Goal: Task Accomplishment & Management: Manage account settings

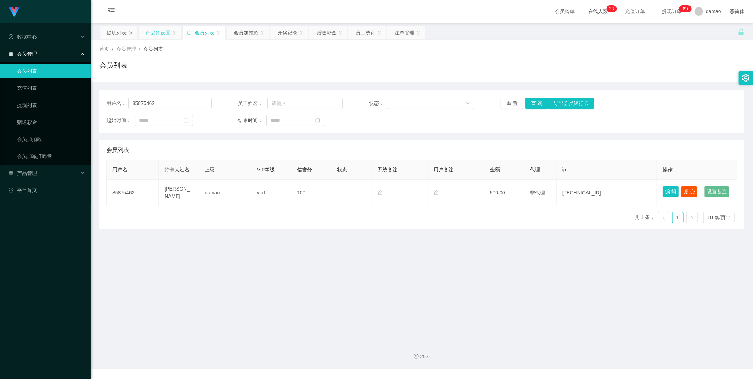
click at [160, 30] on div "产品预设置" at bounding box center [158, 32] width 25 height 13
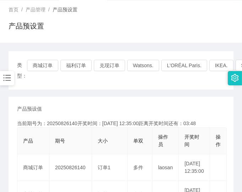
scroll to position [79, 0]
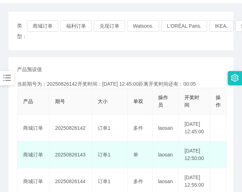
click at [220, 151] on td "编 辑 限制投注" at bounding box center [218, 154] width 17 height 27
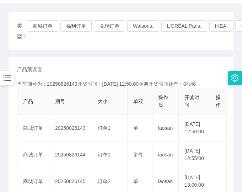
click at [229, 133] on main "关闭左侧 关闭右侧 关闭其它 刷新页面 提现列表 产品预设置 会员列表 会员加扣款 开奖记录 赠送彩金 员工统计 注单管理 首页 / 产品管理 / 产品预设置…" at bounding box center [121, 183] width 242 height 479
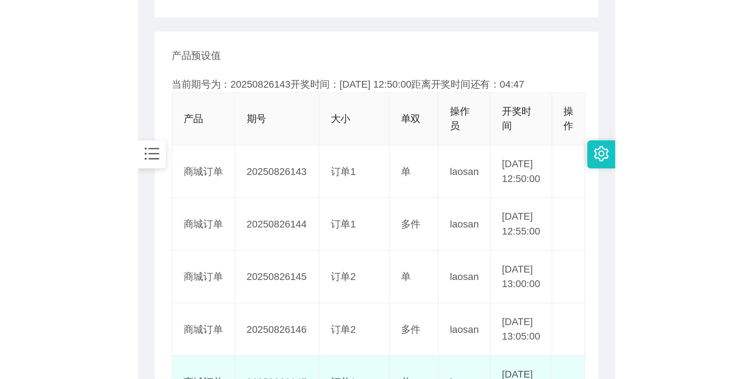
scroll to position [157, 0]
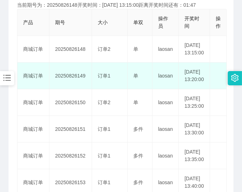
drag, startPoint x: 215, startPoint y: 82, endPoint x: 212, endPoint y: 25, distance: 56.8
click at [215, 81] on td "编 辑 限制投注" at bounding box center [218, 75] width 17 height 27
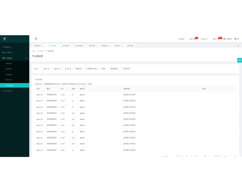
scroll to position [0, 0]
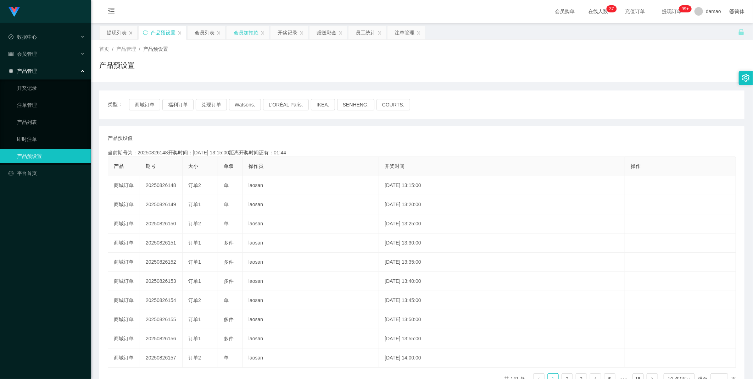
click at [243, 32] on div "会员加扣款" at bounding box center [246, 32] width 25 height 13
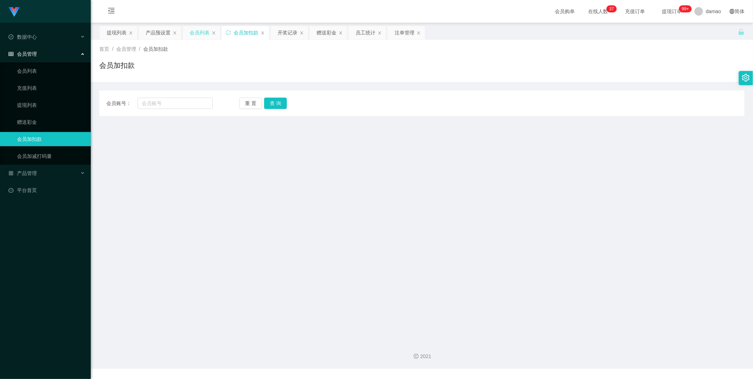
click at [206, 28] on div "会员列表" at bounding box center [200, 32] width 20 height 13
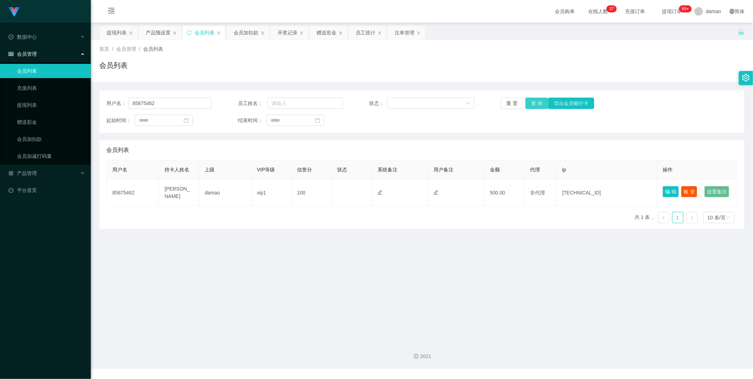
click at [533, 104] on button "查 询" at bounding box center [537, 103] width 23 height 11
click at [533, 104] on div "重 置 查 询 导出会员银行卡" at bounding box center [553, 103] width 105 height 11
click at [534, 104] on button "查 询" at bounding box center [537, 103] width 23 height 11
click at [531, 100] on button "查 询" at bounding box center [537, 103] width 23 height 11
click at [532, 100] on div "重 置 查 询 导出会员银行卡" at bounding box center [553, 103] width 105 height 11
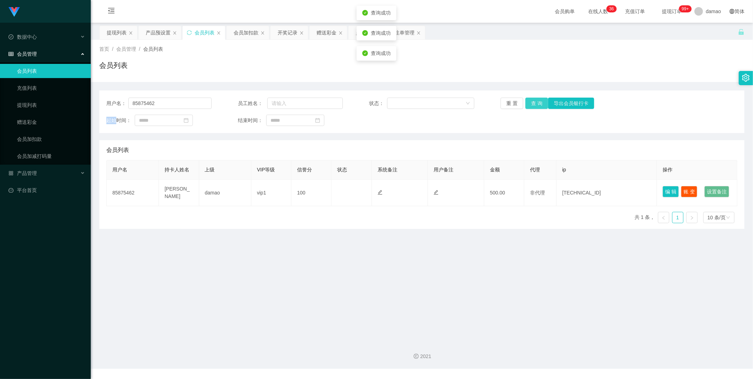
click at [534, 100] on button "查 询" at bounding box center [537, 103] width 23 height 11
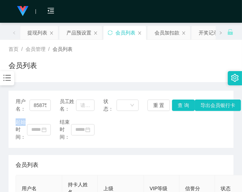
click at [150, 65] on div "会员列表" at bounding box center [121, 68] width 224 height 16
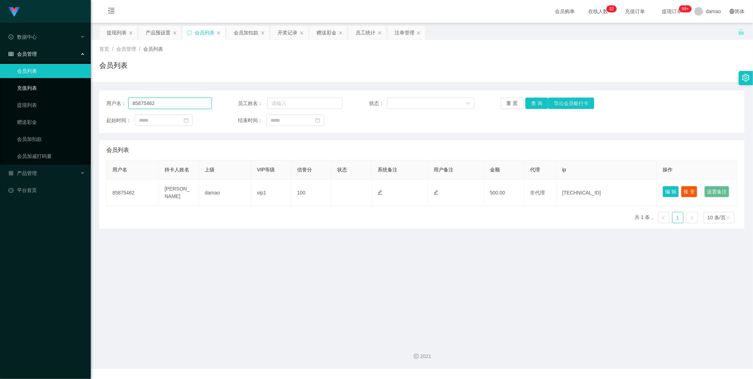
drag, startPoint x: 99, startPoint y: 94, endPoint x: 66, endPoint y: 91, distance: 33.8
click at [48, 87] on section "Jingdong工作台代理端 数据中心 会员管理 会员列表 充值列表 提现列表 赠送彩金 会员加扣款 会员加减打码量 产品管理 平台首页 保存配置 重置配置 …" at bounding box center [376, 184] width 753 height 368
click at [537, 98] on button "查 询" at bounding box center [537, 103] width 23 height 11
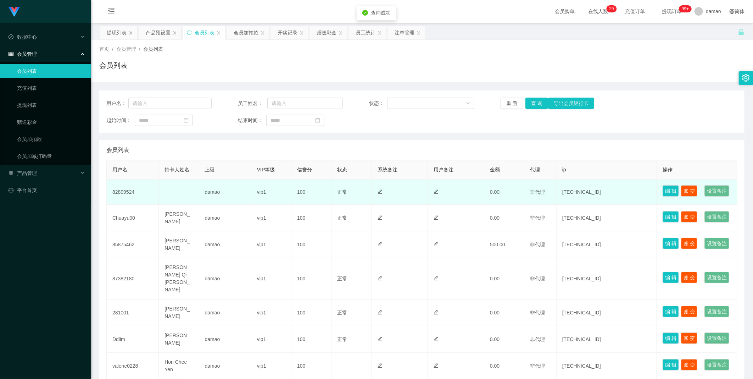
click at [124, 198] on td "82899524" at bounding box center [133, 191] width 52 height 25
copy td "82899524"
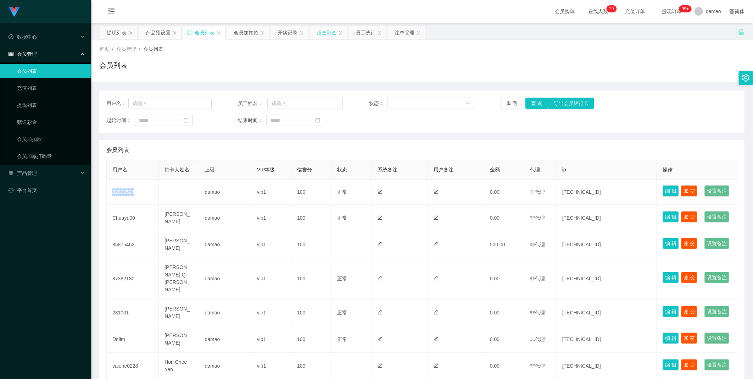
click at [329, 32] on div "赠送彩金" at bounding box center [327, 32] width 20 height 13
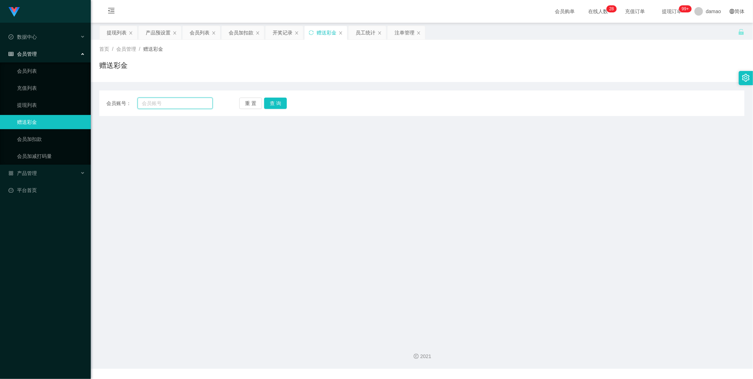
click at [165, 104] on input "text" at bounding box center [175, 103] width 75 height 11
paste input "82899524"
type input "82899524"
click at [281, 101] on button "查 询" at bounding box center [275, 103] width 23 height 11
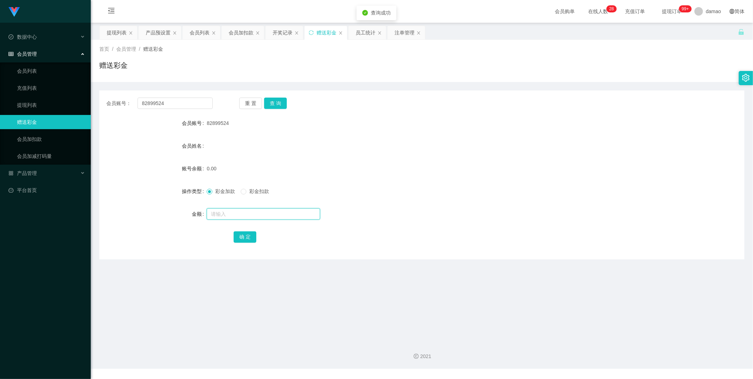
click at [236, 210] on input "text" at bounding box center [263, 213] width 113 height 11
type input "100"
click at [249, 232] on button "确 定" at bounding box center [245, 236] width 23 height 11
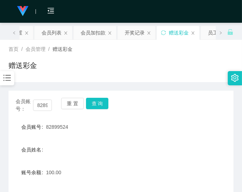
click at [178, 133] on div "会员账号 82899524" at bounding box center [121, 127] width 224 height 14
click at [89, 33] on div "会员加扣款" at bounding box center [93, 32] width 25 height 13
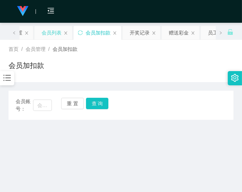
click at [63, 31] on div "会员列表" at bounding box center [53, 32] width 38 height 13
click at [22, 33] on div "产品预设置" at bounding box center [10, 32] width 25 height 13
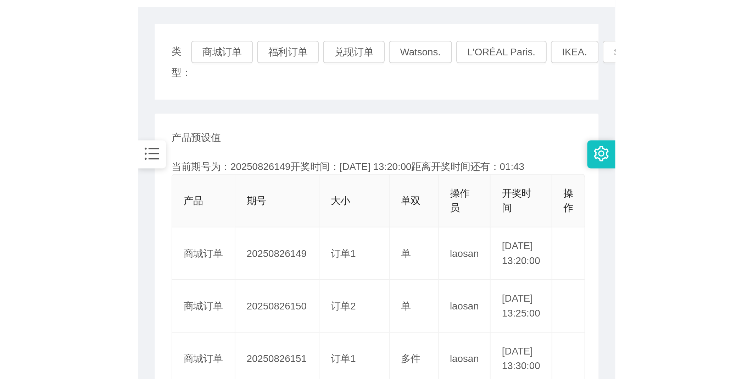
scroll to position [79, 0]
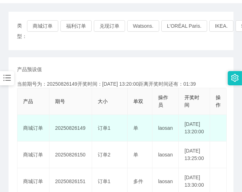
click at [142, 141] on td "单" at bounding box center [139, 128] width 25 height 27
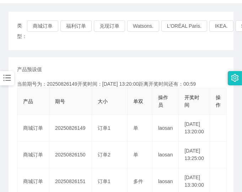
click at [233, 137] on main "关闭左侧 关闭右侧 关闭其它 刷新页面 提现列表 产品预设置 会员列表 会员加扣款 开奖记录 赠送彩金 员工统计 注单管理 首页 / 产品管理 / 产品预设置…" at bounding box center [121, 183] width 242 height 479
drag, startPoint x: 236, startPoint y: 143, endPoint x: 227, endPoint y: 141, distance: 9.0
click at [236, 143] on main "关闭左侧 关闭右侧 关闭其它 刷新页面 提现列表 产品预设置 会员列表 会员加扣款 开奖记录 赠送彩金 员工统计 注单管理 首页 / 产品管理 / 产品预设置…" at bounding box center [121, 183] width 242 height 479
drag, startPoint x: 216, startPoint y: 163, endPoint x: 227, endPoint y: 117, distance: 47.5
click at [216, 162] on td "编 辑 限制投注" at bounding box center [218, 154] width 17 height 27
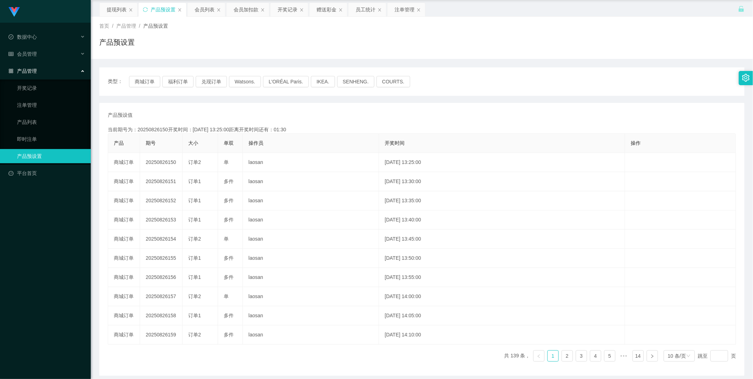
scroll to position [0, 0]
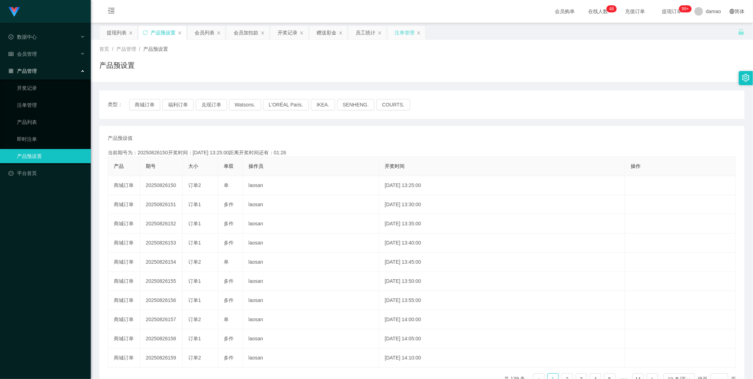
click at [409, 35] on div "注单管理" at bounding box center [405, 32] width 20 height 13
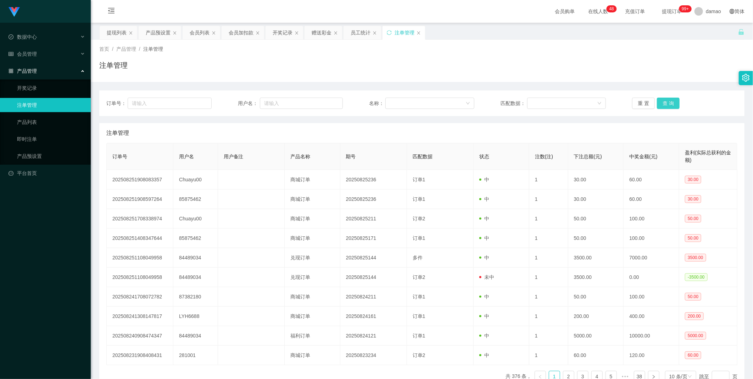
drag, startPoint x: 665, startPoint y: 101, endPoint x: 669, endPoint y: 98, distance: 4.8
click at [667, 101] on button "查 询" at bounding box center [668, 103] width 23 height 11
click at [665, 103] on button "查 询" at bounding box center [668, 103] width 23 height 11
click at [668, 104] on div "重 置 查 询" at bounding box center [684, 103] width 105 height 11
click at [669, 103] on button "查 询" at bounding box center [668, 103] width 23 height 11
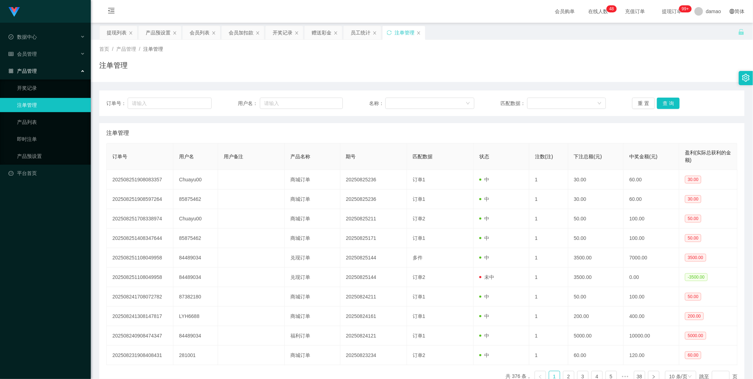
click at [670, 103] on div "重 置 查 询" at bounding box center [684, 103] width 105 height 11
click at [188, 105] on input "text" at bounding box center [170, 103] width 84 height 11
drag, startPoint x: 0, startPoint y: 0, endPoint x: 673, endPoint y: 100, distance: 680.2
click at [673, 100] on button "查 询" at bounding box center [668, 103] width 23 height 11
click at [673, 100] on button "查 询" at bounding box center [672, 103] width 31 height 11
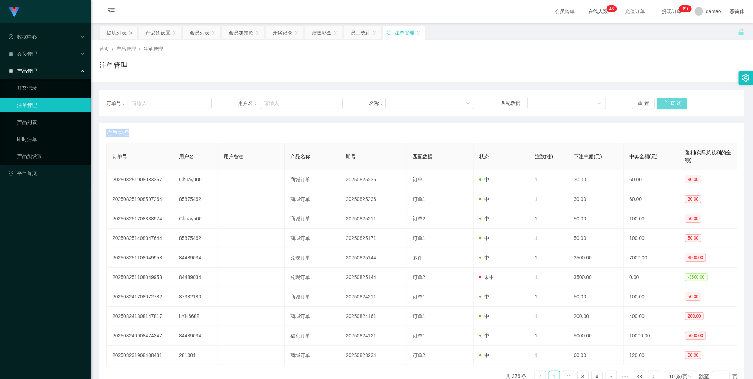
click at [673, 100] on div "重 置 查 询" at bounding box center [684, 103] width 105 height 11
click at [674, 99] on button "查 询" at bounding box center [668, 103] width 23 height 11
click at [674, 99] on div "重 置 查 询" at bounding box center [684, 103] width 105 height 11
click at [674, 99] on button "查 询" at bounding box center [668, 103] width 23 height 11
click at [674, 100] on div "重 置 查 询" at bounding box center [684, 103] width 105 height 11
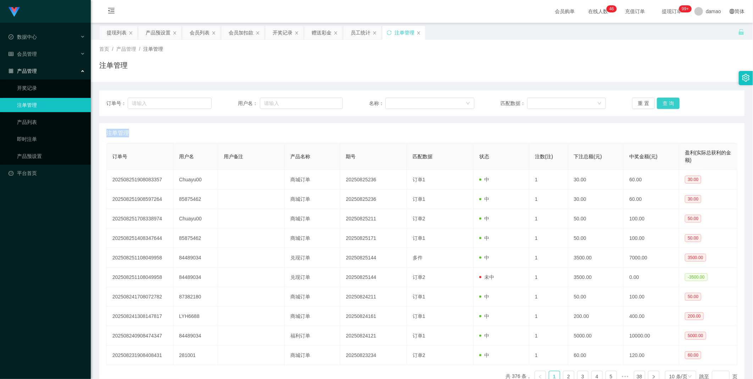
click at [674, 100] on button "查 询" at bounding box center [668, 103] width 23 height 11
click at [675, 100] on button "查 询" at bounding box center [672, 103] width 31 height 11
click at [676, 101] on div "重 置 查 询" at bounding box center [684, 103] width 105 height 11
click at [675, 104] on button "查 询" at bounding box center [668, 103] width 23 height 11
click at [672, 104] on div "重 置 查 询" at bounding box center [684, 103] width 105 height 11
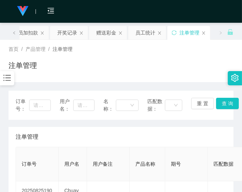
click at [174, 133] on div "注单管理" at bounding box center [121, 137] width 210 height 20
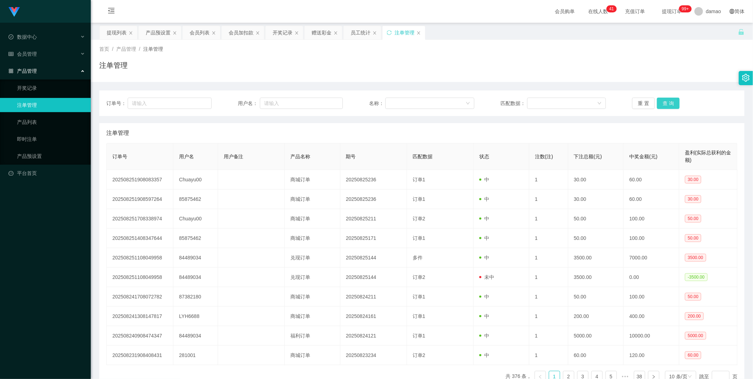
click at [668, 98] on button "查 询" at bounding box center [668, 103] width 23 height 11
click at [668, 98] on div "重 置 查 询" at bounding box center [684, 103] width 105 height 11
click at [668, 99] on button "查 询" at bounding box center [668, 103] width 23 height 11
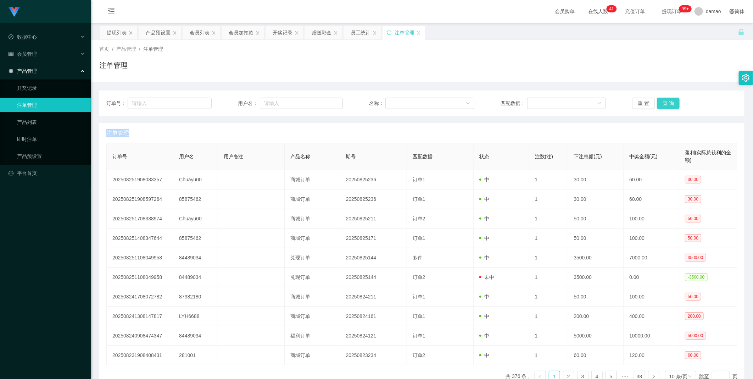
click at [668, 99] on div "重 置 查 询" at bounding box center [684, 103] width 105 height 11
click at [668, 99] on button "查 询" at bounding box center [668, 103] width 23 height 11
click at [668, 100] on div "重 置 查 询" at bounding box center [684, 103] width 105 height 11
drag, startPoint x: 668, startPoint y: 100, endPoint x: 628, endPoint y: 93, distance: 40.5
click at [663, 100] on button "查 询" at bounding box center [668, 103] width 23 height 11
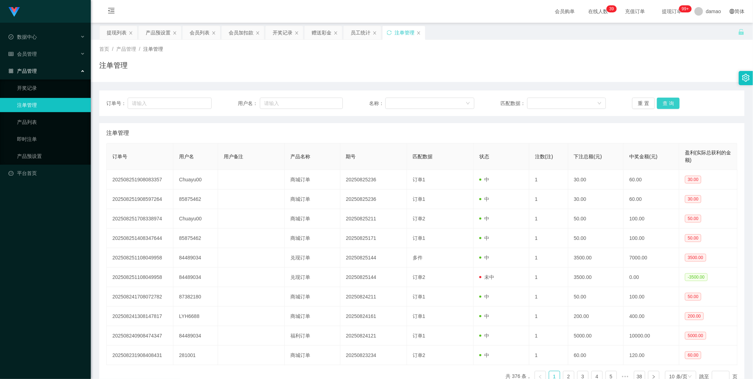
click at [663, 102] on button "查 询" at bounding box center [668, 103] width 23 height 11
click at [660, 104] on button "查 询" at bounding box center [668, 103] width 23 height 11
click at [660, 104] on div "重 置 查 询" at bounding box center [684, 103] width 105 height 11
click at [660, 104] on button "查 询" at bounding box center [668, 103] width 23 height 11
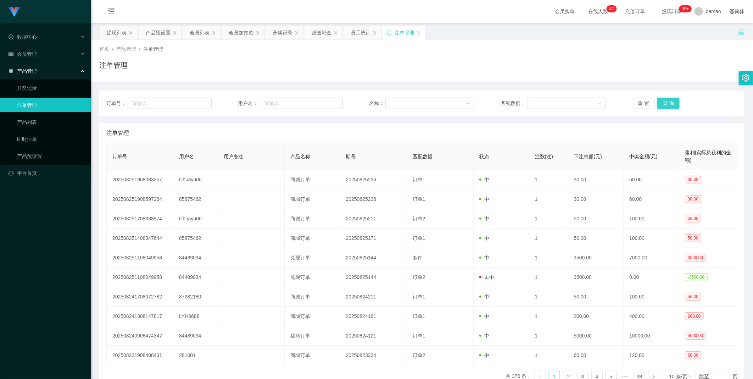
click at [662, 100] on button "查 询" at bounding box center [668, 103] width 23 height 11
click at [662, 100] on div "重 置 查 询" at bounding box center [684, 103] width 105 height 11
click at [661, 100] on button "查 询" at bounding box center [668, 103] width 23 height 11
click at [661, 100] on div "重 置 查 询" at bounding box center [684, 103] width 105 height 11
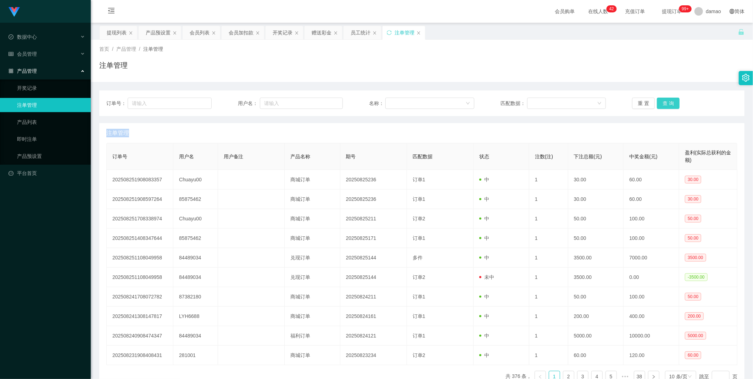
click at [661, 100] on button "查 询" at bounding box center [668, 103] width 23 height 11
click at [665, 103] on button "查 询" at bounding box center [668, 103] width 23 height 11
click at [665, 103] on div "重 置 查 询" at bounding box center [684, 103] width 105 height 11
click at [667, 103] on button "查 询" at bounding box center [668, 103] width 23 height 11
click at [669, 103] on button "查 询" at bounding box center [668, 103] width 23 height 11
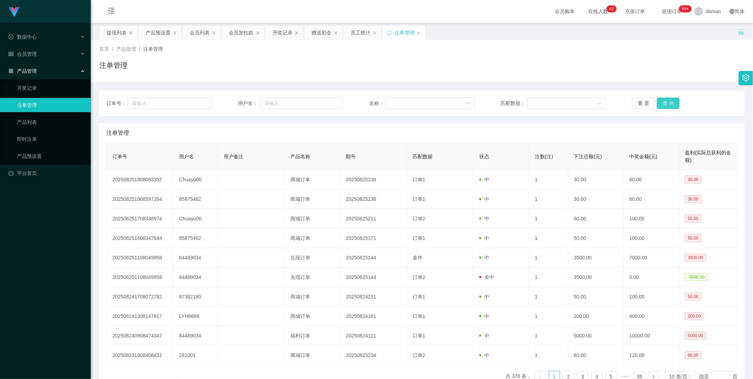
click at [669, 102] on button "查 询" at bounding box center [668, 103] width 23 height 11
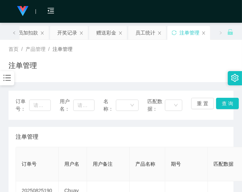
click at [189, 140] on div "注单管理" at bounding box center [121, 137] width 210 height 20
click at [24, 32] on div "会员加扣款" at bounding box center [25, 32] width 25 height 13
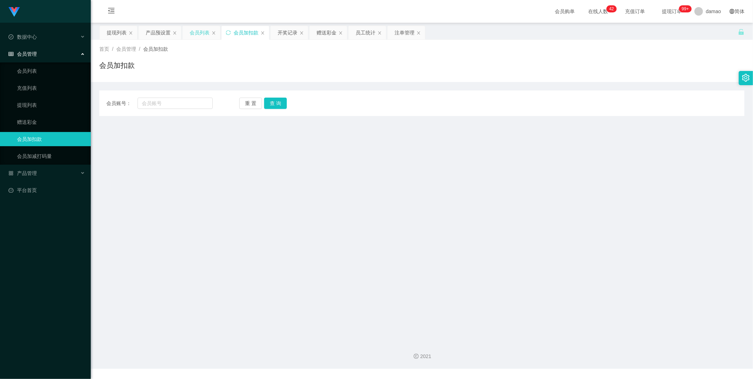
drag, startPoint x: 162, startPoint y: 32, endPoint x: 186, endPoint y: 36, distance: 24.1
click at [165, 32] on div "产品预设置" at bounding box center [158, 32] width 25 height 13
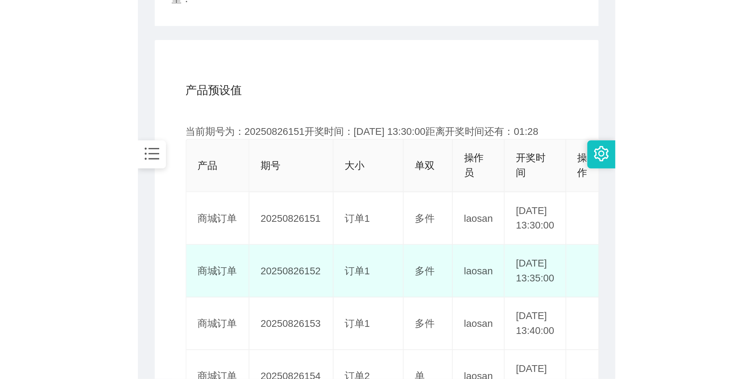
scroll to position [118, 0]
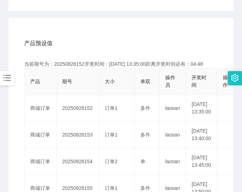
click at [151, 34] on div "产品预设值 添加期号" at bounding box center [120, 43] width 193 height 20
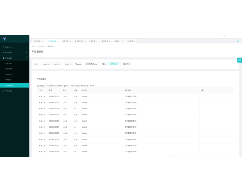
scroll to position [0, 0]
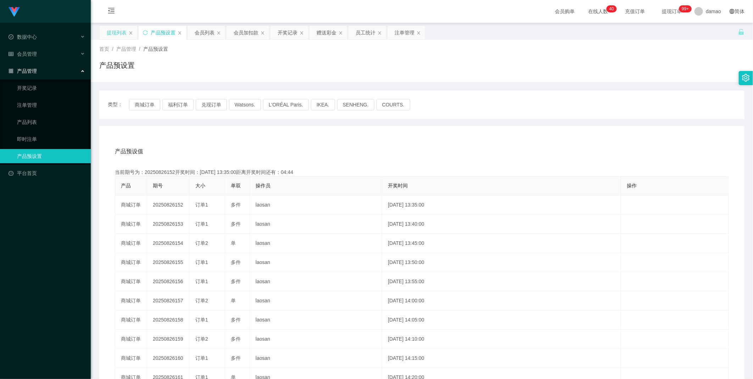
drag, startPoint x: 117, startPoint y: 28, endPoint x: 126, endPoint y: 25, distance: 8.9
click at [117, 28] on div "提现列表" at bounding box center [117, 32] width 20 height 13
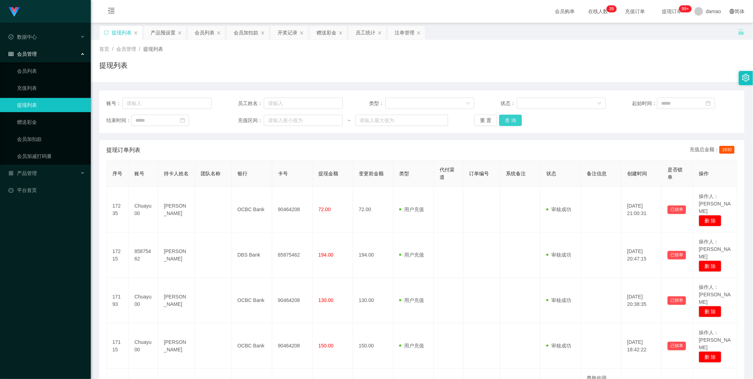
click at [511, 116] on button "查 询" at bounding box center [510, 120] width 23 height 11
click at [405, 36] on div "注单管理" at bounding box center [405, 32] width 20 height 13
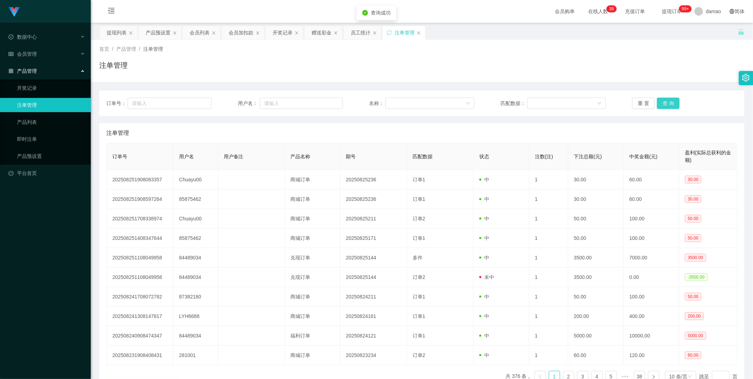
click at [670, 103] on button "查 询" at bounding box center [668, 103] width 23 height 11
click at [197, 31] on div "会员列表" at bounding box center [200, 32] width 20 height 13
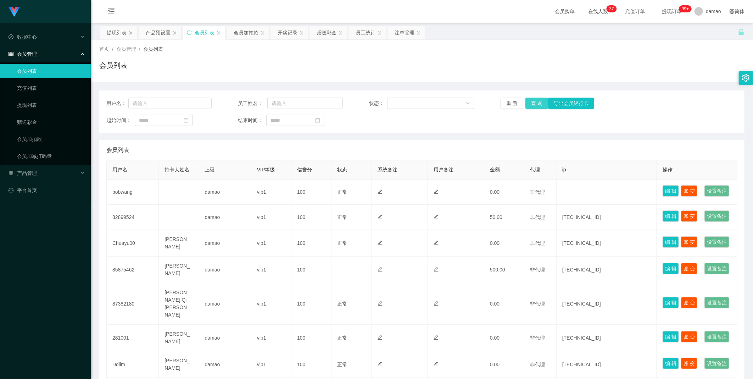
click at [541, 104] on button "查 询" at bounding box center [537, 103] width 23 height 11
click at [541, 103] on div "重 置 查 询 导出会员银行卡" at bounding box center [553, 103] width 105 height 11
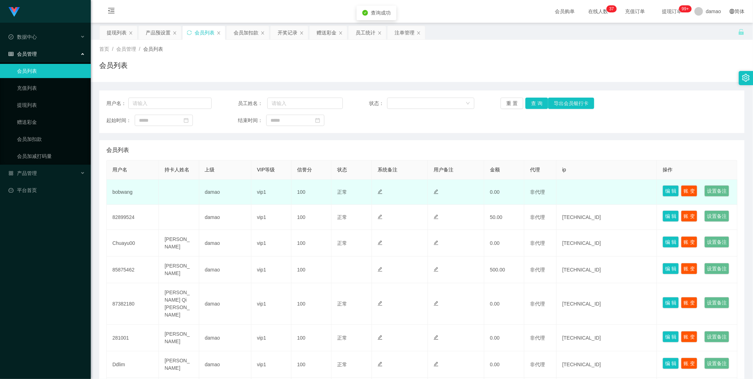
click at [124, 198] on td "bobwang" at bounding box center [133, 191] width 52 height 25
copy td "bobwang"
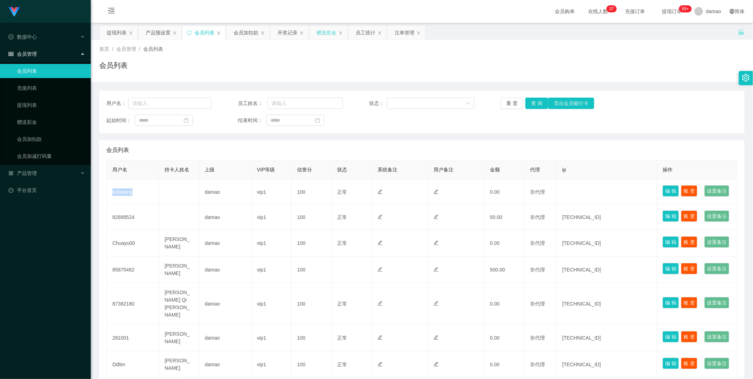
click at [325, 31] on div "赠送彩金" at bounding box center [327, 32] width 20 height 13
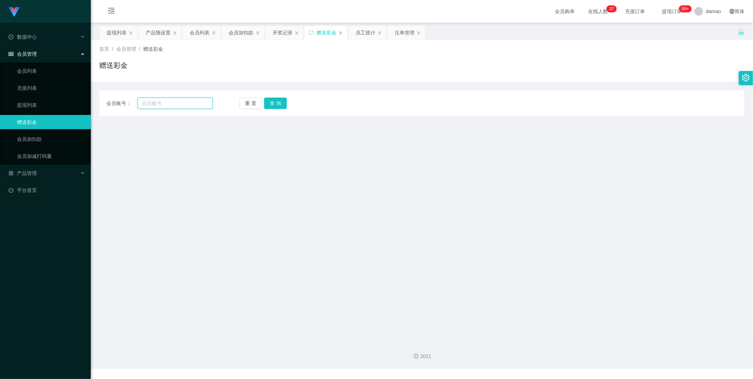
click at [170, 105] on input "text" at bounding box center [175, 103] width 75 height 11
paste input "bobwang"
type input "bobwang"
click at [275, 100] on button "查 询" at bounding box center [275, 103] width 23 height 11
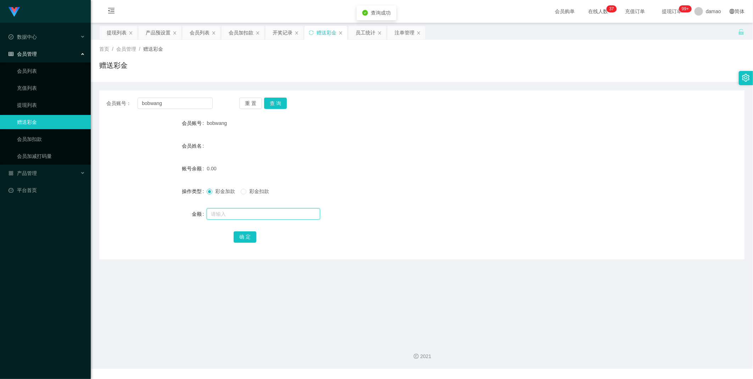
click at [228, 214] on input "text" at bounding box center [263, 213] width 113 height 11
type input "100"
click at [248, 240] on button "确 定" at bounding box center [245, 236] width 23 height 11
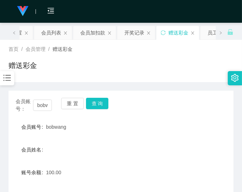
drag, startPoint x: 163, startPoint y: 128, endPoint x: 197, endPoint y: 65, distance: 72.2
click at [165, 125] on div "bobwang" at bounding box center [111, 127] width 131 height 14
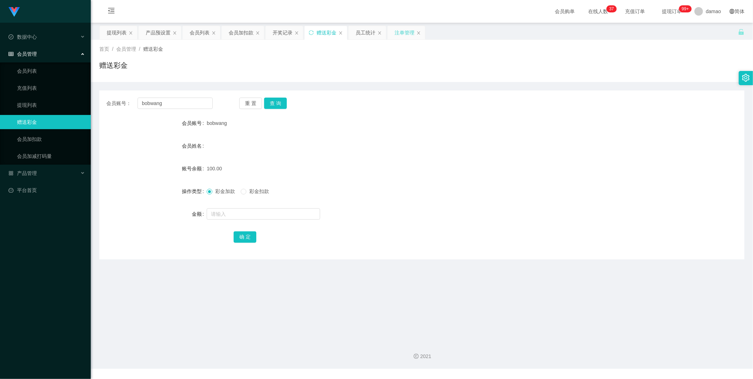
click at [403, 32] on div "注单管理" at bounding box center [405, 32] width 20 height 13
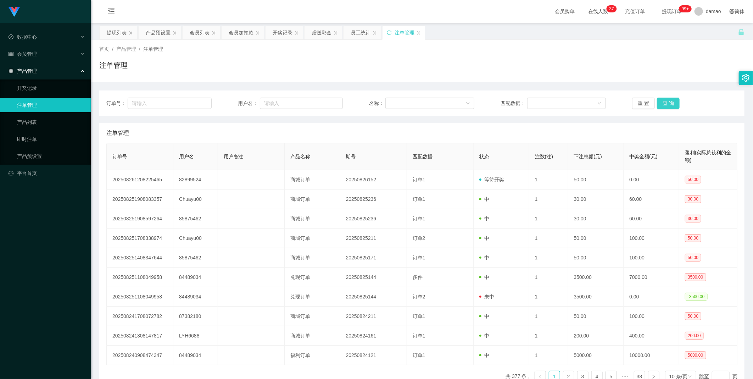
click at [667, 101] on button "查 询" at bounding box center [668, 103] width 23 height 11
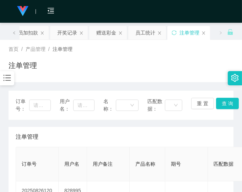
drag, startPoint x: 129, startPoint y: 137, endPoint x: 126, endPoint y: 141, distance: 5.0
click at [129, 137] on div "注单管理" at bounding box center [121, 137] width 210 height 20
click at [169, 137] on div "注单管理" at bounding box center [121, 137] width 210 height 20
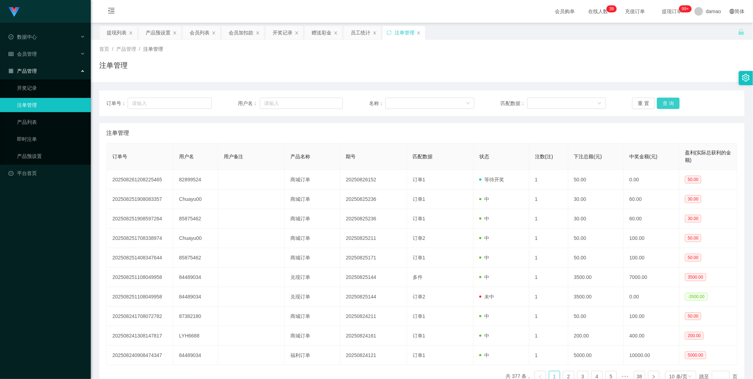
click at [667, 100] on button "查 询" at bounding box center [668, 103] width 23 height 11
click at [561, 57] on div "首页 / 产品管理 / 注单管理 / 注单管理" at bounding box center [421, 60] width 645 height 31
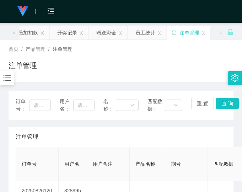
click at [174, 133] on div "注单管理" at bounding box center [121, 137] width 210 height 20
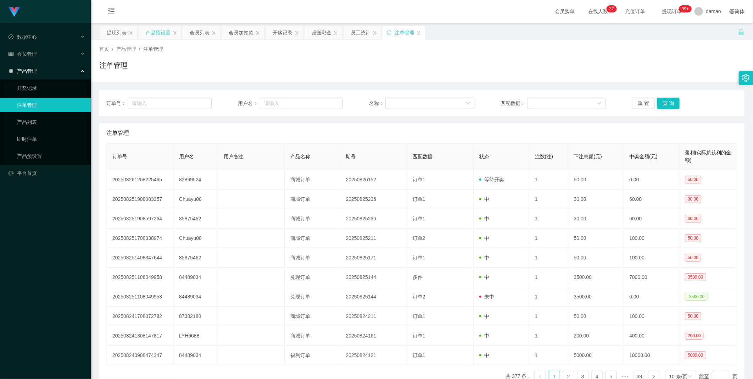
click at [155, 32] on div "产品预设置" at bounding box center [158, 32] width 25 height 13
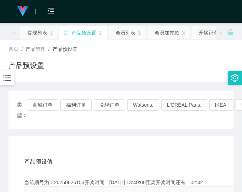
drag, startPoint x: 201, startPoint y: 132, endPoint x: 204, endPoint y: 121, distance: 10.7
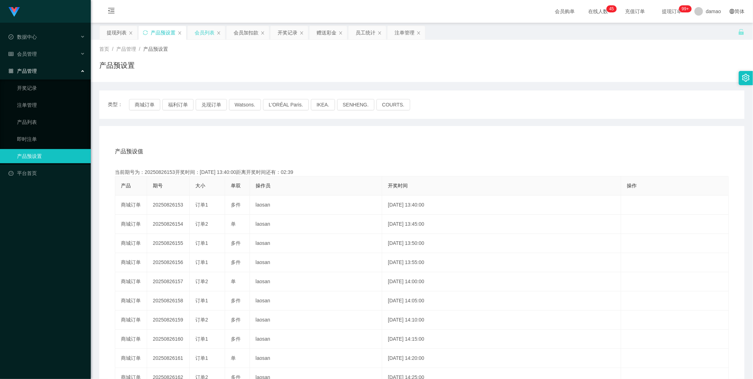
click at [204, 31] on div "会员列表" at bounding box center [205, 32] width 20 height 13
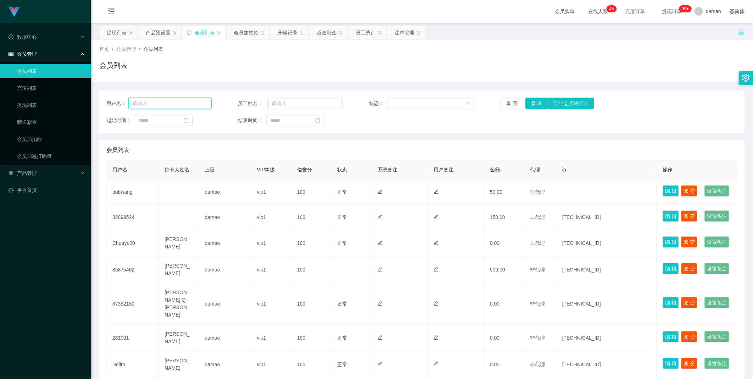
click at [179, 105] on input "text" at bounding box center [169, 103] width 83 height 11
paste input "82899524"
type input "82899524"
click at [537, 104] on button "查 询" at bounding box center [537, 103] width 23 height 11
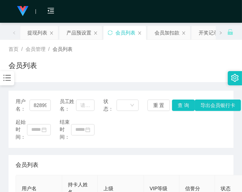
click at [186, 133] on div "起始时间： 结束时间：" at bounding box center [121, 129] width 210 height 22
click at [186, 145] on div "用户名： 82899524 员工姓名： 状态： 重 置 查 询 导出会员银行卡 起始时间： 结束时间：" at bounding box center [121, 118] width 224 height 57
click at [175, 129] on div "起始时间： 结束时间：" at bounding box center [121, 129] width 210 height 22
click at [168, 129] on div "起始时间： 结束时间：" at bounding box center [121, 129] width 210 height 22
click at [83, 32] on div "产品预设置" at bounding box center [78, 32] width 25 height 13
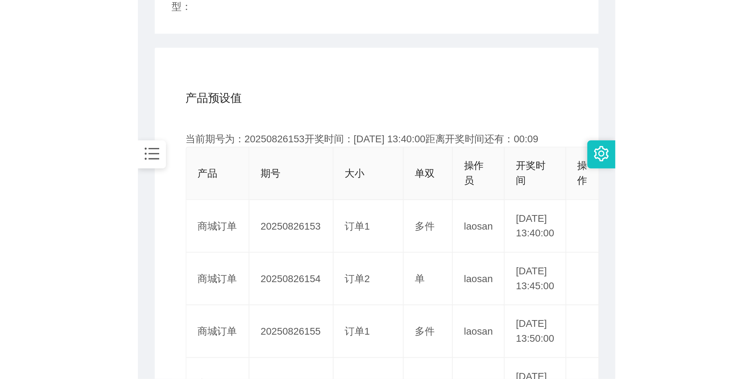
scroll to position [118, 0]
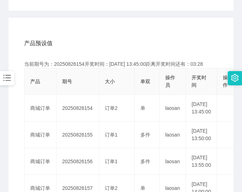
click at [178, 34] on div "产品预设值 添加期号" at bounding box center [120, 43] width 193 height 20
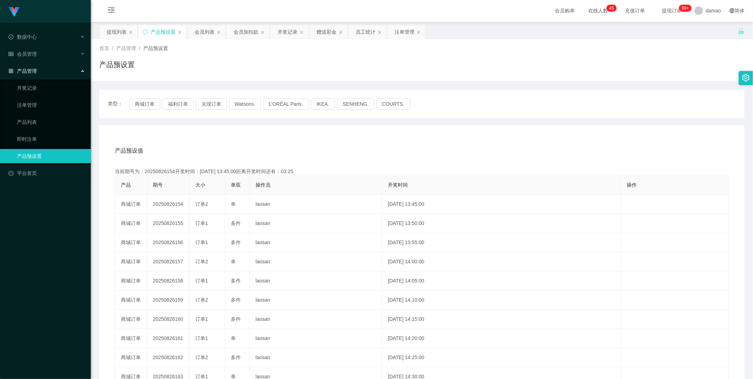
scroll to position [0, 0]
click at [119, 30] on div "提现列表" at bounding box center [117, 32] width 20 height 13
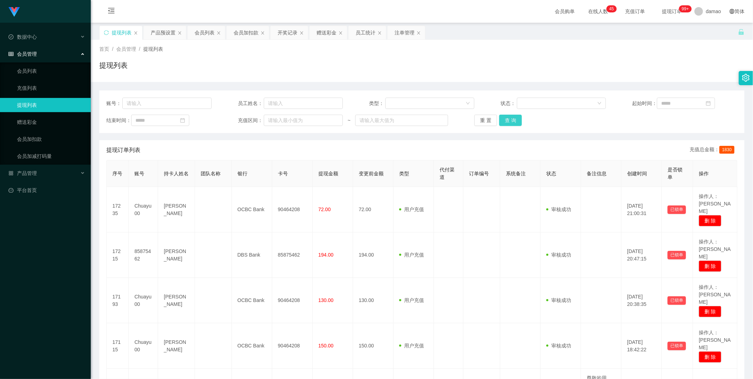
click at [515, 119] on button "查 询" at bounding box center [510, 120] width 23 height 11
click at [509, 118] on button "查 询" at bounding box center [510, 120] width 23 height 11
click at [165, 94] on div "账号： 员工姓名： 类型： 状态： 起始时间： 结束时间： 充值区间： ~ 重 置 查 询" at bounding box center [421, 111] width 645 height 43
drag, startPoint x: 174, startPoint y: 105, endPoint x: 109, endPoint y: 103, distance: 65.3
click at [109, 103] on div "账号：" at bounding box center [158, 103] width 105 height 11
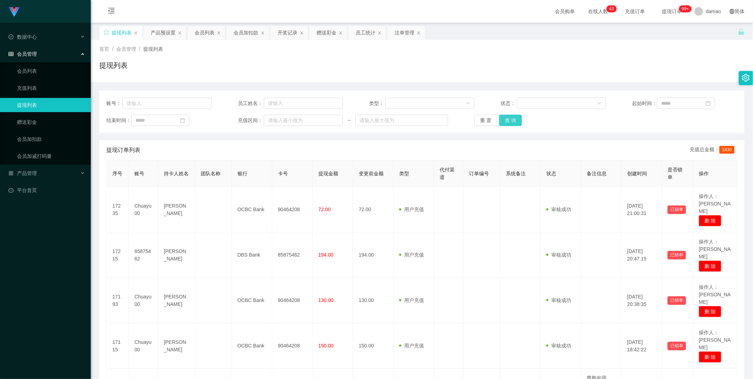
drag, startPoint x: 511, startPoint y: 119, endPoint x: 514, endPoint y: 121, distance: 3.8
click at [511, 120] on button "查 询" at bounding box center [510, 120] width 23 height 11
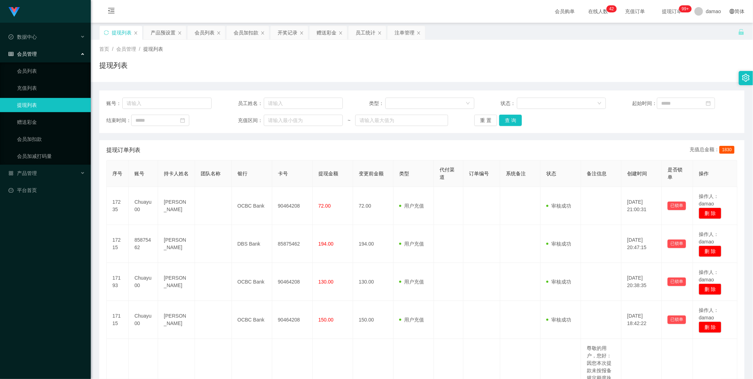
click at [309, 59] on div "首页 / 会员管理 / 提现列表 / 提现列表" at bounding box center [421, 60] width 645 height 31
click at [121, 32] on div "提现列表" at bounding box center [122, 32] width 20 height 13
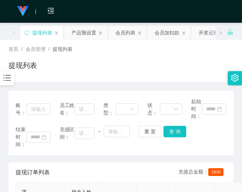
click at [209, 144] on div "结束时间： 充值区间： ~ 重 置 查 询" at bounding box center [121, 137] width 210 height 22
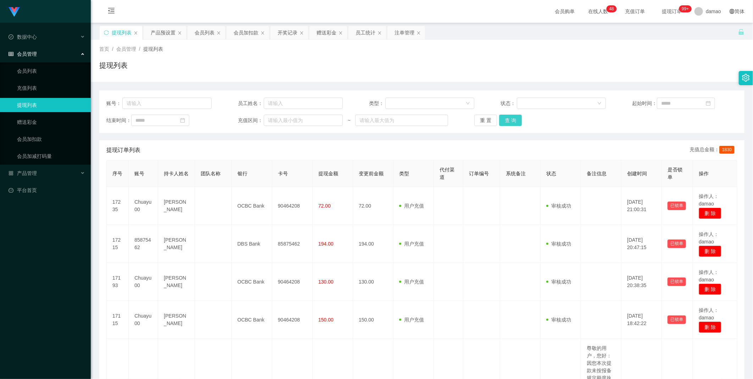
click at [514, 121] on button "查 询" at bounding box center [510, 120] width 23 height 11
click at [512, 117] on button "查 询" at bounding box center [510, 120] width 23 height 11
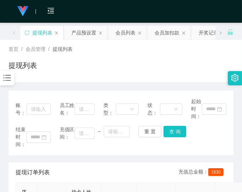
click at [218, 149] on div "账号： 员工姓名： 类型： 状态： 起始时间： 结束时间： 充值区间： ~ 重 置 查 询" at bounding box center [121, 122] width 224 height 65
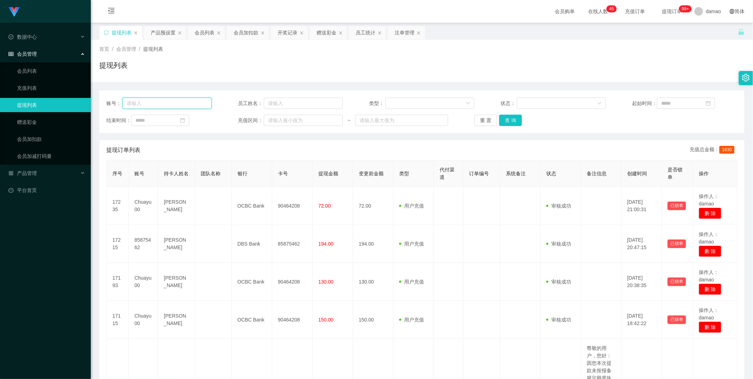
click at [179, 107] on input "text" at bounding box center [166, 103] width 89 height 11
click at [205, 31] on div "会员列表" at bounding box center [205, 32] width 20 height 13
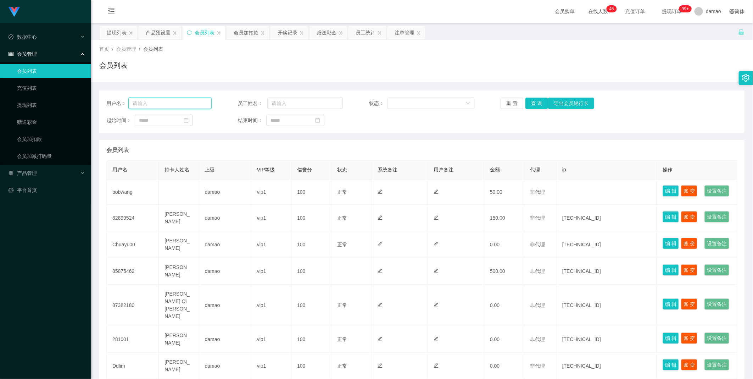
click at [187, 107] on input "text" at bounding box center [169, 103] width 83 height 11
paste input "82899524"
type input "82899524"
click at [532, 100] on button "查 询" at bounding box center [537, 103] width 23 height 11
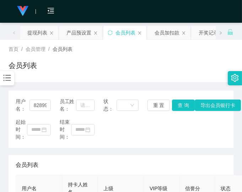
click at [160, 143] on div "用户名： 82899524 员工姓名： 状态： 重 置 查 询 导出会员银行卡 起始时间： 结束时间：" at bounding box center [121, 118] width 224 height 57
drag, startPoint x: 176, startPoint y: 150, endPoint x: 158, endPoint y: 146, distance: 17.8
click at [173, 149] on div "用户名： 82899524 员工姓名： 状态： 重 置 查 询 导出会员银行卡 起始时间： 结束时间： 会员列表 用户名 持卡人姓名 上级 VIP等级 信誉分…" at bounding box center [121, 176] width 224 height 172
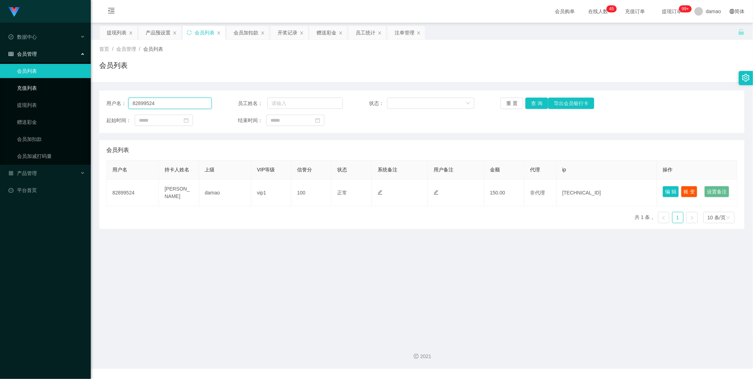
drag, startPoint x: 173, startPoint y: 99, endPoint x: 84, endPoint y: 87, distance: 90.1
click at [75, 86] on section "Jingdong工作台代理端 数据中心 会员管理 会员列表 充值列表 提现列表 赠送彩金 会员加扣款 会员加减打码量 产品管理 平台首页 保存配置 重置配置 …" at bounding box center [376, 184] width 753 height 368
click at [325, 34] on div "赠送彩金" at bounding box center [327, 32] width 20 height 13
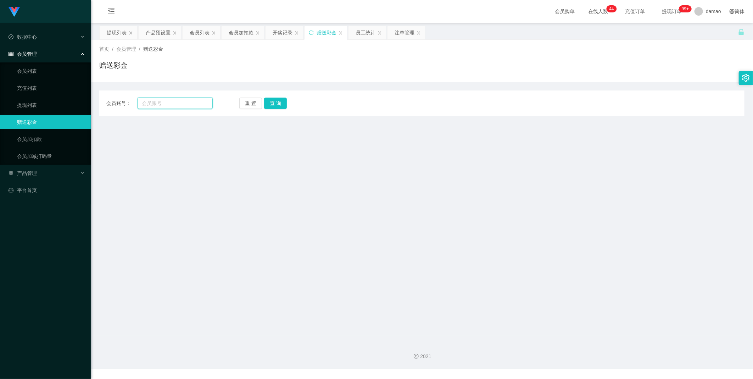
click at [165, 101] on input "text" at bounding box center [175, 103] width 75 height 11
paste input "bobwang"
type input "bobwang"
click at [274, 108] on button "查 询" at bounding box center [275, 103] width 23 height 11
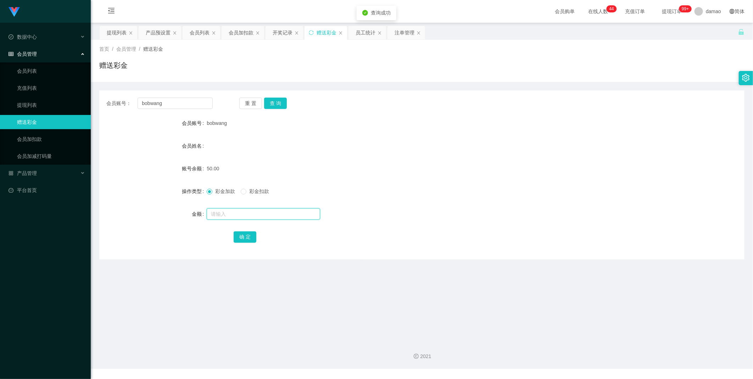
click at [228, 214] on input "text" at bounding box center [263, 213] width 113 height 11
type input "100"
click at [246, 235] on button "确 定" at bounding box center [245, 236] width 23 height 11
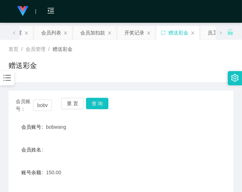
click at [182, 150] on div "会员姓名" at bounding box center [121, 149] width 224 height 14
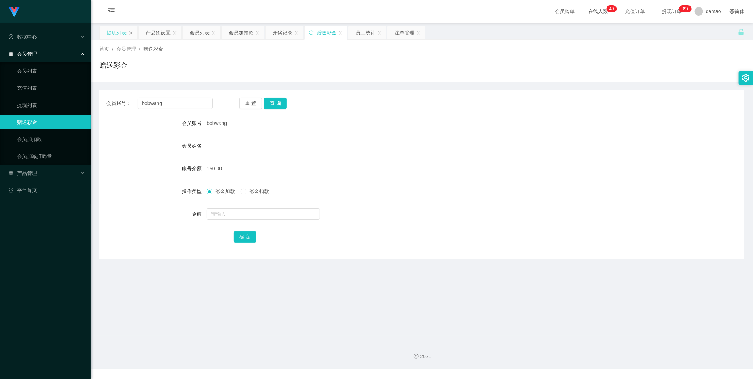
click at [121, 30] on div "提现列表" at bounding box center [117, 32] width 20 height 13
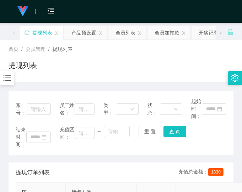
click at [211, 140] on div "结束时间： 充值区间： ~ 重 置 查 询" at bounding box center [121, 137] width 210 height 22
drag, startPoint x: 215, startPoint y: 140, endPoint x: 211, endPoint y: 126, distance: 15.4
click at [214, 138] on div "结束时间： 充值区间： ~ 重 置 查 询" at bounding box center [121, 137] width 210 height 22
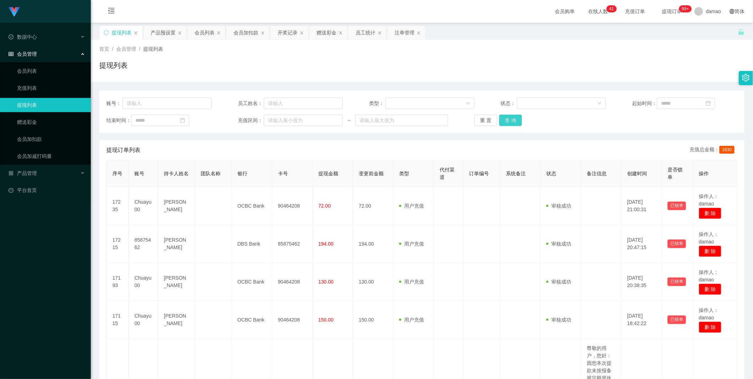
click at [509, 116] on button "查 询" at bounding box center [510, 120] width 23 height 11
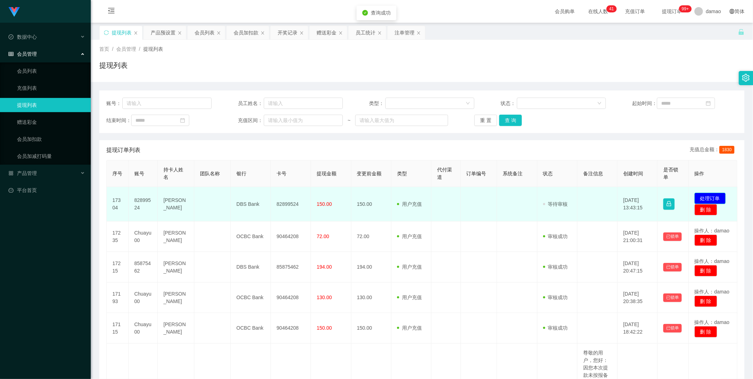
click at [711, 197] on button "处理订单" at bounding box center [710, 198] width 31 height 11
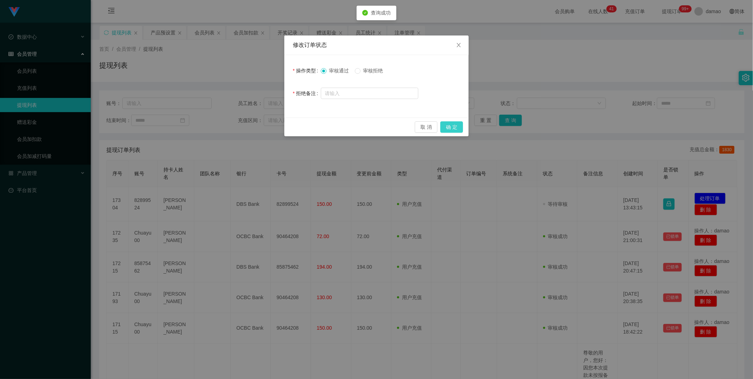
click at [463, 123] on button "确 定" at bounding box center [451, 126] width 23 height 11
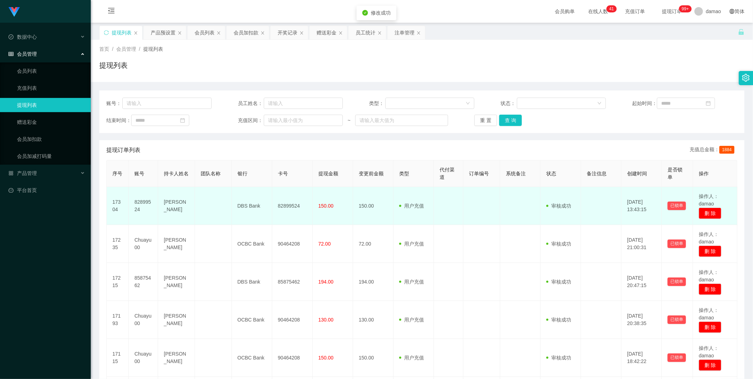
click at [289, 207] on td "82899524" at bounding box center [292, 206] width 40 height 38
copy td "82899524"
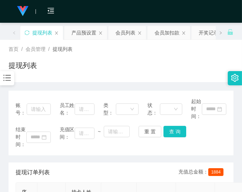
click at [194, 134] on div "结束时间： 充值区间： ~ 重 置 查 询" at bounding box center [121, 137] width 210 height 22
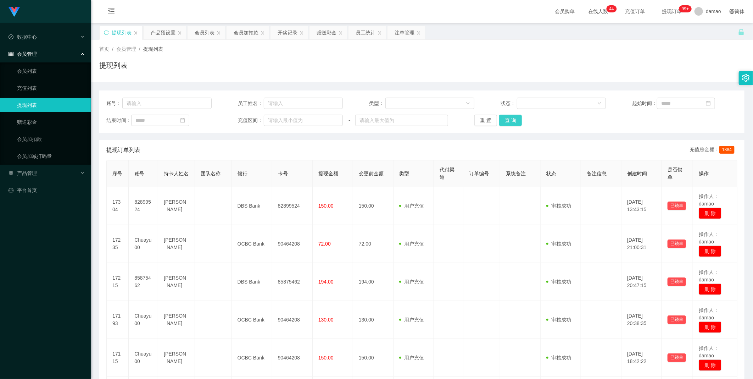
click at [511, 117] on button "查 询" at bounding box center [510, 120] width 23 height 11
click at [513, 118] on button "查 询" at bounding box center [510, 120] width 23 height 11
drag, startPoint x: 513, startPoint y: 117, endPoint x: 504, endPoint y: 112, distance: 10.5
click at [514, 117] on div "重 置 查 询" at bounding box center [527, 120] width 105 height 11
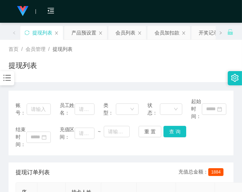
click at [197, 138] on div "结束时间： 充值区间： ~ 重 置 查 询" at bounding box center [121, 137] width 210 height 22
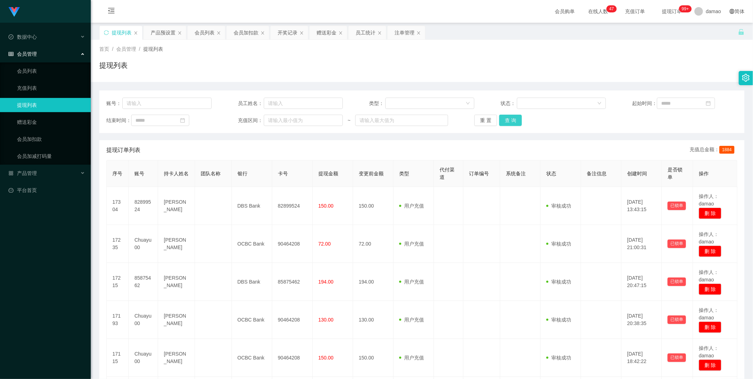
click at [508, 116] on button "查 询" at bounding box center [510, 120] width 23 height 11
click at [211, 33] on div "会员列表" at bounding box center [205, 32] width 20 height 13
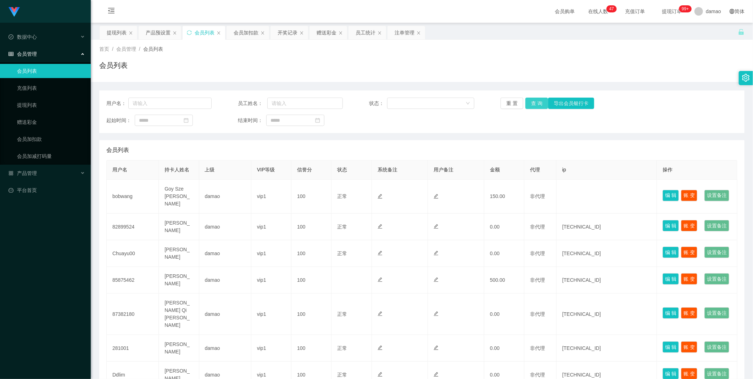
click at [535, 102] on button "查 询" at bounding box center [537, 103] width 23 height 11
drag, startPoint x: 113, startPoint y: 31, endPoint x: 108, endPoint y: 30, distance: 4.8
click at [113, 31] on div "提现列表" at bounding box center [117, 32] width 20 height 13
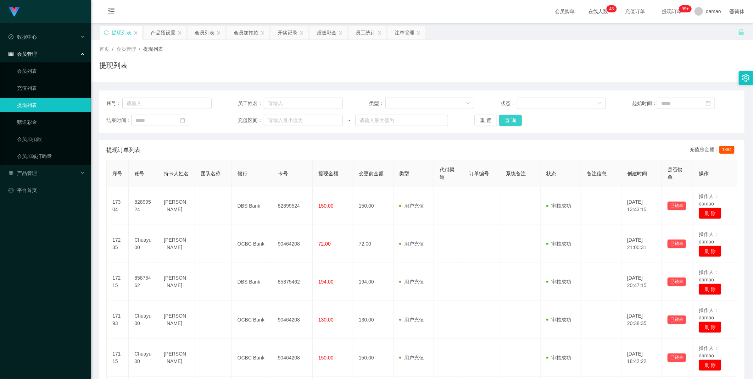
click at [515, 121] on button "查 询" at bounding box center [510, 120] width 23 height 11
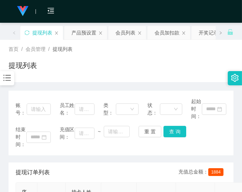
drag, startPoint x: 180, startPoint y: 61, endPoint x: 189, endPoint y: 57, distance: 10.1
click at [181, 60] on div "提现列表" at bounding box center [121, 68] width 224 height 16
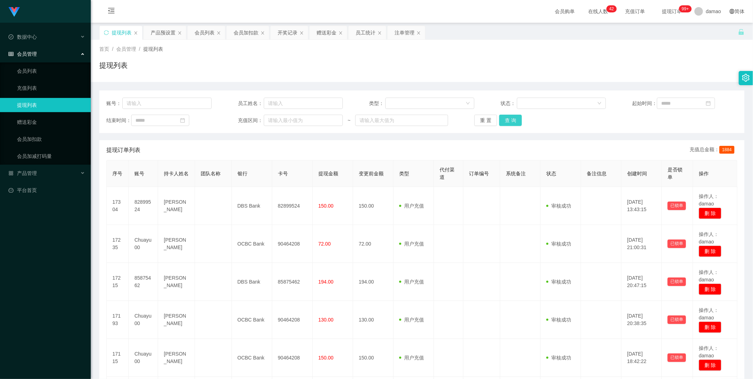
click at [512, 117] on button "查 询" at bounding box center [510, 120] width 23 height 11
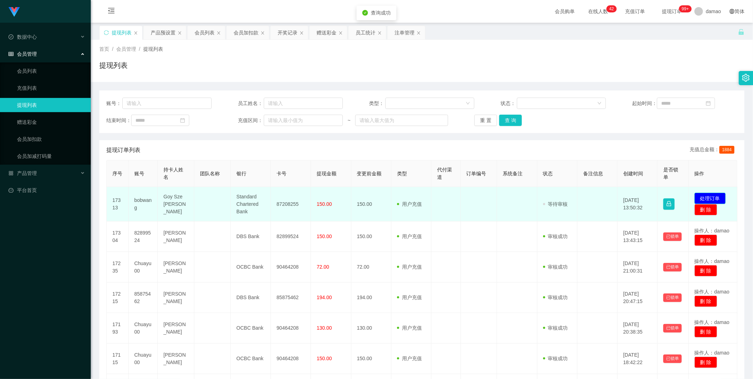
click at [710, 194] on button "处理订单" at bounding box center [710, 198] width 31 height 11
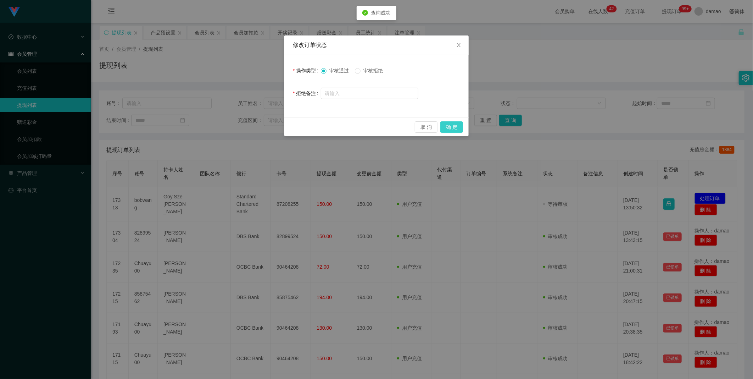
drag, startPoint x: 451, startPoint y: 126, endPoint x: 447, endPoint y: 125, distance: 4.3
click at [451, 125] on button "确 定" at bounding box center [451, 126] width 23 height 11
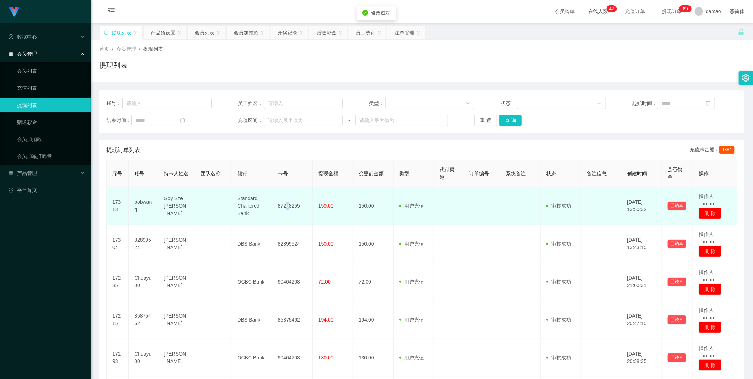
click at [287, 205] on td "87208255" at bounding box center [292, 206] width 40 height 38
click at [296, 204] on td "87208255" at bounding box center [292, 206] width 40 height 38
copy td "87208255"
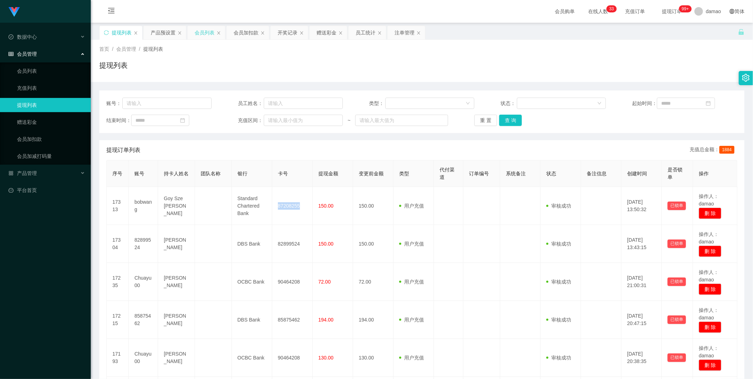
click at [201, 31] on div "会员列表" at bounding box center [205, 32] width 20 height 13
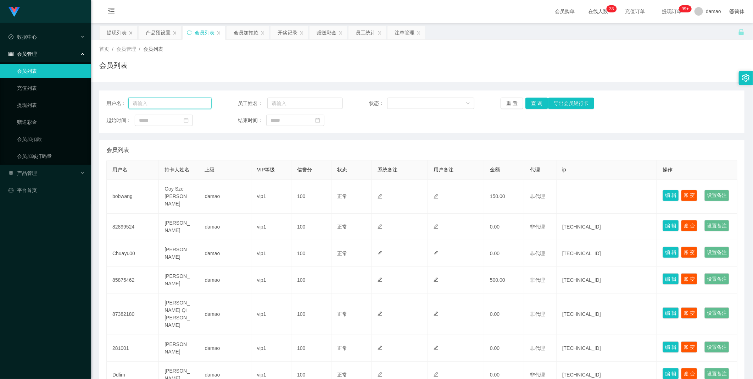
drag, startPoint x: 201, startPoint y: 101, endPoint x: 107, endPoint y: 96, distance: 94.5
click at [101, 98] on div "用户名： 员工姓名： 状态： 重 置 查 询 导出会员银行卡 起始时间： 结束时间：" at bounding box center [421, 111] width 645 height 43
paste input "82899524"
type input "82899524"
drag, startPoint x: 534, startPoint y: 103, endPoint x: 529, endPoint y: 108, distance: 6.8
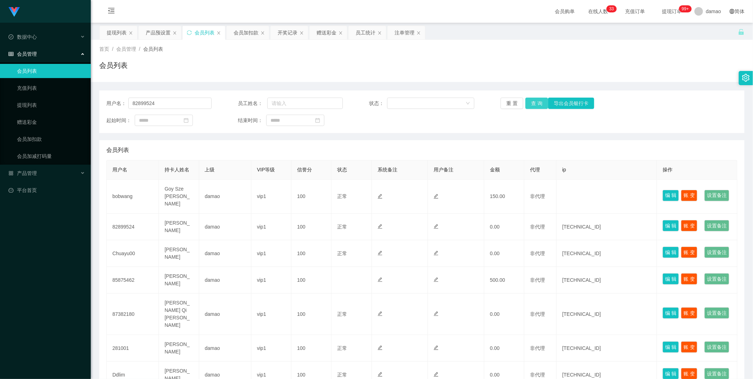
click at [534, 104] on button "查 询" at bounding box center [537, 103] width 23 height 11
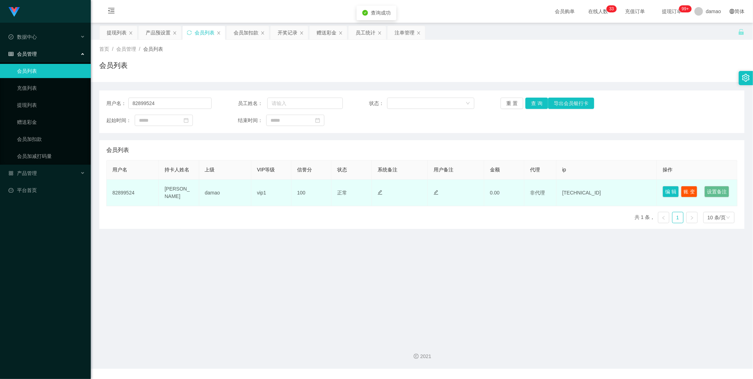
click at [118, 197] on td "82899524" at bounding box center [133, 192] width 52 height 27
copy td "82899524"
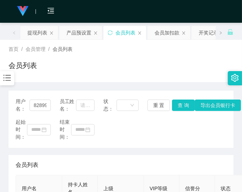
drag, startPoint x: 192, startPoint y: 131, endPoint x: 194, endPoint y: 135, distance: 4.5
click at [192, 131] on div "起始时间： 结束时间：" at bounding box center [121, 129] width 210 height 22
click at [177, 131] on div "起始时间： 结束时间：" at bounding box center [121, 129] width 210 height 22
click at [38, 104] on input "82899524" at bounding box center [39, 104] width 21 height 11
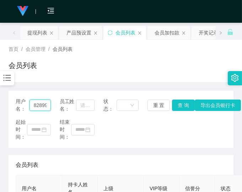
click at [38, 104] on input "82899524" at bounding box center [39, 104] width 21 height 11
click at [179, 104] on button "查 询" at bounding box center [183, 104] width 23 height 11
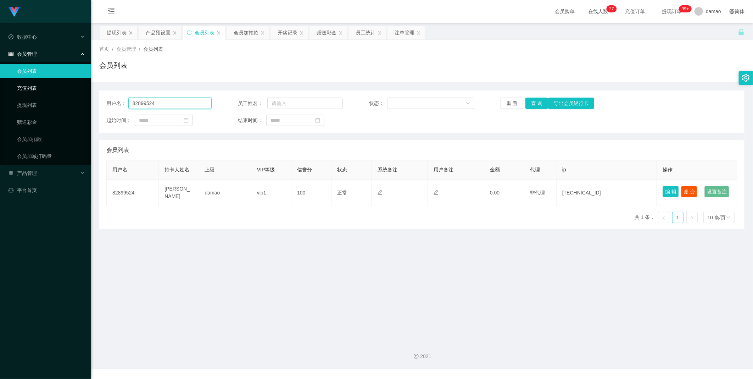
drag, startPoint x: 170, startPoint y: 101, endPoint x: 63, endPoint y: 90, distance: 107.4
click at [83, 93] on section "Jingdong工作台代理端 数据中心 会员管理 会员列表 充值列表 提现列表 赠送彩金 会员加扣款 会员加减打码量 产品管理 平台首页 保存配置 重置配置 …" at bounding box center [376, 184] width 753 height 368
drag, startPoint x: 115, startPoint y: 33, endPoint x: 163, endPoint y: 46, distance: 49.7
click at [117, 33] on div "提现列表" at bounding box center [117, 32] width 20 height 13
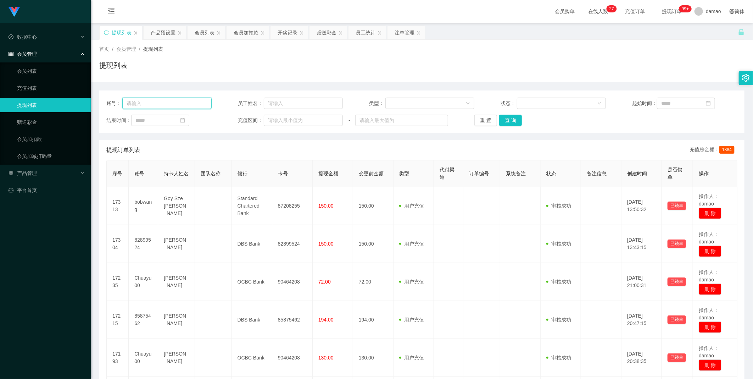
click at [185, 102] on input "text" at bounding box center [166, 103] width 89 height 11
paste input "82899524"
type input "82899524"
click at [511, 116] on button "查 询" at bounding box center [510, 120] width 23 height 11
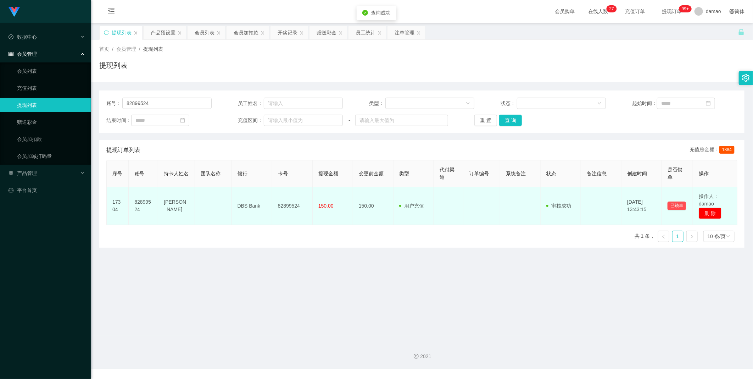
click at [289, 211] on td "82899524" at bounding box center [292, 206] width 40 height 38
click at [288, 205] on td "82899524" at bounding box center [292, 206] width 40 height 38
copy td "82899524"
click at [288, 205] on td "82899524" at bounding box center [292, 206] width 40 height 38
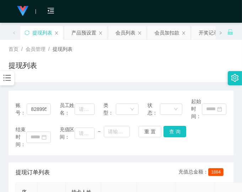
drag, startPoint x: 199, startPoint y: 146, endPoint x: 207, endPoint y: 144, distance: 8.8
click at [201, 144] on div "结束时间： 充值区间： ~ 重 置 查 询" at bounding box center [121, 137] width 210 height 22
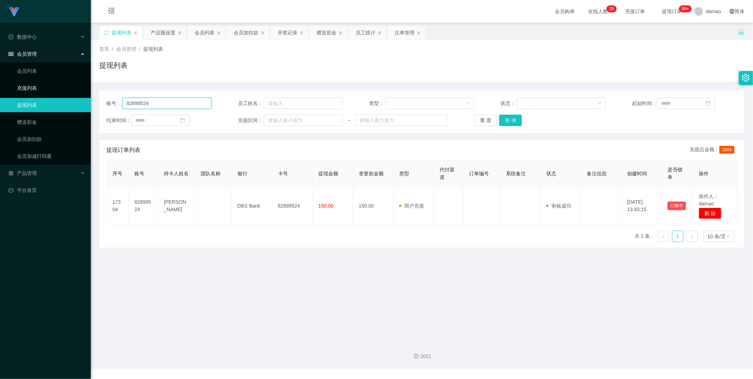
drag, startPoint x: 179, startPoint y: 99, endPoint x: 59, endPoint y: 89, distance: 120.3
click at [59, 89] on section "Jingdong工作台代理端 数据中心 会员管理 会员列表 充值列表 提现列表 赠送彩金 会员加扣款 会员加减打码量 产品管理 平台首页 保存配置 重置配置 …" at bounding box center [376, 184] width 753 height 368
drag, startPoint x: 206, startPoint y: 33, endPoint x: 204, endPoint y: 29, distance: 4.0
click at [206, 32] on div "会员列表" at bounding box center [205, 32] width 20 height 13
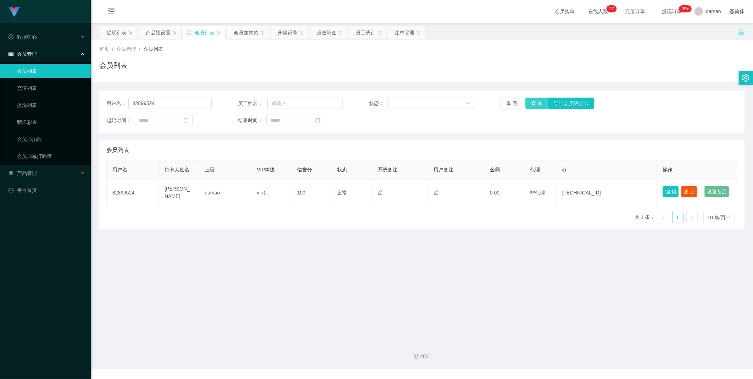
click at [537, 100] on button "查 询" at bounding box center [537, 103] width 23 height 11
drag, startPoint x: 150, startPoint y: 103, endPoint x: 68, endPoint y: 97, distance: 82.2
click at [67, 97] on section "Jingdong工作台代理端 数据中心 会员管理 会员列表 充值列表 提现列表 赠送彩金 会员加扣款 会员加减打码量 产品管理 平台首页 保存配置 重置配置 …" at bounding box center [376, 184] width 753 height 368
click at [533, 98] on button "查 询" at bounding box center [537, 103] width 23 height 11
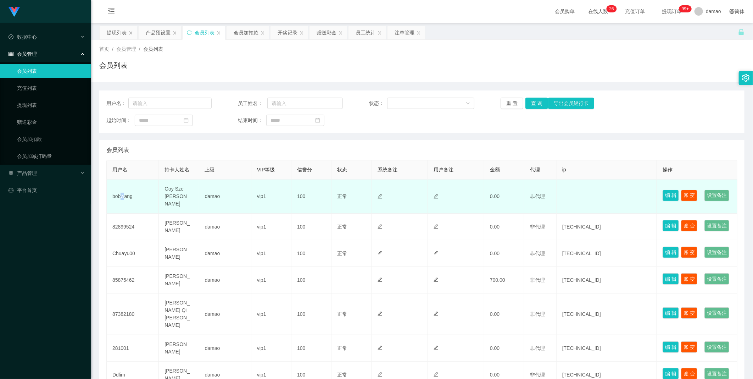
click at [123, 199] on td "bobwang" at bounding box center [133, 196] width 52 height 34
drag, startPoint x: 123, startPoint y: 199, endPoint x: 123, endPoint y: 212, distance: 13.5
click at [123, 213] on td "bobwang" at bounding box center [133, 196] width 52 height 34
click at [128, 199] on td "bobwang" at bounding box center [133, 196] width 52 height 34
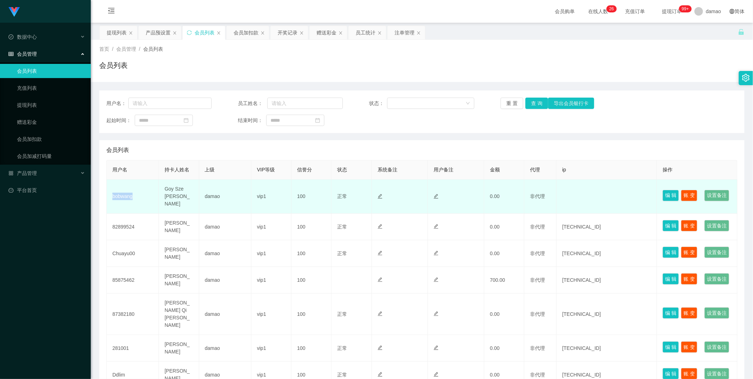
click at [128, 199] on td "bobwang" at bounding box center [133, 196] width 52 height 34
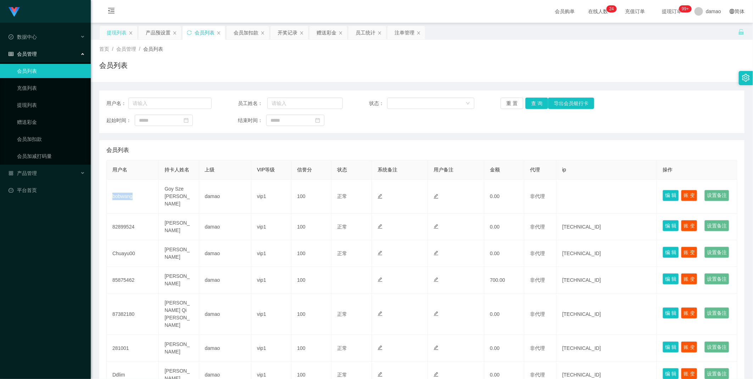
click at [116, 31] on div "提现列表" at bounding box center [117, 32] width 20 height 13
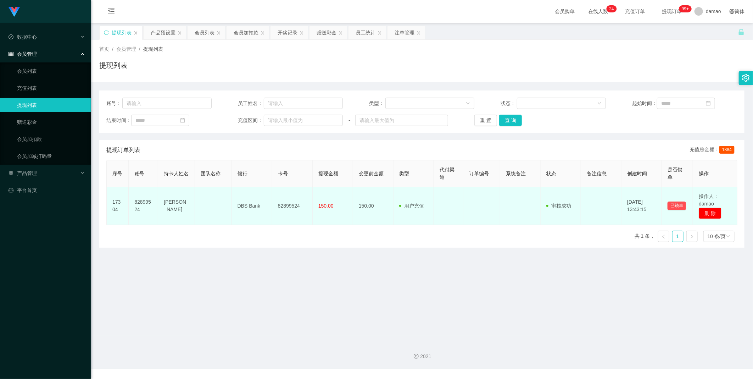
click at [288, 205] on td "82899524" at bounding box center [292, 206] width 40 height 38
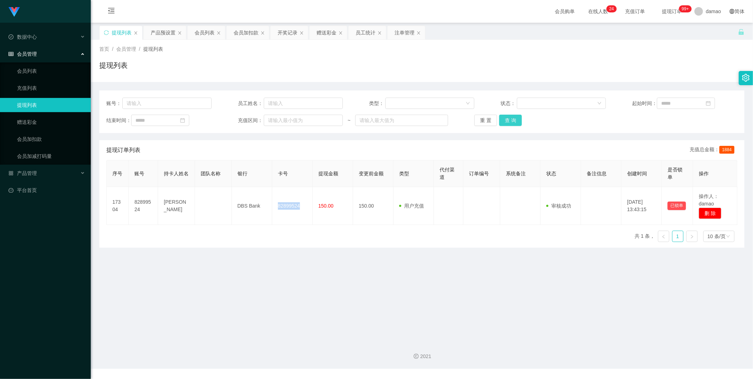
click at [508, 119] on button "查 询" at bounding box center [510, 120] width 23 height 11
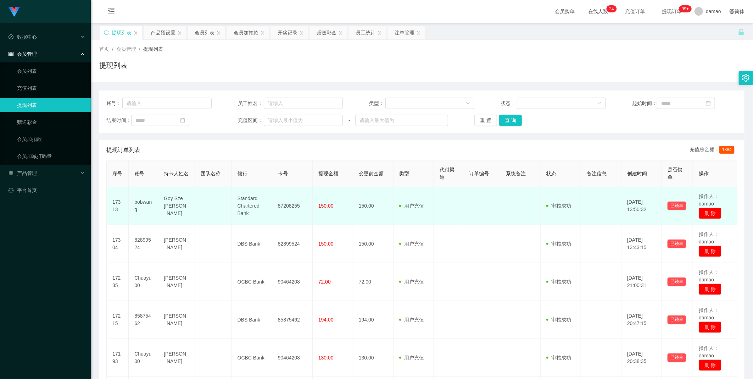
click at [293, 204] on td "87208255" at bounding box center [292, 206] width 40 height 38
copy td "87208255"
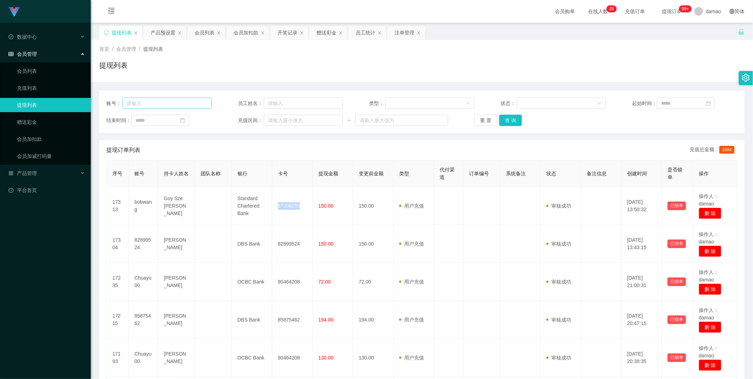
click at [170, 95] on div "账号： 员工姓名： 类型： 状态： 起始时间： 结束时间： 充值区间： ~ 重 置 查 询" at bounding box center [421, 111] width 645 height 43
click at [167, 99] on input "text" at bounding box center [166, 103] width 89 height 11
paste input "87208255"
type input "87208255"
click at [514, 122] on button "查 询" at bounding box center [510, 120] width 23 height 11
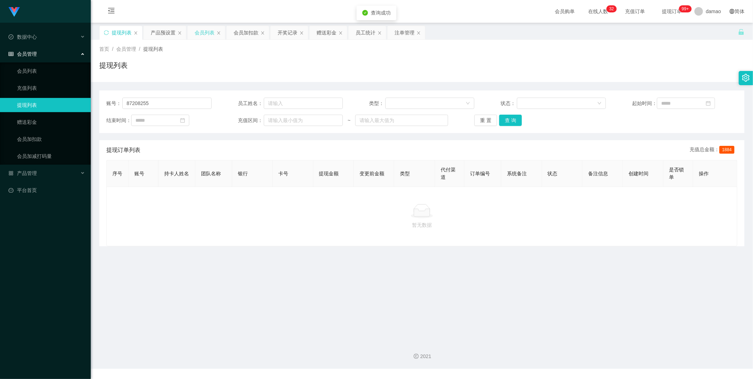
click at [204, 29] on div "会员列表" at bounding box center [205, 32] width 20 height 13
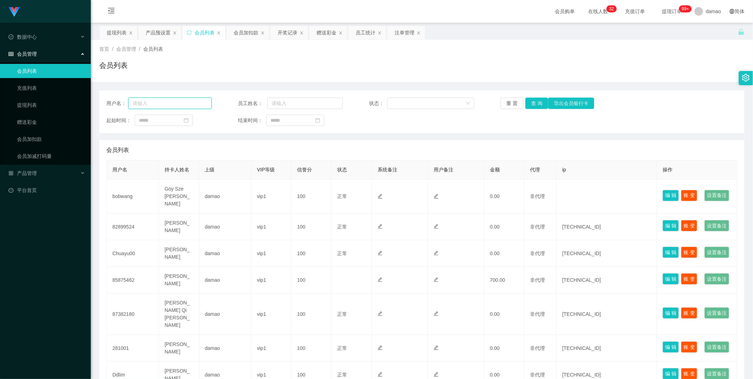
click at [177, 104] on input "text" at bounding box center [169, 103] width 83 height 11
paste input "87208255"
type input "87208255"
click at [537, 104] on button "查 询" at bounding box center [537, 103] width 23 height 11
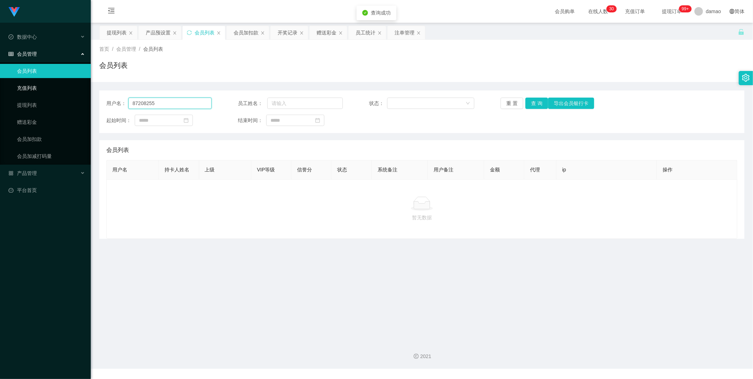
drag, startPoint x: 172, startPoint y: 98, endPoint x: 79, endPoint y: 88, distance: 93.1
click at [84, 89] on section "Jingdong工作台代理端 数据中心 会员管理 会员列表 充值列表 提现列表 赠送彩金 会员加扣款 会员加减打码量 产品管理 平台首页 保存配置 重置配置 …" at bounding box center [376, 184] width 753 height 368
click at [537, 102] on button "查 询" at bounding box center [537, 103] width 23 height 11
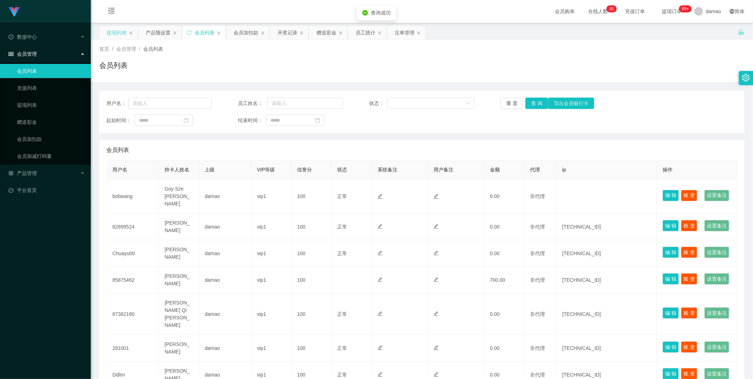
click at [115, 32] on div "提现列表" at bounding box center [117, 32] width 20 height 13
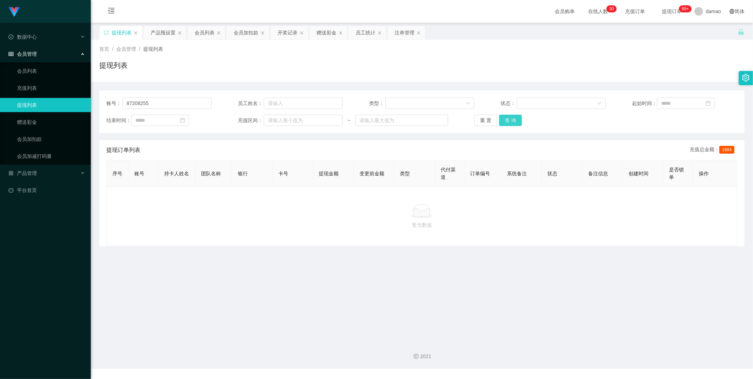
click at [508, 118] on button "查 询" at bounding box center [510, 120] width 23 height 11
drag, startPoint x: 172, startPoint y: 102, endPoint x: 79, endPoint y: 93, distance: 93.7
click at [71, 94] on section "Jingdong工作台代理端 数据中心 会员管理 会员列表 充值列表 提现列表 赠送彩金 会员加扣款 会员加减打码量 产品管理 平台首页 保存配置 重置配置 …" at bounding box center [376, 184] width 753 height 368
click at [515, 121] on button "查 询" at bounding box center [510, 120] width 23 height 11
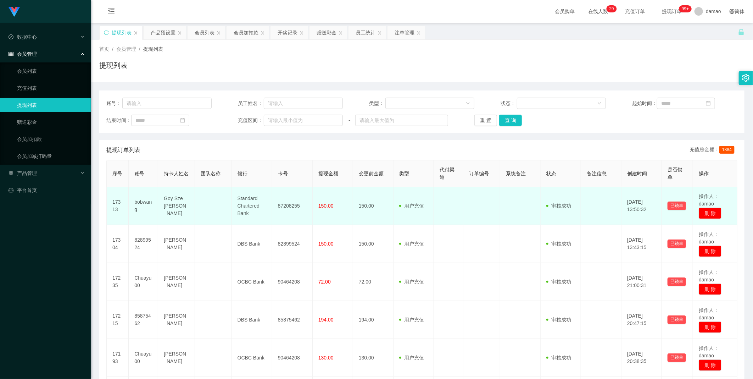
click at [142, 203] on td "bobwang" at bounding box center [143, 206] width 29 height 38
copy td "bobwang"
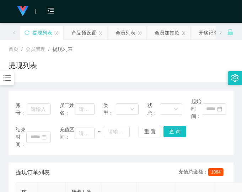
drag, startPoint x: 220, startPoint y: 144, endPoint x: 211, endPoint y: 144, distance: 9.2
click at [220, 144] on div "结束时间： 充值区间： ~ 重 置 查 询" at bounding box center [121, 137] width 210 height 22
click at [81, 33] on div "产品预设置" at bounding box center [83, 32] width 25 height 13
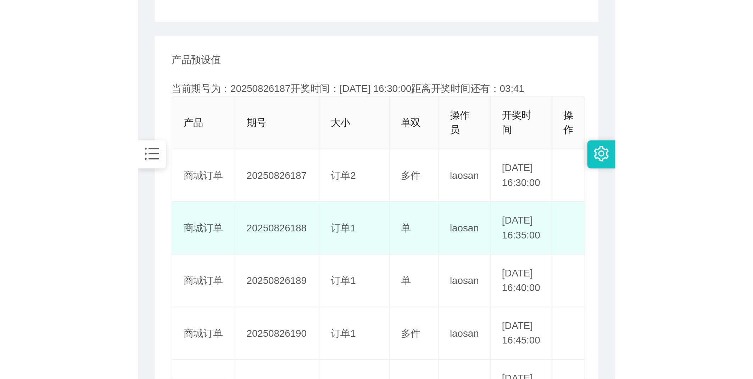
scroll to position [118, 0]
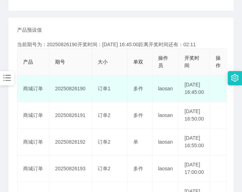
click at [219, 96] on td "编 辑 限制投注" at bounding box center [218, 88] width 17 height 27
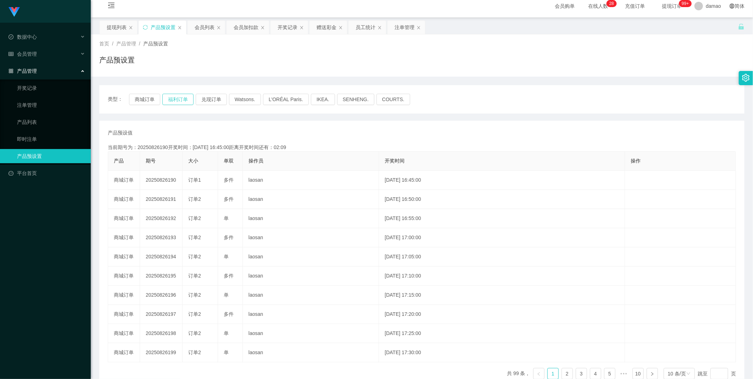
scroll to position [0, 0]
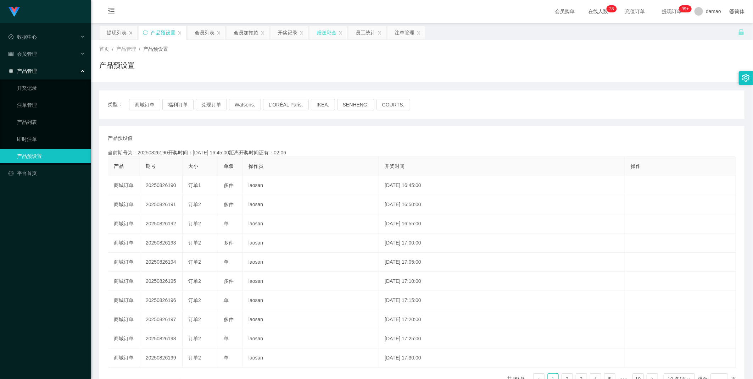
click at [328, 29] on div "赠送彩金" at bounding box center [327, 32] width 20 height 13
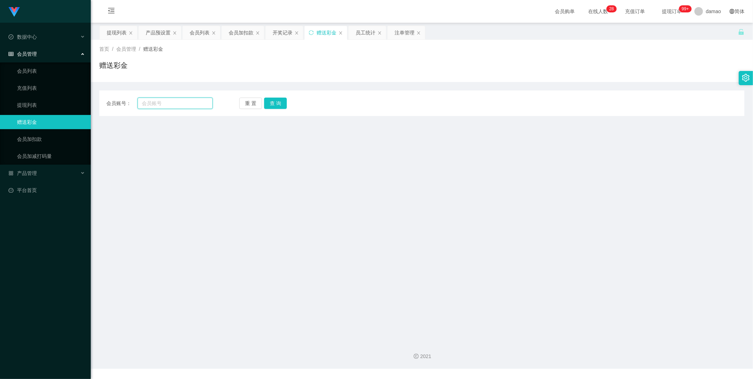
click at [170, 105] on input "text" at bounding box center [175, 103] width 75 height 11
paste input "bobwang"
type input "bobwang"
click at [275, 103] on button "查 询" at bounding box center [275, 103] width 23 height 11
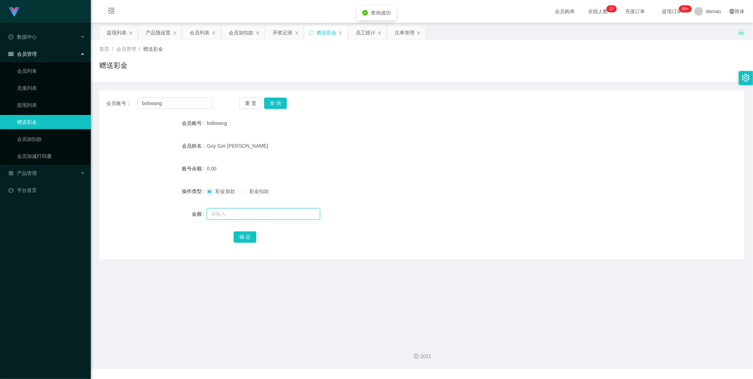
click at [237, 216] on input "text" at bounding box center [263, 213] width 113 height 11
click at [276, 105] on button "查 询" at bounding box center [275, 103] width 23 height 11
click at [238, 211] on input "text" at bounding box center [263, 213] width 113 height 11
type input "88"
drag, startPoint x: 249, startPoint y: 236, endPoint x: 250, endPoint y: 228, distance: 7.9
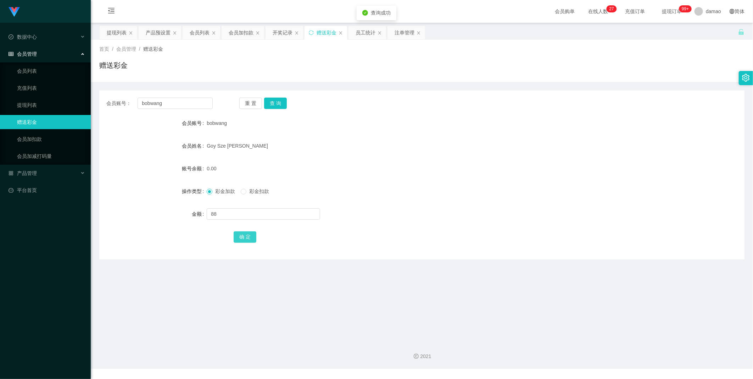
click at [249, 235] on button "确 定" at bounding box center [245, 236] width 23 height 11
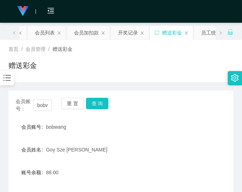
click at [150, 132] on div "bobwang" at bounding box center [111, 127] width 131 height 14
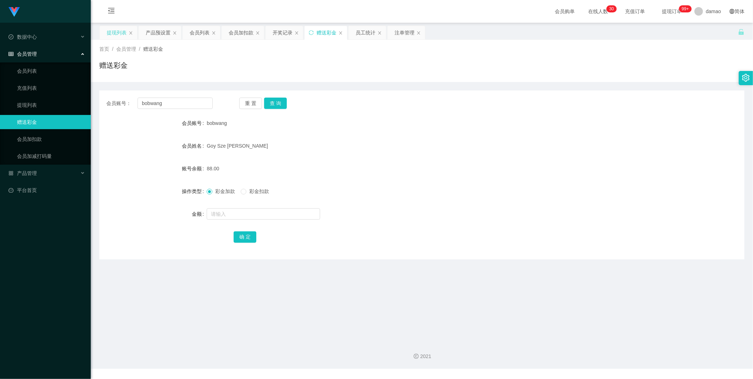
click at [117, 31] on div "提现列表" at bounding box center [117, 32] width 20 height 13
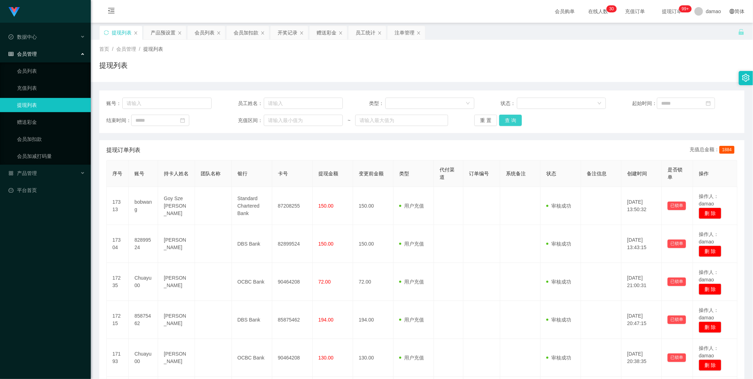
click at [516, 120] on button "查 询" at bounding box center [510, 120] width 23 height 11
click at [514, 118] on button "查 询" at bounding box center [510, 120] width 23 height 11
click at [508, 122] on button "查 询" at bounding box center [510, 120] width 23 height 11
click at [508, 122] on div "重 置 查 询" at bounding box center [527, 120] width 105 height 11
click at [508, 122] on button "查 询" at bounding box center [510, 120] width 23 height 11
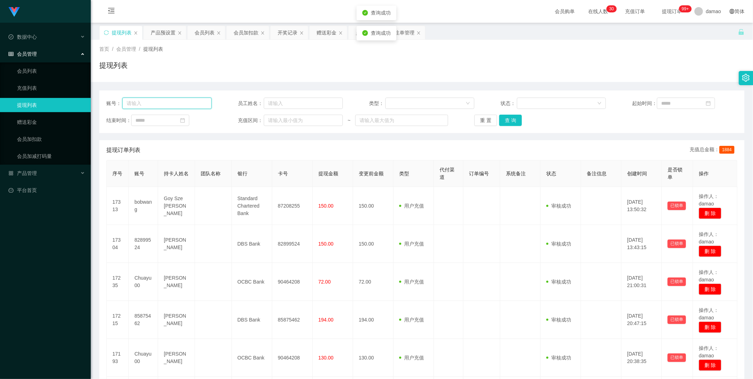
click at [179, 104] on input "text" at bounding box center [166, 103] width 89 height 11
click at [511, 118] on button "查 询" at bounding box center [510, 120] width 23 height 11
click at [476, 65] on div "提现列表" at bounding box center [421, 68] width 645 height 16
click at [209, 30] on div "会员列表" at bounding box center [205, 32] width 20 height 13
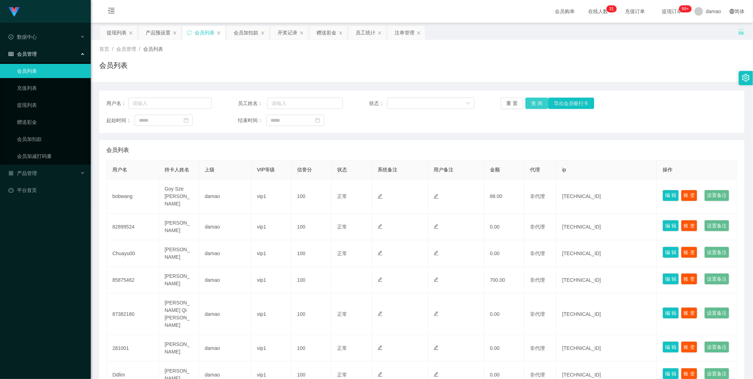
click at [529, 98] on button "查 询" at bounding box center [537, 103] width 23 height 11
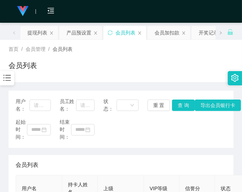
click at [189, 142] on div "用户名： 员工姓名： 状态： 重 置 查 询 导出会员银行卡 起始时间： 结束时间：" at bounding box center [121, 118] width 224 height 57
drag, startPoint x: 203, startPoint y: 127, endPoint x: 204, endPoint y: 122, distance: 5.4
click at [204, 123] on div "起始时间： 结束时间：" at bounding box center [121, 129] width 210 height 22
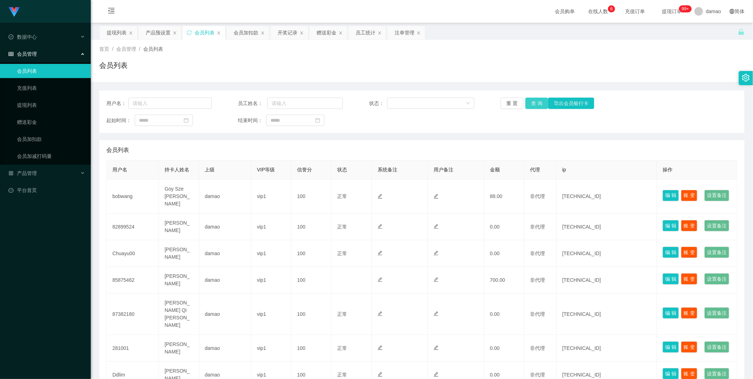
click at [527, 98] on button "查 询" at bounding box center [537, 103] width 23 height 11
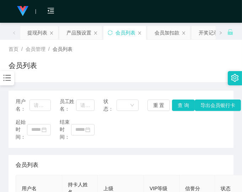
drag, startPoint x: 196, startPoint y: 135, endPoint x: 189, endPoint y: 126, distance: 12.4
click at [196, 134] on div "起始时间： 结束时间：" at bounding box center [121, 129] width 210 height 22
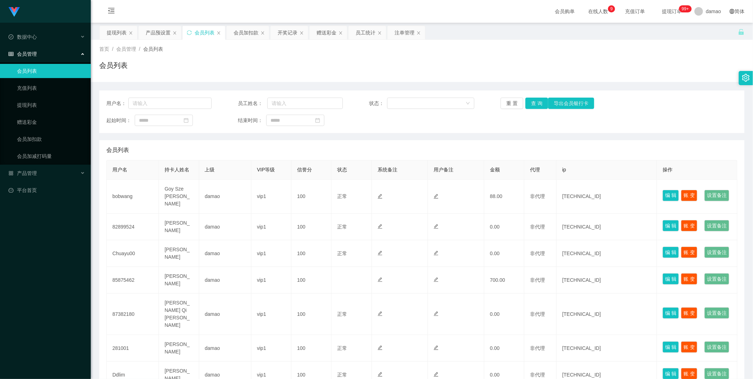
click at [206, 34] on div "会员列表" at bounding box center [205, 32] width 20 height 13
click at [534, 101] on button "查 询" at bounding box center [537, 103] width 23 height 11
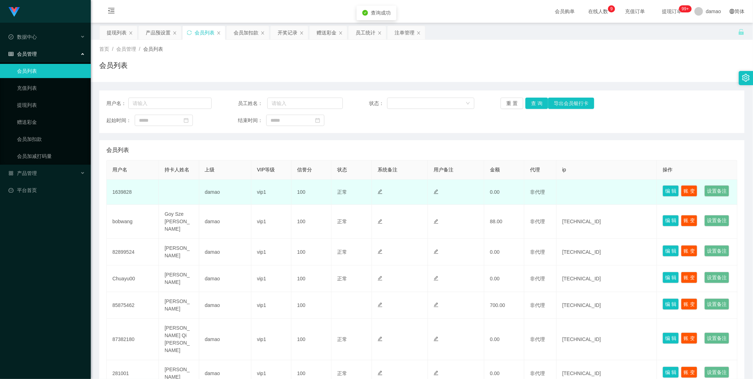
click at [125, 194] on td "1639828" at bounding box center [133, 191] width 52 height 25
copy td "1639828"
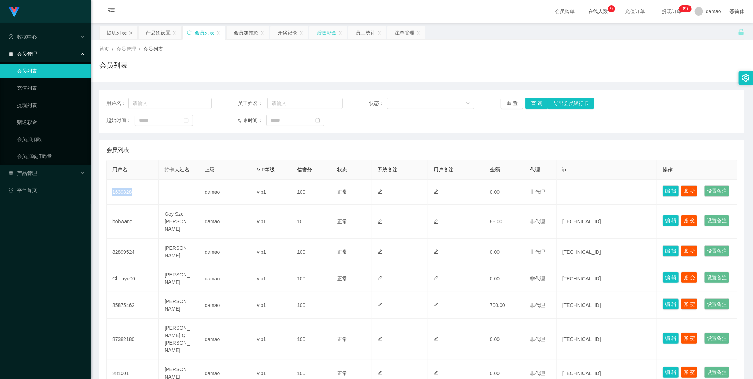
click at [325, 30] on div "赠送彩金" at bounding box center [327, 32] width 20 height 13
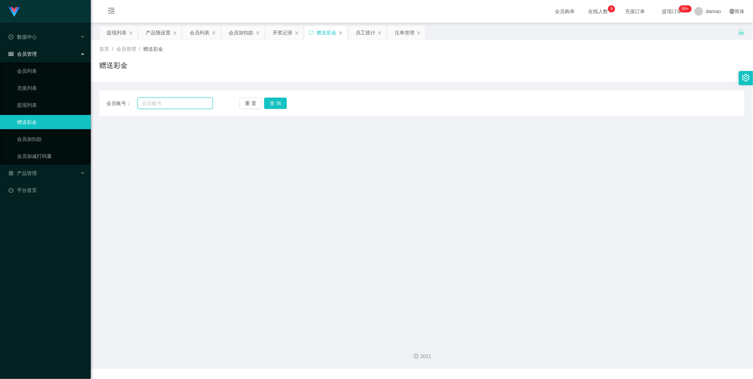
click at [185, 107] on input "text" at bounding box center [175, 103] width 75 height 11
paste input "1639828"
type input "1639828"
click at [271, 103] on button "查 询" at bounding box center [275, 103] width 23 height 11
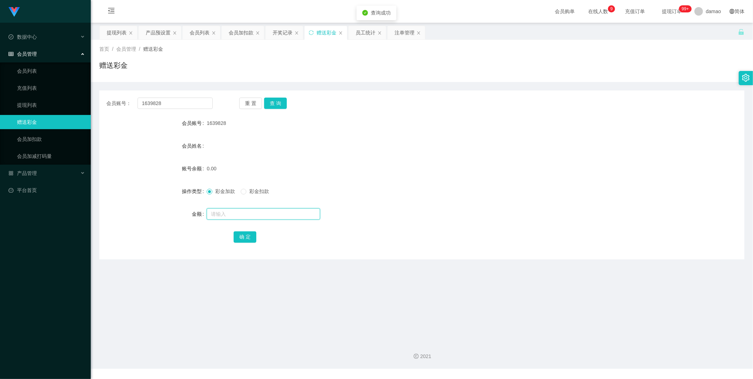
click at [229, 215] on input "text" at bounding box center [263, 213] width 113 height 11
type input "100"
drag, startPoint x: 246, startPoint y: 239, endPoint x: 252, endPoint y: 236, distance: 5.9
click at [249, 238] on button "确 定" at bounding box center [245, 236] width 23 height 11
click at [391, 214] on div at bounding box center [395, 214] width 377 height 14
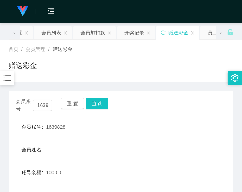
click at [176, 155] on div "会员姓名" at bounding box center [121, 149] width 224 height 14
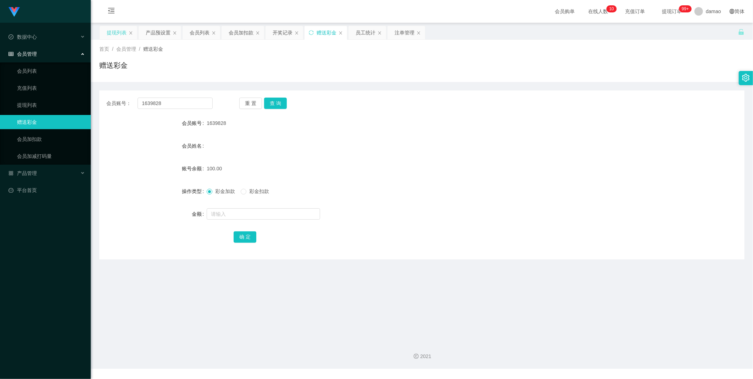
drag, startPoint x: 113, startPoint y: 32, endPoint x: 121, endPoint y: 29, distance: 9.1
click at [113, 31] on div "提现列表" at bounding box center [117, 32] width 20 height 13
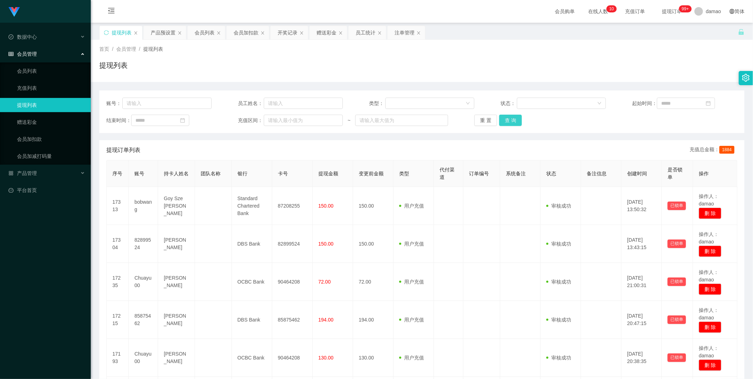
click at [505, 121] on button "查 询" at bounding box center [510, 120] width 23 height 11
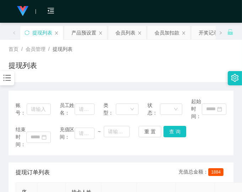
drag, startPoint x: 210, startPoint y: 138, endPoint x: 205, endPoint y: 138, distance: 4.6
click at [209, 138] on div "结束时间： 充值区间： ~ 重 置 查 询" at bounding box center [121, 137] width 210 height 22
click at [82, 33] on div "产品预设置" at bounding box center [83, 32] width 25 height 13
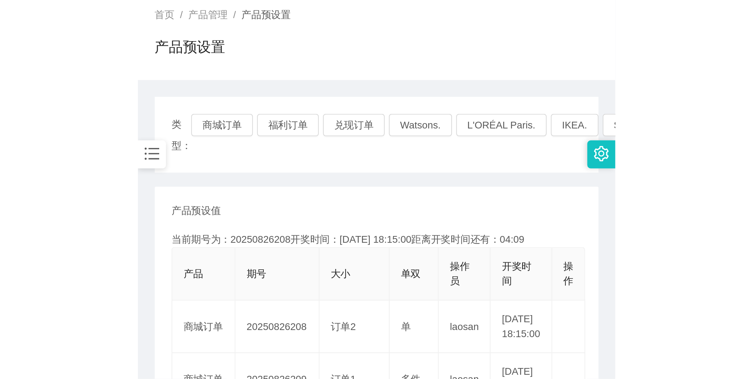
scroll to position [118, 0]
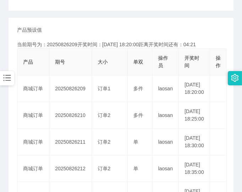
click at [236, 107] on main "关闭左侧 关闭右侧 关闭其它 刷新页面 提现列表 产品预设置 会员列表 会员加扣款 开奖记录 赠送彩金 员工统计 注单管理 首页 / 产品管理 / 产品预设置…" at bounding box center [121, 144] width 242 height 479
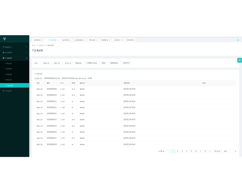
scroll to position [0, 0]
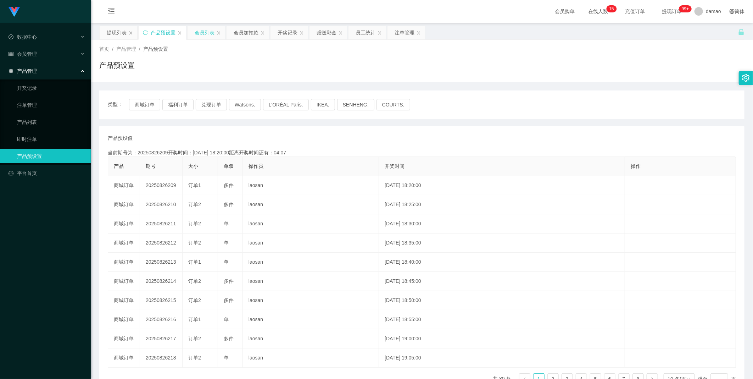
click at [204, 33] on div "会员列表" at bounding box center [205, 32] width 20 height 13
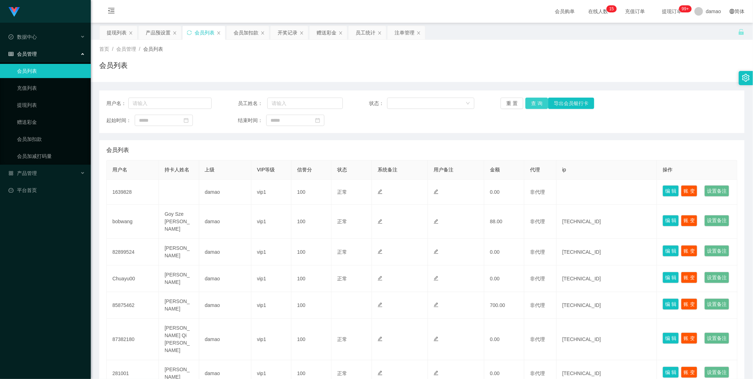
drag, startPoint x: 537, startPoint y: 102, endPoint x: 531, endPoint y: 96, distance: 8.0
click at [537, 101] on button "查 询" at bounding box center [537, 103] width 23 height 11
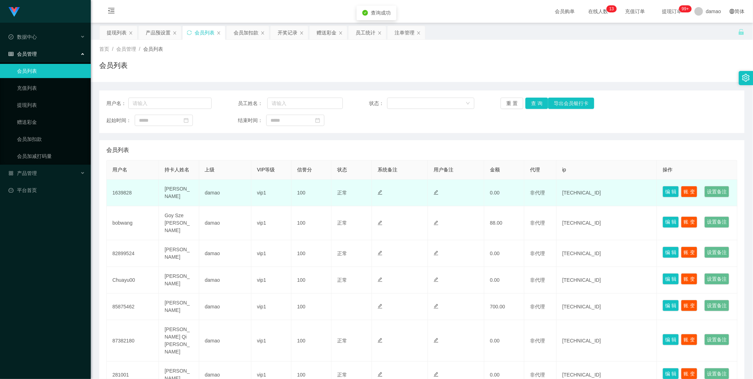
click at [126, 200] on td "1639828" at bounding box center [133, 192] width 52 height 27
click at [126, 199] on td "1639828" at bounding box center [133, 192] width 52 height 27
copy td "1639828"
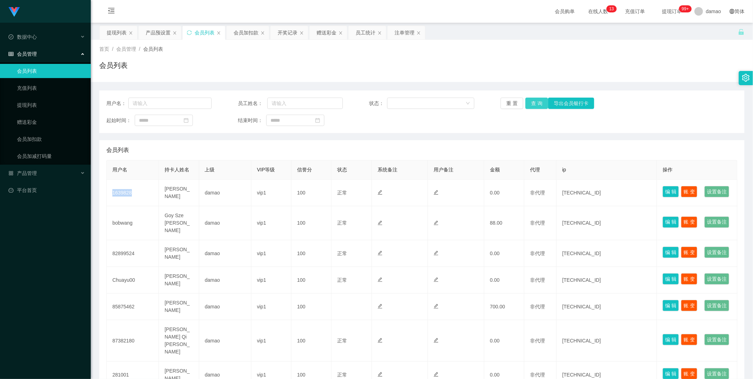
click at [535, 101] on button "查 询" at bounding box center [537, 103] width 23 height 11
click at [411, 31] on div "注单管理" at bounding box center [405, 32] width 20 height 13
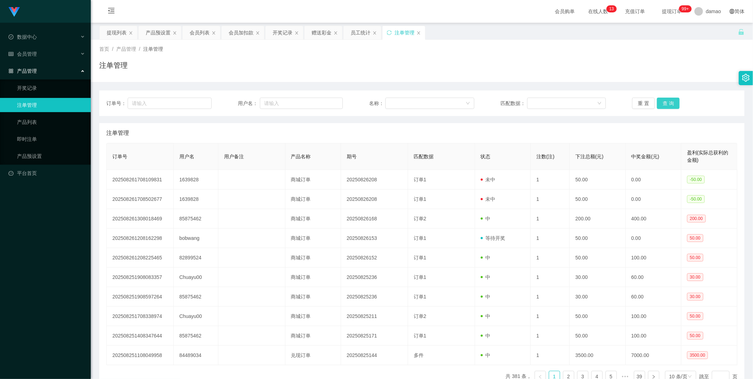
click at [674, 101] on button "查 询" at bounding box center [668, 103] width 23 height 11
click at [679, 102] on div "重 置 查 询" at bounding box center [684, 103] width 105 height 11
click at [680, 101] on div "重 置 查 询" at bounding box center [684, 103] width 105 height 11
click at [114, 30] on div "提现列表" at bounding box center [117, 32] width 20 height 13
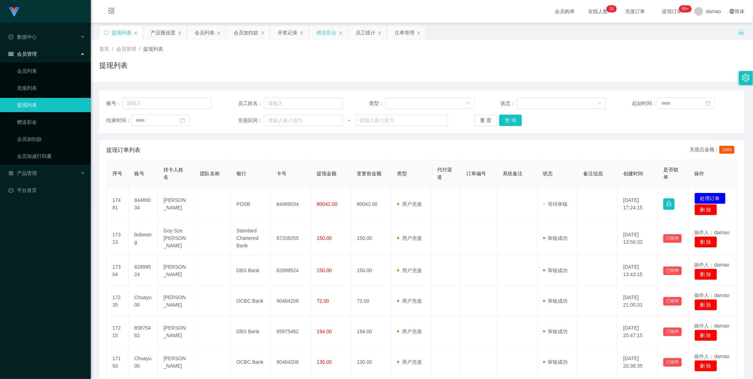
drag, startPoint x: 322, startPoint y: 32, endPoint x: 315, endPoint y: 33, distance: 6.8
click at [323, 32] on div "赠送彩金" at bounding box center [327, 32] width 20 height 13
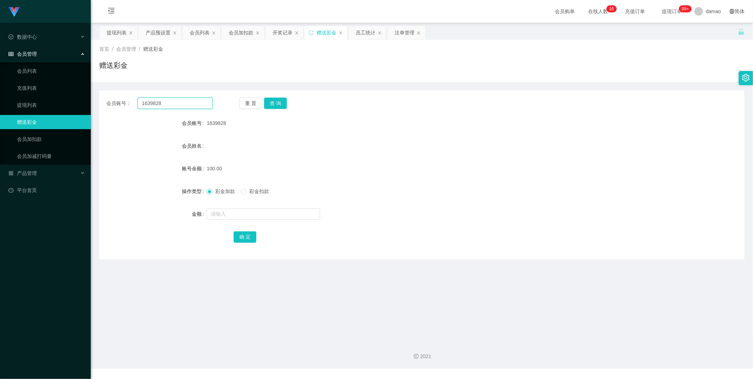
drag, startPoint x: 173, startPoint y: 104, endPoint x: 118, endPoint y: 95, distance: 55.3
click at [109, 90] on div "会员账号： 1639828 重 置 查 询 会员账号 1639828 会员姓名 账号余额 100.00 操作类型 彩金加款 彩金扣款 金额 确 定" at bounding box center [421, 174] width 645 height 169
drag, startPoint x: 275, startPoint y: 97, endPoint x: 275, endPoint y: 101, distance: 3.6
click at [275, 100] on button "查 询" at bounding box center [275, 103] width 23 height 11
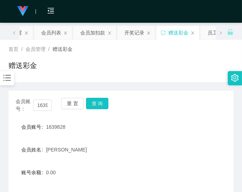
drag, startPoint x: 139, startPoint y: 150, endPoint x: 124, endPoint y: 145, distance: 15.7
click at [139, 150] on div "[PERSON_NAME]" at bounding box center [111, 149] width 131 height 14
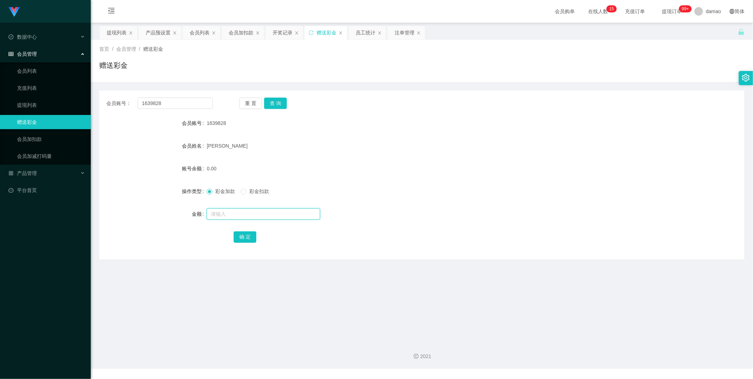
click at [235, 217] on input "text" at bounding box center [263, 213] width 113 height 11
type input "100"
click at [242, 238] on button "确 定" at bounding box center [245, 236] width 23 height 11
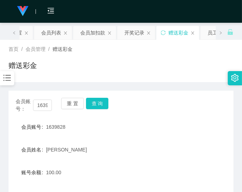
click at [194, 123] on div "会员账号 1639828" at bounding box center [121, 127] width 224 height 14
click at [154, 123] on div "1639828" at bounding box center [111, 127] width 131 height 14
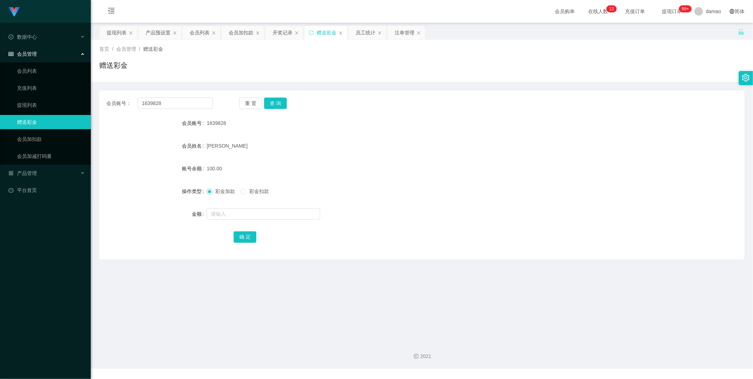
drag, startPoint x: 160, startPoint y: 32, endPoint x: 159, endPoint y: 20, distance: 12.1
click at [157, 32] on div "产品预设置" at bounding box center [158, 32] width 25 height 13
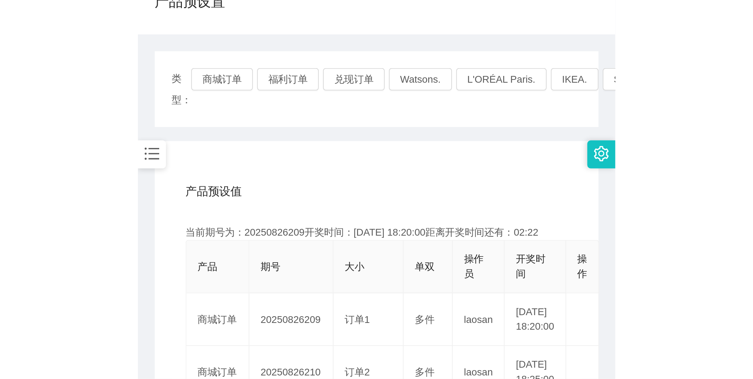
scroll to position [79, 0]
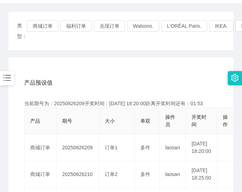
click at [171, 73] on div "产品预设值 添加期号" at bounding box center [120, 83] width 193 height 20
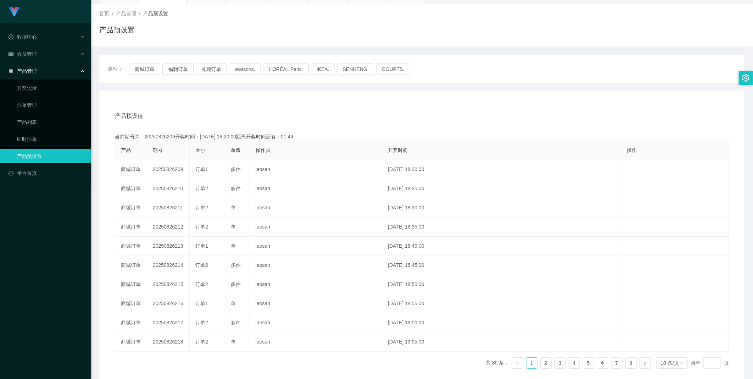
scroll to position [0, 0]
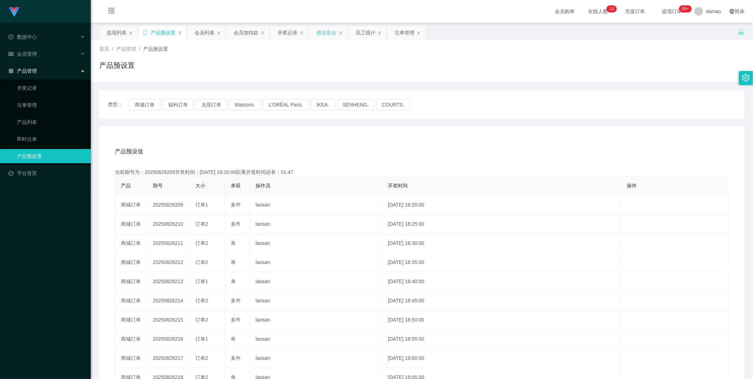
click at [331, 32] on div "赠送彩金" at bounding box center [327, 32] width 20 height 13
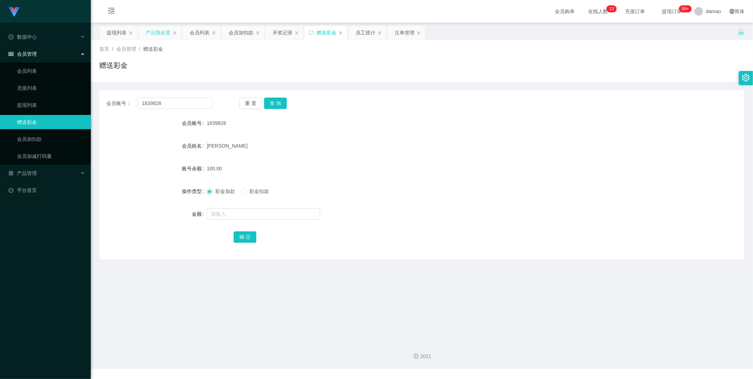
click at [163, 32] on div "产品预设置" at bounding box center [158, 32] width 25 height 13
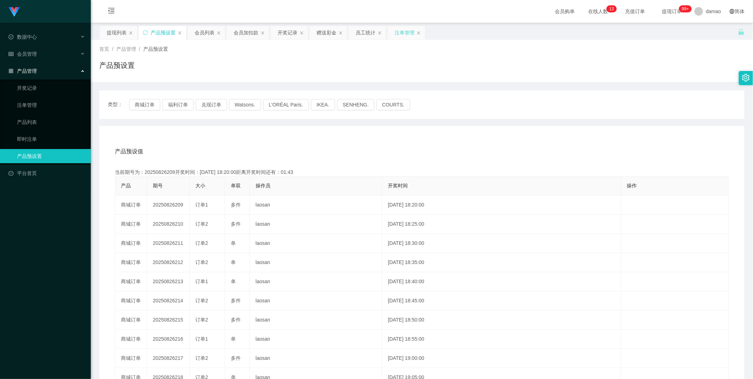
click at [402, 32] on div "注单管理" at bounding box center [405, 32] width 20 height 13
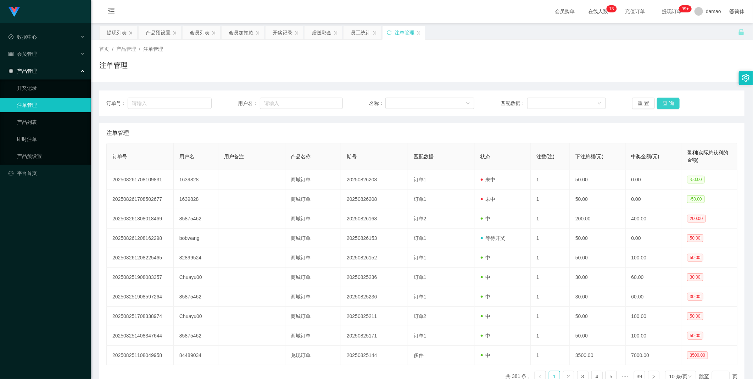
click at [666, 101] on button "查 询" at bounding box center [668, 103] width 23 height 11
click at [671, 101] on button "查 询" at bounding box center [668, 103] width 23 height 11
click at [671, 101] on div "重 置 查 询" at bounding box center [684, 103] width 105 height 11
click at [672, 101] on button "查 询" at bounding box center [668, 103] width 23 height 11
click at [672, 101] on div "重 置 查 询" at bounding box center [684, 103] width 105 height 11
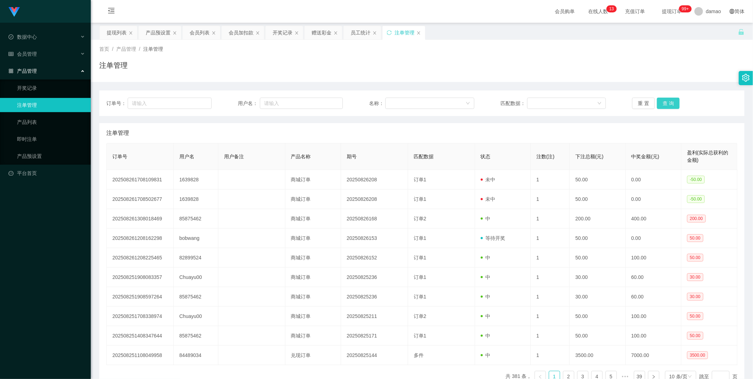
click at [666, 103] on button "查 询" at bounding box center [668, 103] width 23 height 11
click at [666, 103] on div "重 置 查 询" at bounding box center [684, 103] width 105 height 11
click at [666, 103] on button "查 询" at bounding box center [668, 103] width 23 height 11
click at [666, 103] on div "重 置 查 询" at bounding box center [684, 103] width 105 height 11
click at [667, 103] on button "查 询" at bounding box center [668, 103] width 23 height 11
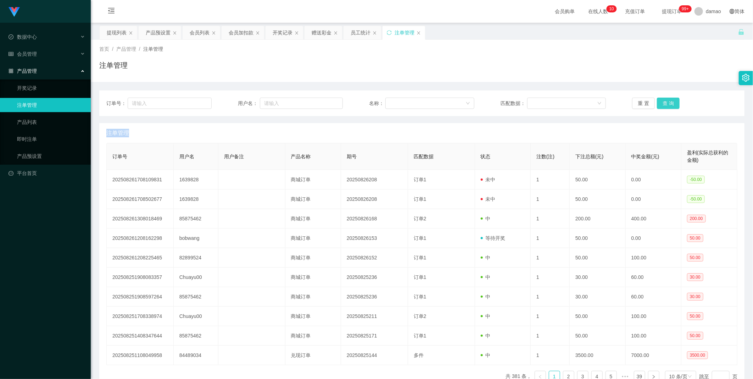
click at [669, 101] on button "查 询" at bounding box center [668, 103] width 23 height 11
click at [669, 101] on div "重 置 查 询" at bounding box center [684, 103] width 105 height 11
click at [669, 101] on button "查 询" at bounding box center [668, 103] width 23 height 11
click at [669, 101] on div "重 置 查 询" at bounding box center [684, 103] width 105 height 11
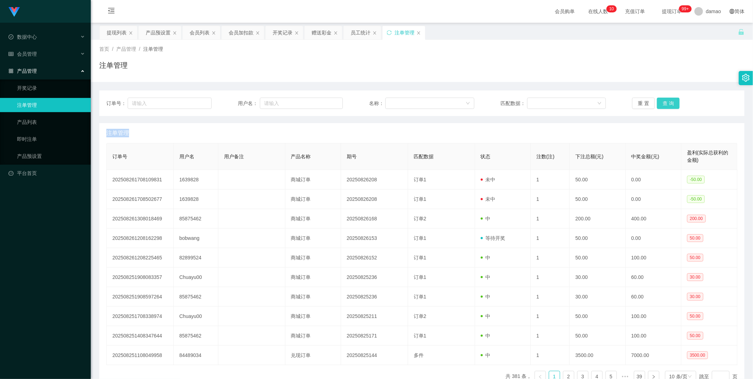
click at [671, 100] on button "查 询" at bounding box center [668, 103] width 23 height 11
click at [670, 101] on button "查 询" at bounding box center [668, 103] width 23 height 11
click at [669, 102] on button "查 询" at bounding box center [668, 103] width 23 height 11
click at [668, 103] on button "查 询" at bounding box center [668, 103] width 23 height 11
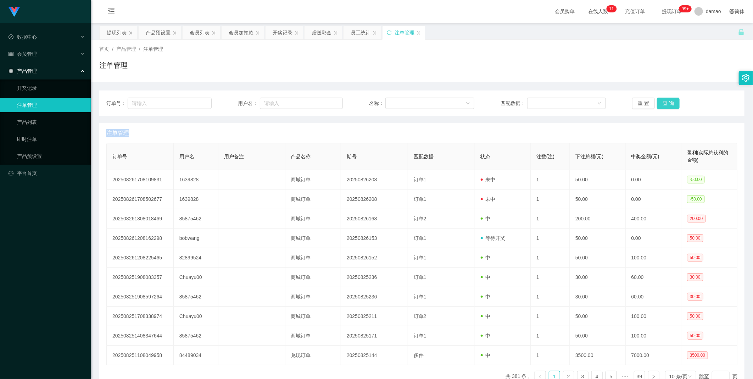
click at [667, 102] on button "查 询" at bounding box center [668, 103] width 23 height 11
click at [667, 102] on button "查 询" at bounding box center [672, 103] width 31 height 11
click at [667, 103] on div "重 置 查 询" at bounding box center [684, 103] width 105 height 11
click at [667, 103] on button "查 询" at bounding box center [668, 103] width 23 height 11
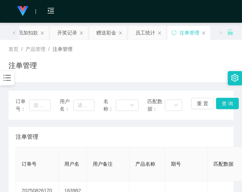
drag, startPoint x: 194, startPoint y: 127, endPoint x: 208, endPoint y: 56, distance: 72.7
click at [194, 127] on div "注单管理" at bounding box center [121, 137] width 210 height 20
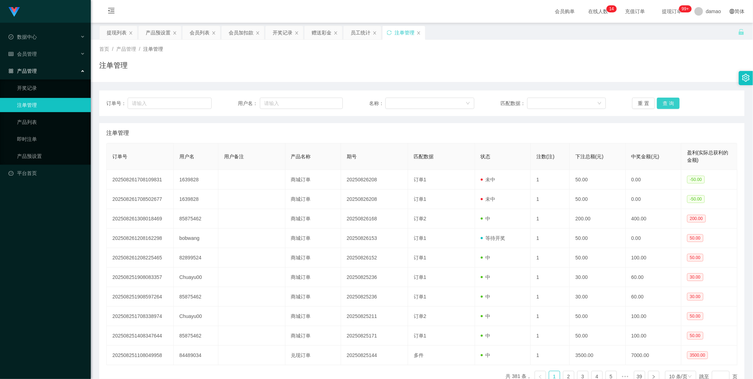
click at [668, 102] on button "查 询" at bounding box center [668, 103] width 23 height 11
click at [669, 102] on button "查 询" at bounding box center [668, 103] width 23 height 11
click at [670, 102] on div "重 置 查 询" at bounding box center [684, 103] width 105 height 11
drag, startPoint x: 670, startPoint y: 102, endPoint x: 675, endPoint y: 103, distance: 4.4
click at [674, 103] on button "查 询" at bounding box center [668, 103] width 23 height 11
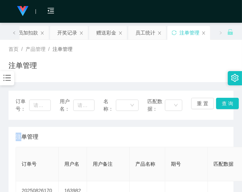
drag, startPoint x: 195, startPoint y: 138, endPoint x: 195, endPoint y: 134, distance: 3.9
click at [197, 137] on div "注单管理" at bounding box center [121, 137] width 210 height 20
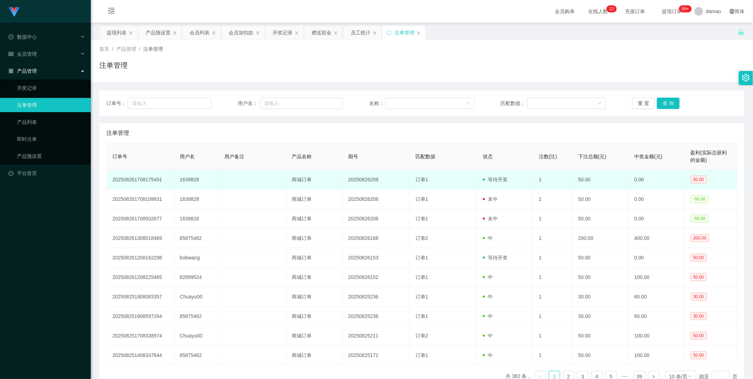
click at [194, 178] on td "1639828" at bounding box center [196, 180] width 45 height 20
copy td "1639828"
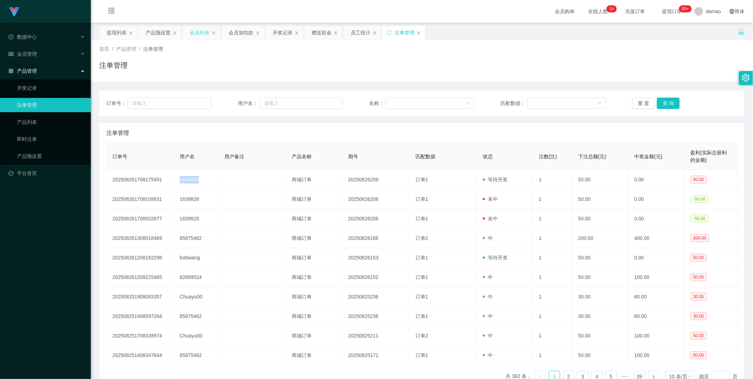
drag, startPoint x: 199, startPoint y: 34, endPoint x: 186, endPoint y: 45, distance: 17.3
click at [199, 34] on div "会员列表" at bounding box center [200, 32] width 20 height 13
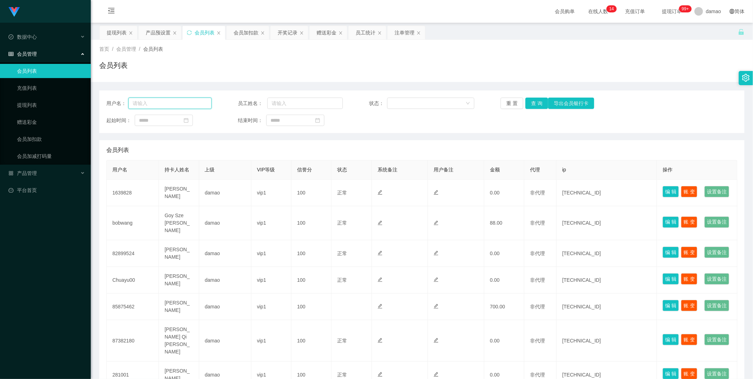
click at [172, 104] on input "text" at bounding box center [169, 103] width 83 height 11
paste input "1639828"
type input "1639828"
drag, startPoint x: 532, startPoint y: 103, endPoint x: 527, endPoint y: 104, distance: 5.8
click at [532, 103] on button "查 询" at bounding box center [537, 103] width 23 height 11
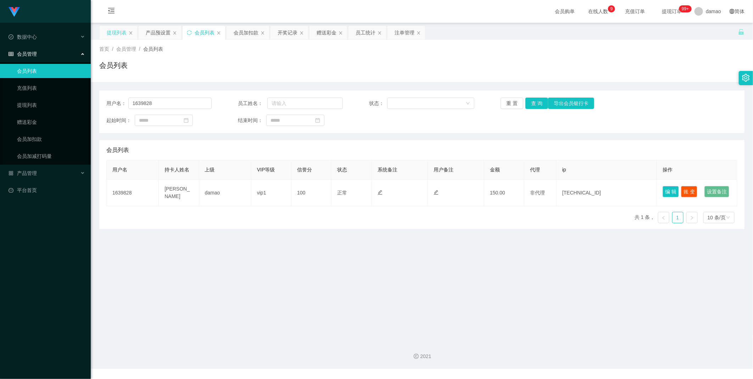
click at [112, 28] on div "提现列表" at bounding box center [117, 32] width 20 height 13
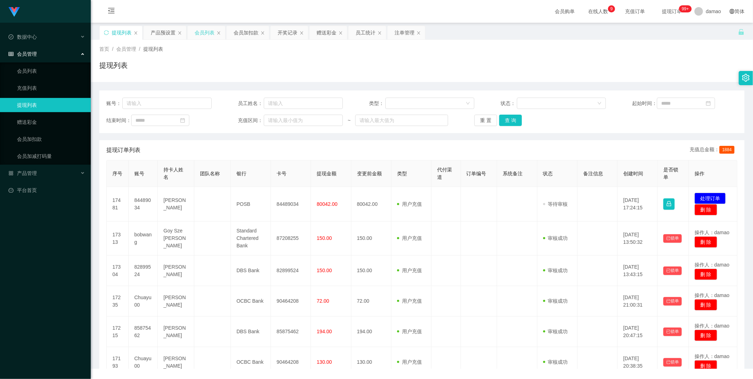
click at [201, 31] on div "会员列表" at bounding box center [205, 32] width 20 height 13
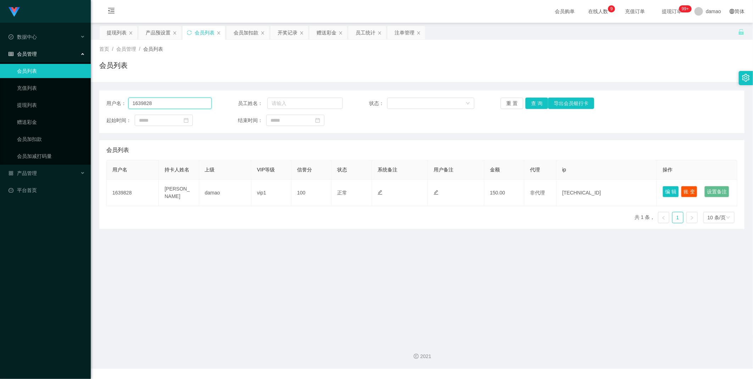
drag, startPoint x: 176, startPoint y: 103, endPoint x: 108, endPoint y: 88, distance: 69.2
click at [40, 97] on section "Jingdong工作台代理端 数据中心 会员管理 会员列表 充值列表 提现列表 赠送彩金 会员加扣款 会员加减打码量 产品管理 平台首页 保存配置 重置配置 …" at bounding box center [376, 184] width 753 height 368
drag, startPoint x: 115, startPoint y: 27, endPoint x: 128, endPoint y: 34, distance: 15.1
click at [115, 27] on div "提现列表" at bounding box center [117, 32] width 20 height 13
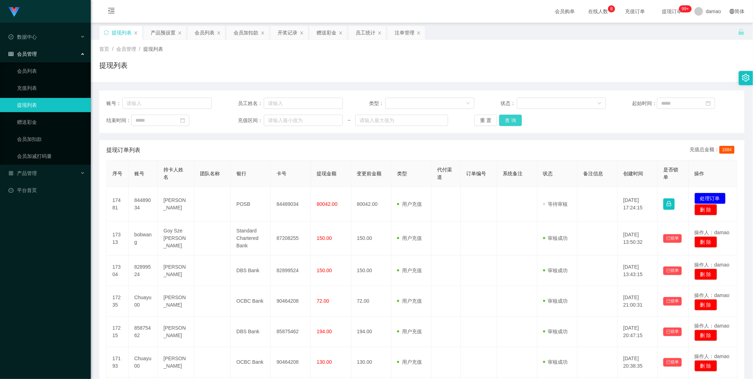
click at [512, 117] on button "查 询" at bounding box center [510, 120] width 23 height 11
drag, startPoint x: 512, startPoint y: 117, endPoint x: 519, endPoint y: 118, distance: 7.5
click at [512, 117] on div "重 置 查 询" at bounding box center [527, 120] width 105 height 11
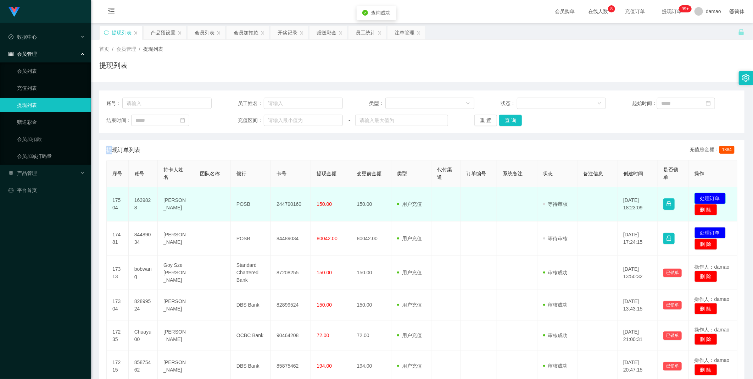
click at [711, 198] on button "处理订单" at bounding box center [710, 198] width 31 height 11
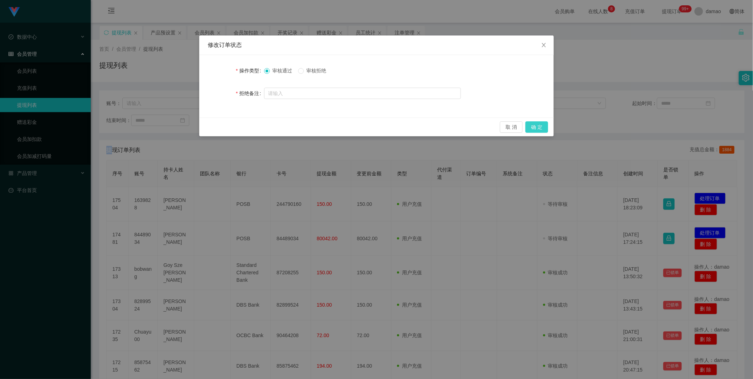
click at [534, 126] on button "确 定" at bounding box center [537, 126] width 23 height 11
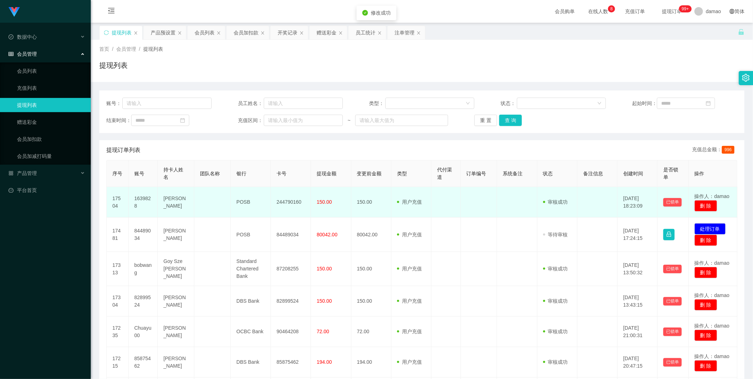
click at [289, 200] on td "244790160" at bounding box center [291, 202] width 40 height 31
copy td "244790160"
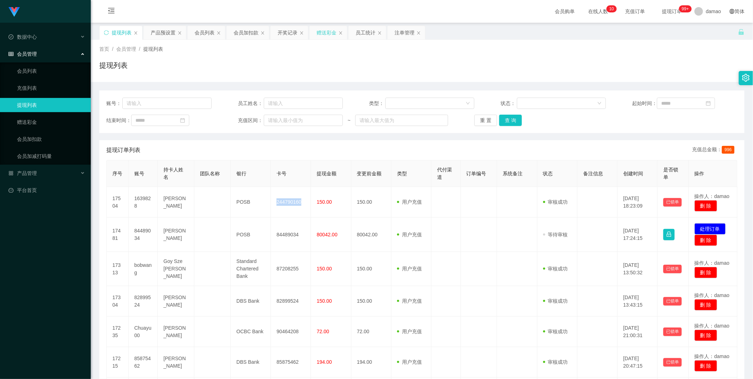
click at [328, 30] on div "赠送彩金" at bounding box center [327, 32] width 20 height 13
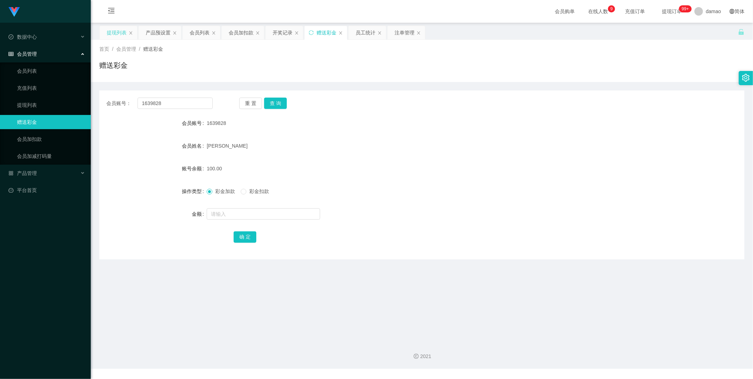
click at [116, 33] on div "提现列表" at bounding box center [117, 32] width 20 height 13
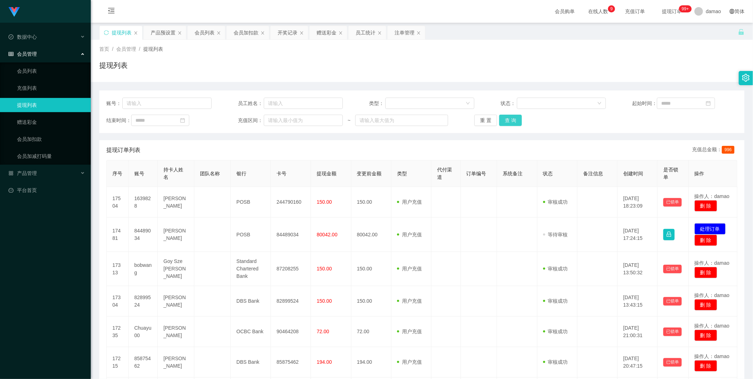
click at [512, 118] on button "查 询" at bounding box center [510, 120] width 23 height 11
click at [512, 118] on div "重 置 查 询" at bounding box center [527, 120] width 105 height 11
click at [512, 118] on button "查 询" at bounding box center [510, 120] width 23 height 11
click at [512, 118] on div "重 置 查 询" at bounding box center [527, 120] width 105 height 11
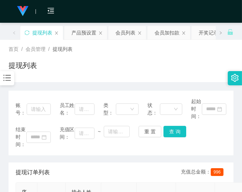
click at [208, 143] on div "结束时间： 充值区间： ~ 重 置 查 询" at bounding box center [121, 137] width 210 height 22
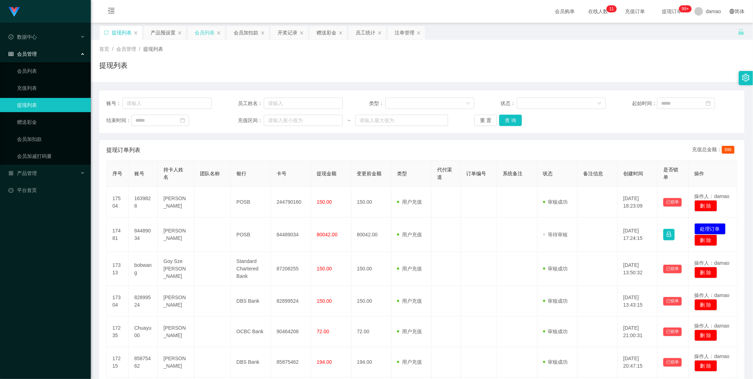
click at [204, 33] on div "会员列表" at bounding box center [205, 32] width 20 height 13
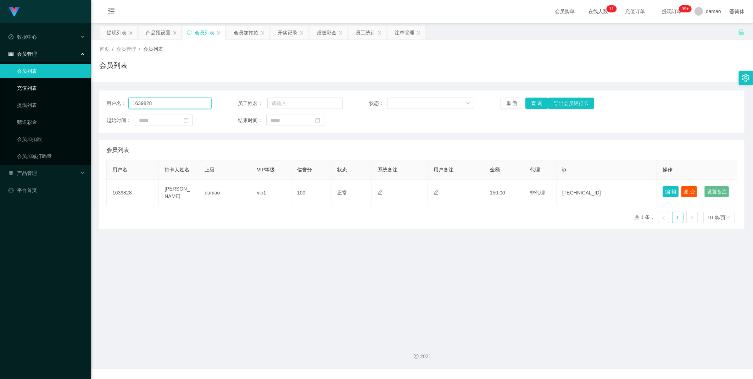
drag, startPoint x: 177, startPoint y: 101, endPoint x: 75, endPoint y: 91, distance: 101.9
click at [75, 91] on section "Jingdong工作台代理端 数据中心 会员管理 会员列表 充值列表 提现列表 赠送彩金 会员加扣款 会员加减打码量 产品管理 平台首页 保存配置 重置配置 …" at bounding box center [376, 184] width 753 height 368
click at [533, 101] on button "查 询" at bounding box center [537, 103] width 23 height 11
click at [115, 31] on div "提现列表" at bounding box center [117, 32] width 20 height 13
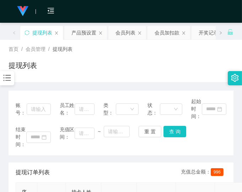
drag, startPoint x: 211, startPoint y: 135, endPoint x: 216, endPoint y: 0, distance: 135.2
click at [211, 132] on div "结束时间： 充值区间： ~ 重 置 查 询" at bounding box center [121, 137] width 210 height 22
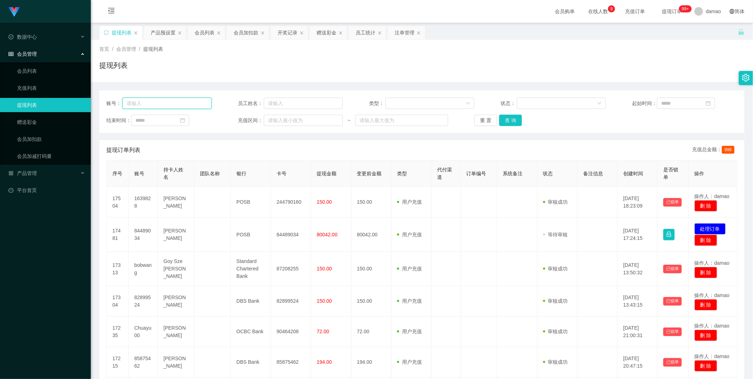
click at [194, 103] on input "text" at bounding box center [166, 103] width 89 height 11
drag, startPoint x: 246, startPoint y: 29, endPoint x: 239, endPoint y: 31, distance: 7.4
click at [246, 29] on div "会员加扣款" at bounding box center [246, 32] width 25 height 13
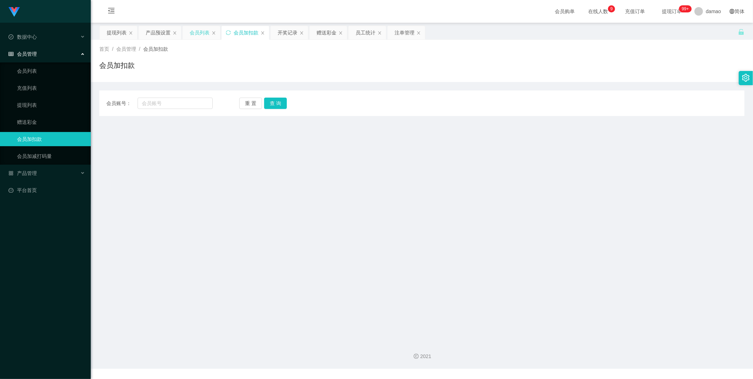
click at [204, 31] on div "会员列表" at bounding box center [200, 32] width 20 height 13
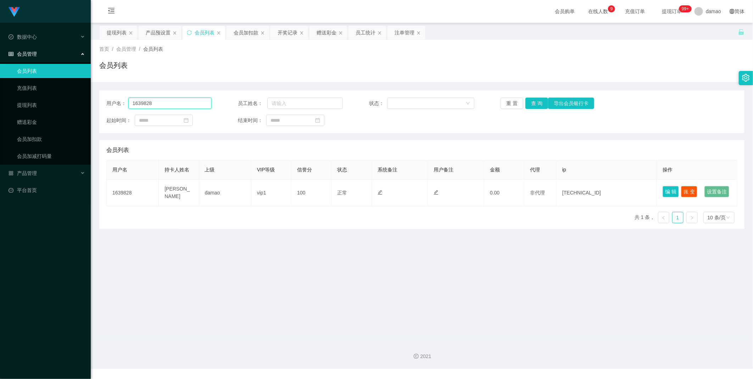
drag, startPoint x: 148, startPoint y: 102, endPoint x: 95, endPoint y: 89, distance: 54.0
click at [96, 90] on main "关闭左侧 关闭右侧 关闭其它 刷新页面 提现列表 产品预设置 会员列表 会员加扣款 开奖记录 赠送彩金 员工统计 注单管理 首页 / 会员管理 / 会员列表 …" at bounding box center [422, 179] width 662 height 313
paste input "bobwang"
type input "bobwang"
click at [533, 104] on button "查 询" at bounding box center [537, 103] width 23 height 11
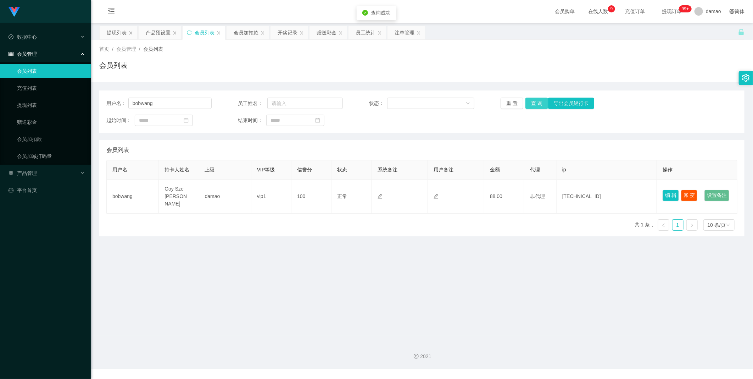
click at [541, 105] on button "查 询" at bounding box center [537, 103] width 23 height 11
click at [541, 103] on button "查 询" at bounding box center [537, 103] width 23 height 11
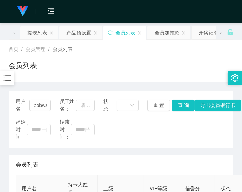
click at [183, 137] on div "起始时间： 结束时间：" at bounding box center [121, 129] width 210 height 22
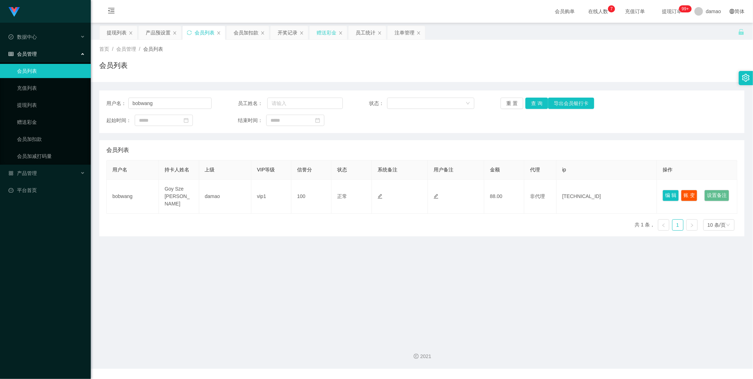
click at [325, 31] on div "赠送彩金" at bounding box center [327, 32] width 20 height 13
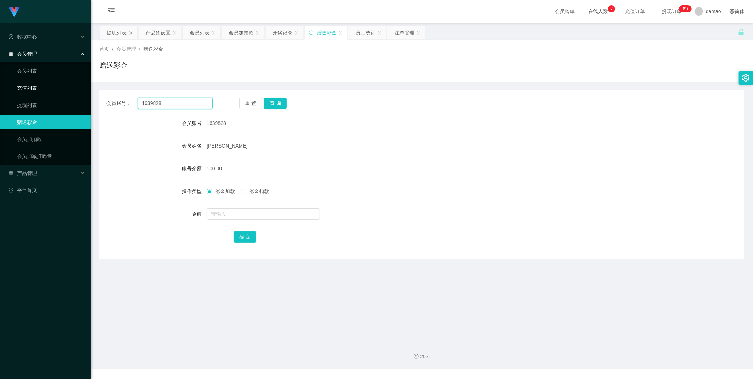
drag, startPoint x: 170, startPoint y: 100, endPoint x: 72, endPoint y: 81, distance: 99.0
click at [72, 81] on section "Jingdong工作台代理端 数据中心 会员管理 会员列表 充值列表 提现列表 赠送彩金 会员加扣款 会员加减打码量 产品管理 平台首页 保存配置 重置配置 …" at bounding box center [376, 184] width 753 height 368
paste input "bobwang"
type input "bobwang"
click at [271, 98] on button "查 询" at bounding box center [275, 103] width 23 height 11
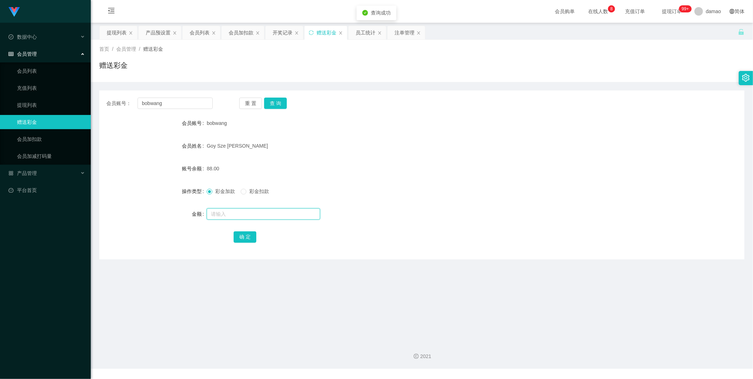
drag, startPoint x: 224, startPoint y: 210, endPoint x: 224, endPoint y: 206, distance: 4.7
click at [224, 207] on div at bounding box center [395, 214] width 377 height 14
type input "1"
type input "40"
click at [242, 239] on button "确 定" at bounding box center [245, 236] width 23 height 11
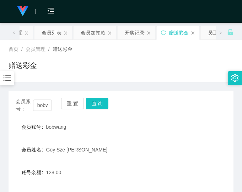
click at [184, 54] on div "首页 / 会员管理 / 赠送彩金 / 赠送彩金" at bounding box center [121, 60] width 224 height 31
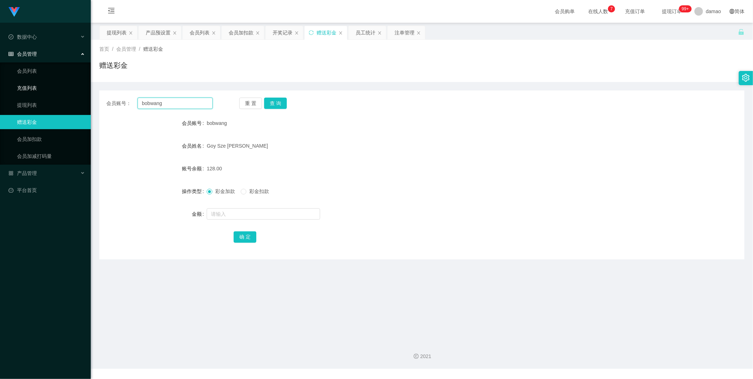
drag, startPoint x: 192, startPoint y: 102, endPoint x: 78, endPoint y: 84, distance: 115.2
click at [80, 83] on section "Jingdong工作台代理端 数据中心 会员管理 会员列表 充值列表 提现列表 赠送彩金 会员加扣款 会员加减打码量 产品管理 平台首页 保存配置 重置配置 …" at bounding box center [376, 184] width 753 height 368
paste input "82899524"
type input "82899524"
click at [279, 101] on button "查 询" at bounding box center [275, 103] width 23 height 11
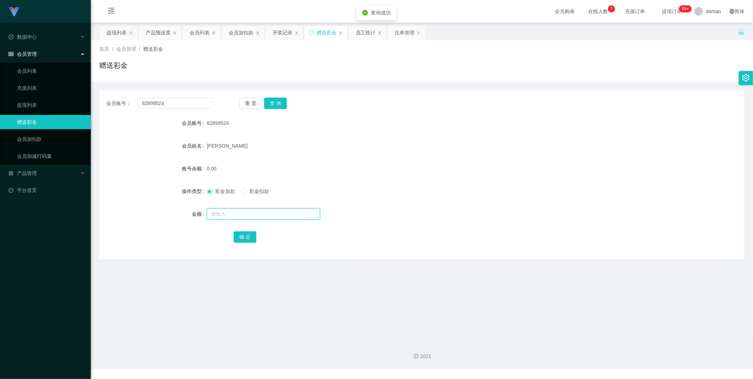
drag, startPoint x: 224, startPoint y: 218, endPoint x: 226, endPoint y: 214, distance: 5.4
click at [224, 215] on input "text" at bounding box center [263, 213] width 113 height 11
type input "175"
click at [251, 239] on button "确 定" at bounding box center [245, 236] width 23 height 11
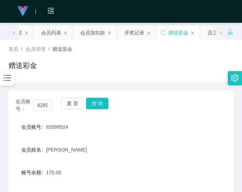
click at [164, 107] on div "会员账号： 82899524 重 置 查 询" at bounding box center [121, 105] width 224 height 15
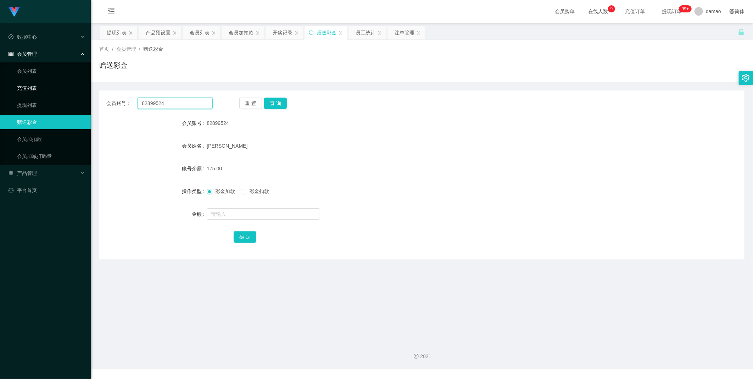
drag, startPoint x: 186, startPoint y: 103, endPoint x: 61, endPoint y: 85, distance: 126.5
click at [82, 89] on section "Jingdong工作台代理端 数据中心 会员管理 会员列表 充值列表 提现列表 赠送彩金 会员加扣款 会员加减打码量 产品管理 平台首页 保存配置 重置配置 …" at bounding box center [376, 184] width 753 height 368
paste input "1639828"
type input "1639828"
drag, startPoint x: 275, startPoint y: 102, endPoint x: 267, endPoint y: 100, distance: 7.4
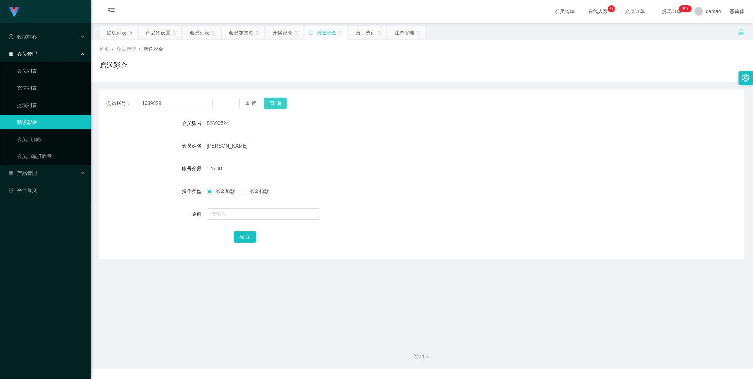
click at [273, 102] on button "查 询" at bounding box center [275, 103] width 23 height 11
drag, startPoint x: 222, startPoint y: 212, endPoint x: 226, endPoint y: 207, distance: 5.9
click at [224, 210] on input "text" at bounding box center [263, 213] width 113 height 11
type input "108"
click at [244, 231] on div "确 定" at bounding box center [422, 236] width 377 height 14
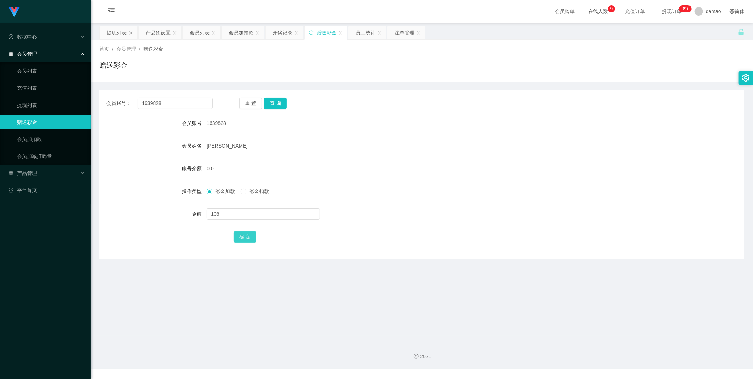
drag, startPoint x: 246, startPoint y: 238, endPoint x: 247, endPoint y: 232, distance: 5.8
click at [246, 237] on button "确 定" at bounding box center [245, 236] width 23 height 11
click at [277, 101] on button "查 询" at bounding box center [275, 103] width 23 height 11
click at [280, 104] on button "查 询" at bounding box center [275, 103] width 23 height 11
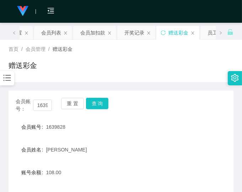
click at [182, 135] on form "会员账号 1639828 会员姓名 Jason Tay 账号余额 108.00 操作类型 彩金加款 彩金扣款 金额 确 定" at bounding box center [121, 184] width 224 height 128
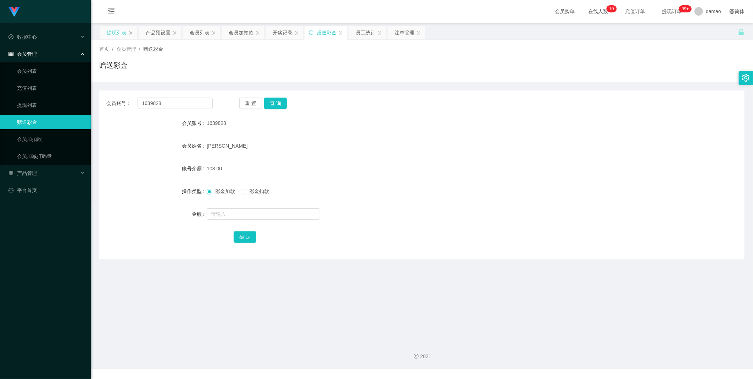
click at [117, 33] on div "提现列表" at bounding box center [117, 32] width 20 height 13
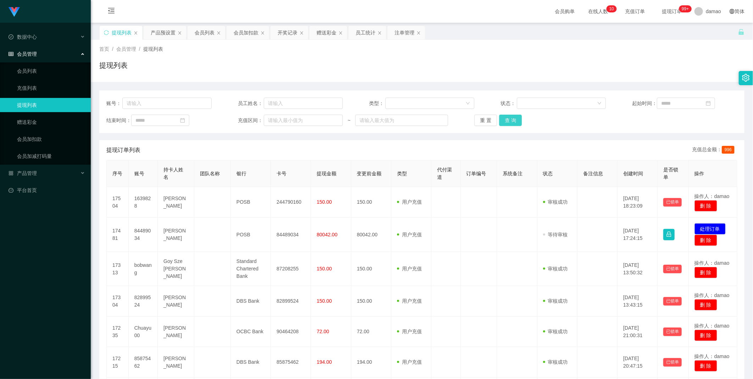
click at [509, 120] on button "查 询" at bounding box center [510, 120] width 23 height 11
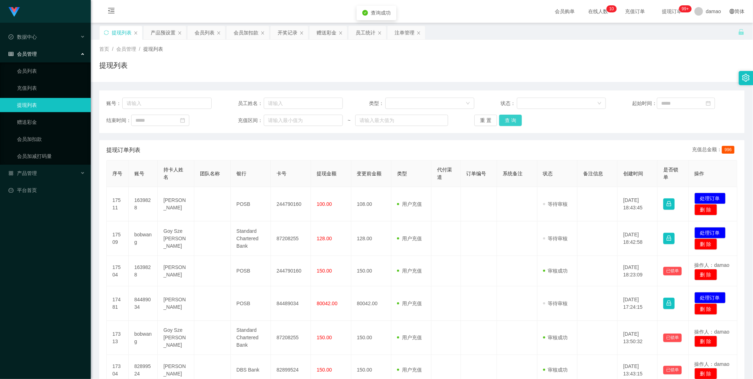
click at [508, 118] on button "查 询" at bounding box center [510, 120] width 23 height 11
click at [508, 117] on div "重 置 查 询" at bounding box center [527, 120] width 105 height 11
click at [509, 117] on div "重 置 查 询" at bounding box center [527, 120] width 105 height 11
click at [511, 118] on button "查 询" at bounding box center [510, 120] width 23 height 11
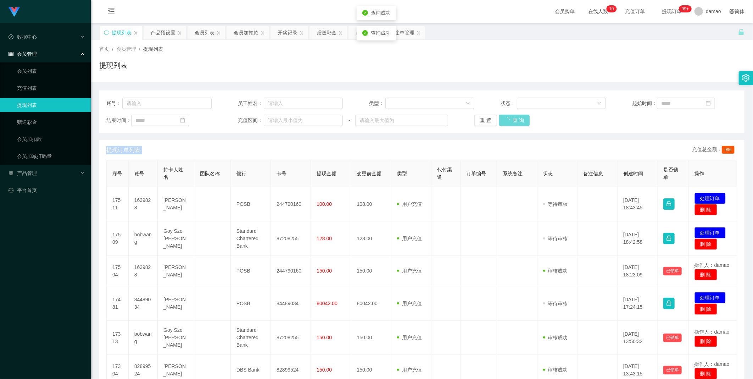
click at [511, 118] on div "重 置 查 询" at bounding box center [527, 120] width 105 height 11
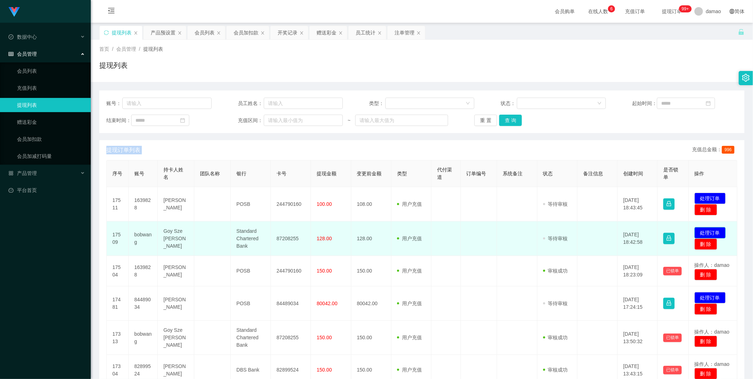
click at [709, 229] on button "处理订单" at bounding box center [710, 232] width 31 height 11
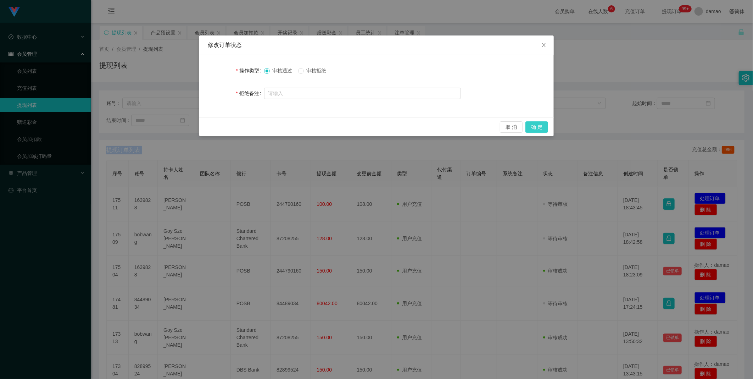
click at [536, 126] on button "确 定" at bounding box center [537, 126] width 23 height 11
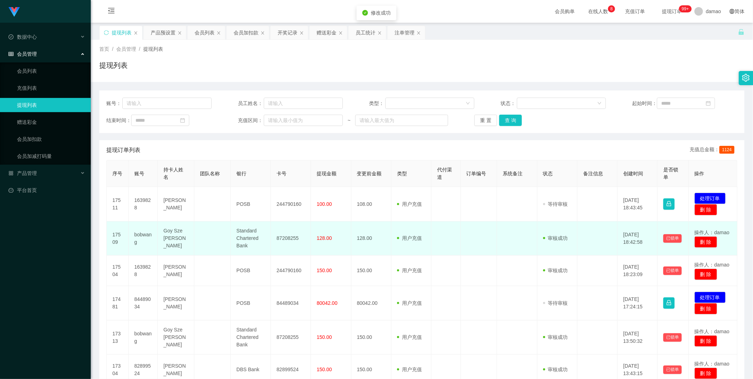
click at [284, 237] on td "87208255" at bounding box center [291, 238] width 40 height 34
click at [294, 238] on td "87208255" at bounding box center [291, 238] width 40 height 34
copy td "87208255"
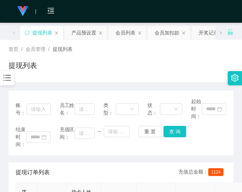
drag, startPoint x: 166, startPoint y: 155, endPoint x: 178, endPoint y: 148, distance: 14.4
click at [171, 151] on div "账号： 员工姓名： 类型： 状态： 起始时间： 结束时间： 充值区间： ~ 重 置 查 询" at bounding box center [121, 122] width 224 height 65
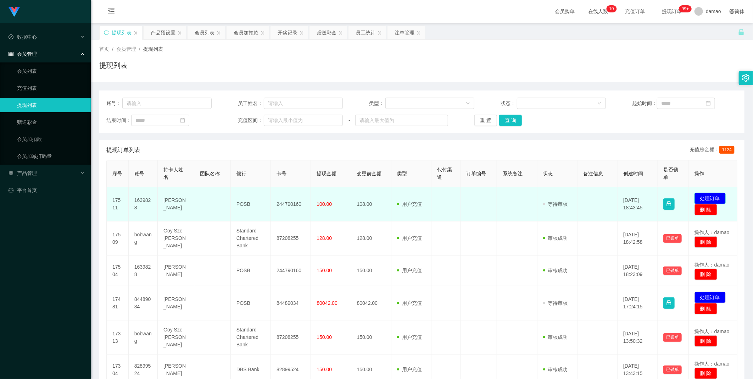
click at [712, 194] on button "处理订单" at bounding box center [710, 198] width 31 height 11
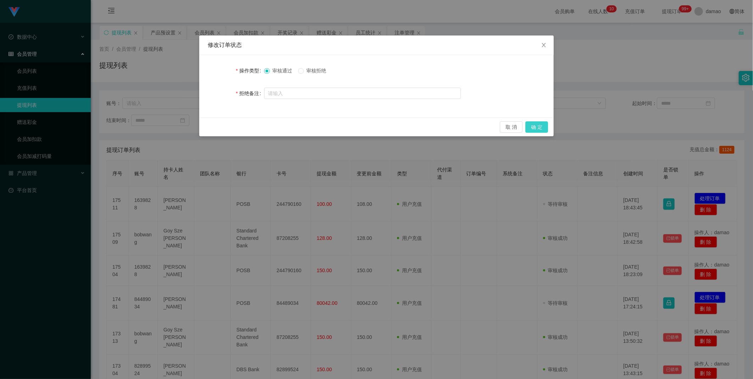
click at [538, 126] on button "确 定" at bounding box center [537, 126] width 23 height 11
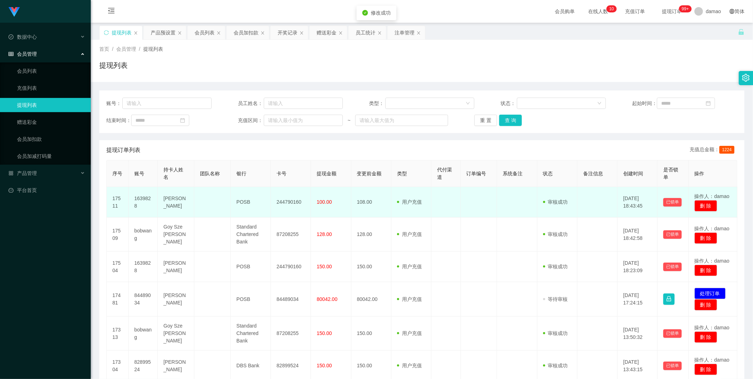
click at [290, 200] on td "244790160" at bounding box center [291, 202] width 40 height 31
copy td "244790160"
click at [148, 198] on td "1639828" at bounding box center [143, 202] width 29 height 31
click at [149, 198] on td "1639828" at bounding box center [143, 202] width 29 height 31
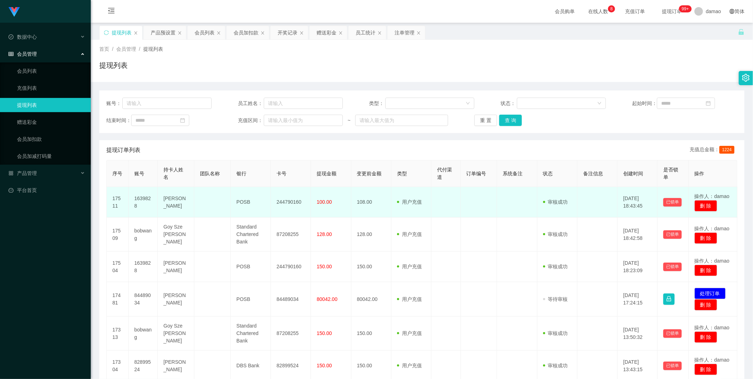
drag, startPoint x: 149, startPoint y: 198, endPoint x: 141, endPoint y: 201, distance: 9.0
click at [141, 203] on td "1639828" at bounding box center [143, 202] width 29 height 31
click at [144, 195] on td "1639828" at bounding box center [143, 202] width 29 height 31
copy td "1639828"
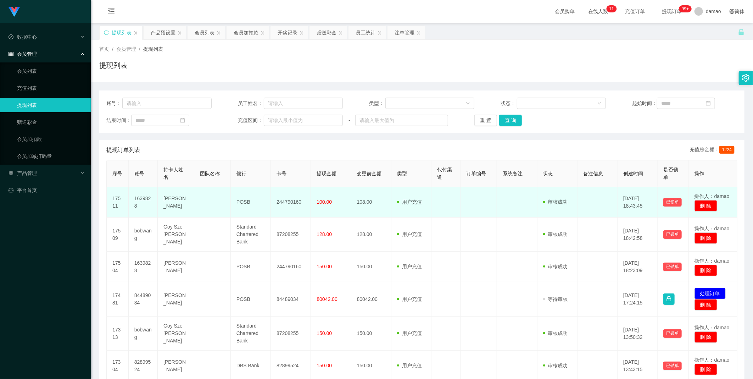
click at [295, 204] on td "244790160" at bounding box center [291, 202] width 40 height 31
copy td "244790160"
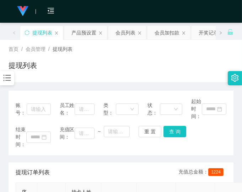
click at [206, 146] on div "结束时间： 充值区间： ~ 重 置 查 询" at bounding box center [121, 137] width 210 height 22
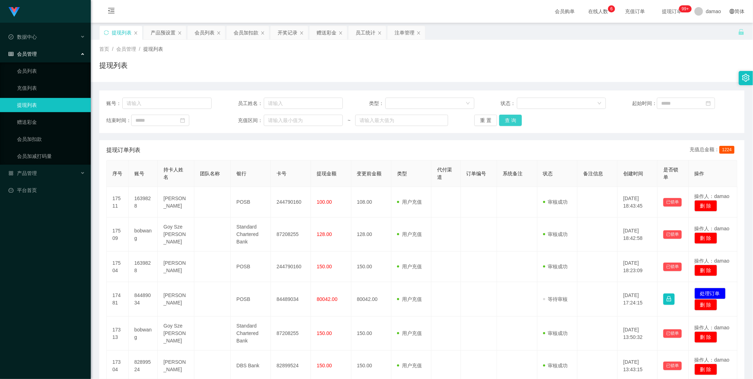
click at [509, 118] on button "查 询" at bounding box center [510, 120] width 23 height 11
click at [509, 118] on div "重 置 查 询" at bounding box center [527, 120] width 105 height 11
click at [509, 118] on button "查 询" at bounding box center [510, 120] width 23 height 11
click at [509, 118] on div "重 置 查 询" at bounding box center [527, 120] width 105 height 11
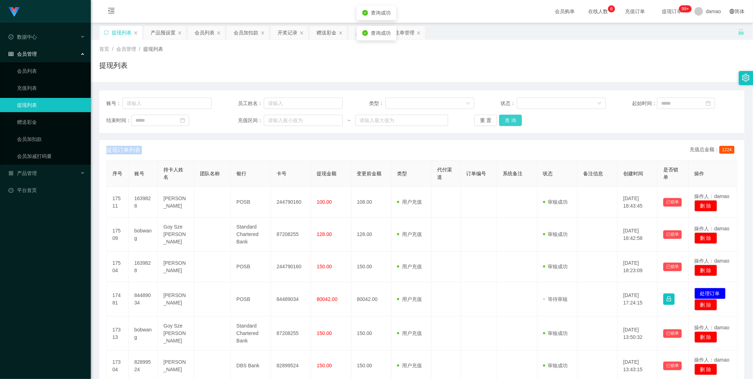
click at [509, 118] on button "查 询" at bounding box center [510, 120] width 23 height 11
click at [509, 118] on div "重 置 查 询" at bounding box center [527, 120] width 105 height 11
click at [509, 118] on button "查 询" at bounding box center [510, 120] width 23 height 11
click at [509, 118] on div "重 置 查 询" at bounding box center [527, 120] width 105 height 11
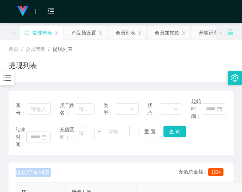
click at [140, 70] on div "提现列表" at bounding box center [121, 68] width 224 height 16
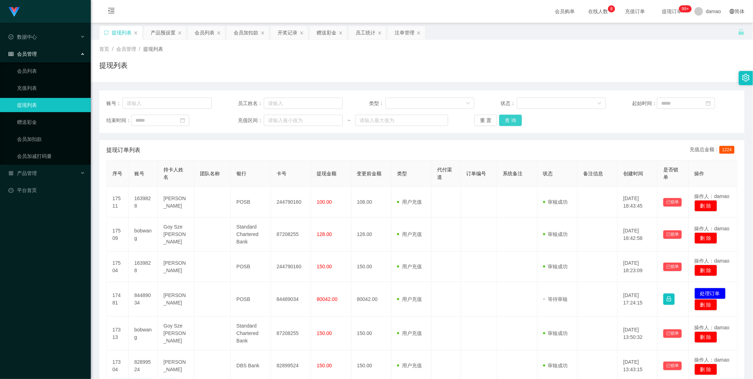
click at [516, 117] on button "查 询" at bounding box center [510, 120] width 23 height 11
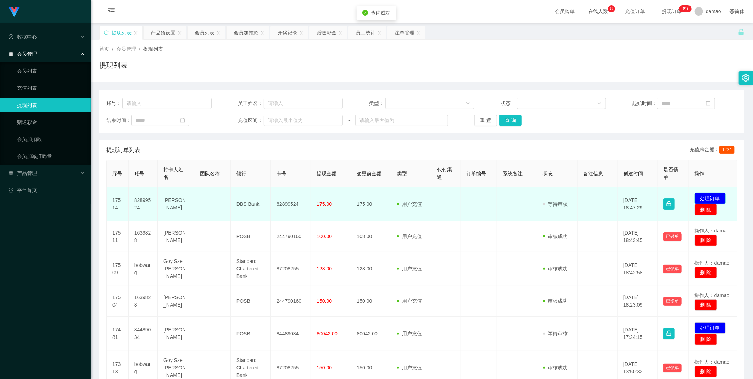
drag, startPoint x: 707, startPoint y: 196, endPoint x: 710, endPoint y: 194, distance: 3.8
click at [708, 196] on button "处理订单" at bounding box center [710, 198] width 31 height 11
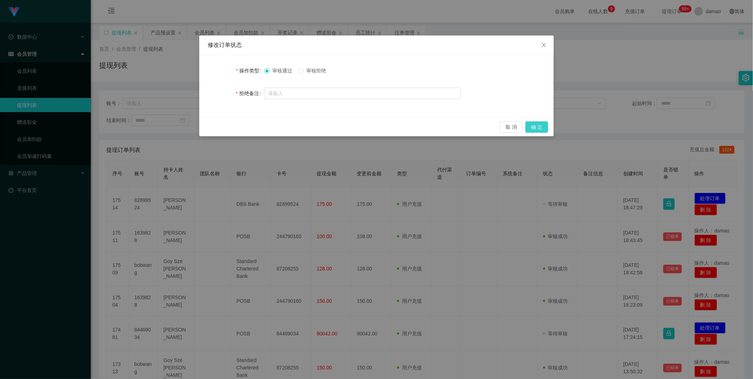
click at [539, 125] on button "确 定" at bounding box center [537, 126] width 23 height 11
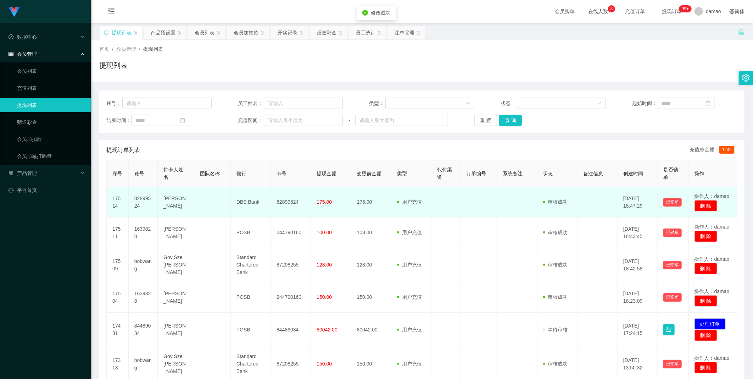
click at [288, 203] on td "82899524" at bounding box center [291, 202] width 40 height 31
click at [289, 203] on td "82899524" at bounding box center [291, 202] width 40 height 31
copy td "82899524"
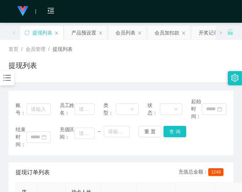
click at [143, 56] on div "首页 / 会员管理 / 提现列表 / 提现列表" at bounding box center [121, 60] width 224 height 31
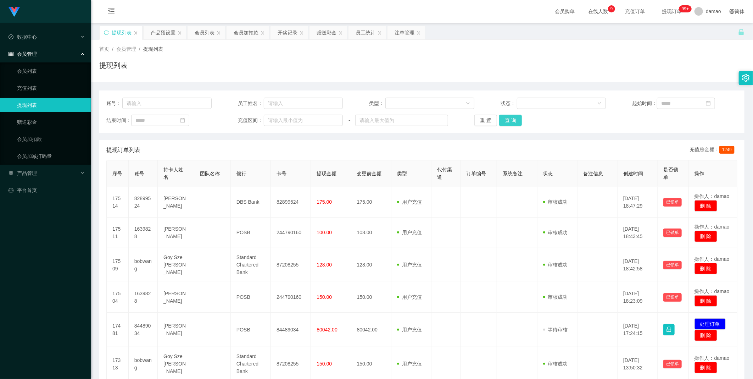
click at [512, 122] on button "查 询" at bounding box center [510, 120] width 23 height 11
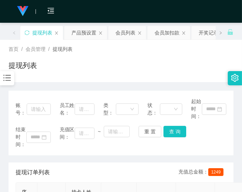
click at [211, 150] on div "账号： 员工姓名： 类型： 状态： 起始时间： 结束时间： 充值区间： ~ 重 置 查 询" at bounding box center [121, 122] width 224 height 65
click at [148, 59] on div "首页 / 会员管理 / 提现列表 / 提现列表" at bounding box center [121, 60] width 224 height 31
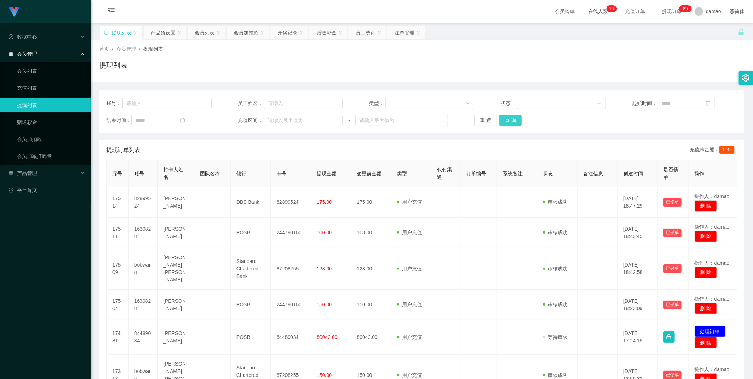
click at [506, 121] on button "查 询" at bounding box center [510, 120] width 23 height 11
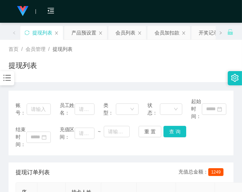
click at [193, 138] on div "结束时间： 充值区间： ~ 重 置 查 询" at bounding box center [121, 137] width 210 height 22
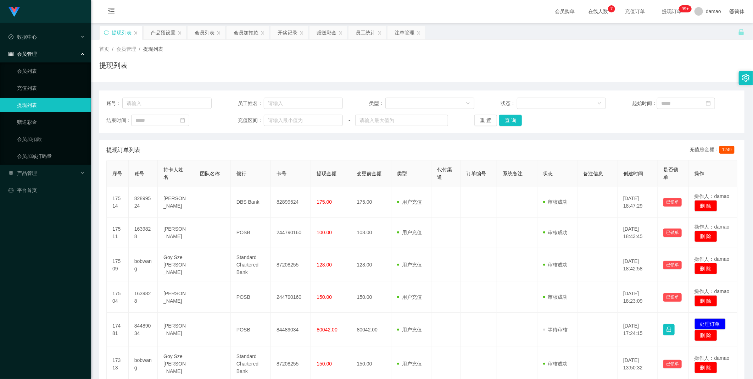
drag, startPoint x: 322, startPoint y: 34, endPoint x: 311, endPoint y: 41, distance: 13.1
click at [322, 34] on div "赠送彩金" at bounding box center [327, 32] width 20 height 13
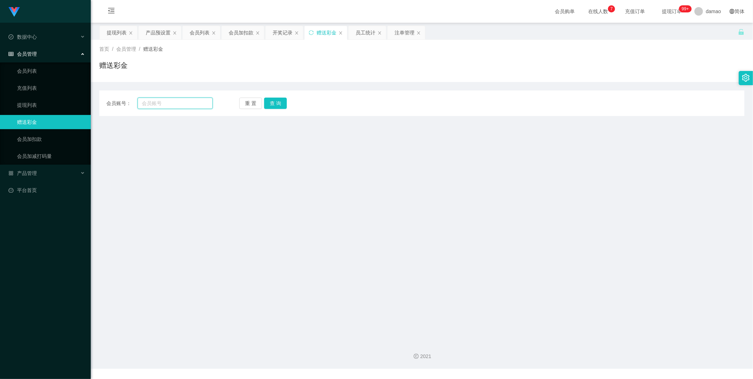
click at [174, 105] on input "text" at bounding box center [175, 103] width 75 height 11
paste input "1639828"
type input "1639828"
click at [270, 106] on button "查 询" at bounding box center [275, 103] width 23 height 11
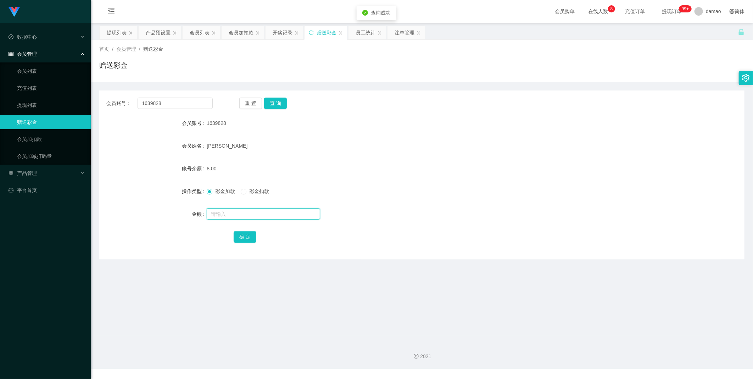
click at [224, 213] on input "text" at bounding box center [263, 213] width 113 height 11
type input "100"
click at [245, 237] on button "确 定" at bounding box center [245, 236] width 23 height 11
drag, startPoint x: 379, startPoint y: 70, endPoint x: 261, endPoint y: 40, distance: 122.5
click at [372, 68] on div "赠送彩金" at bounding box center [421, 68] width 645 height 16
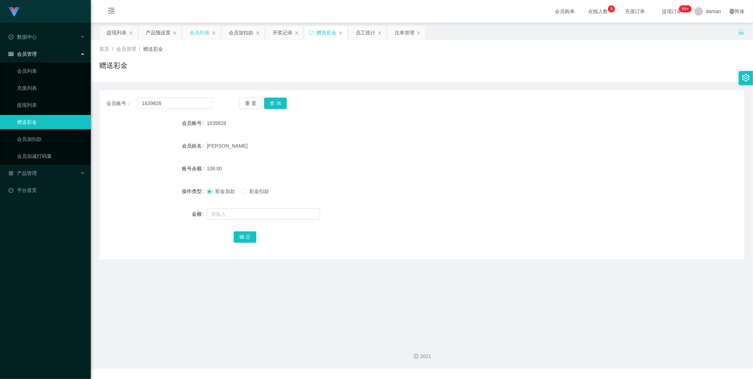
drag, startPoint x: 204, startPoint y: 30, endPoint x: 196, endPoint y: 29, distance: 7.6
click at [204, 30] on div "会员列表" at bounding box center [200, 32] width 20 height 13
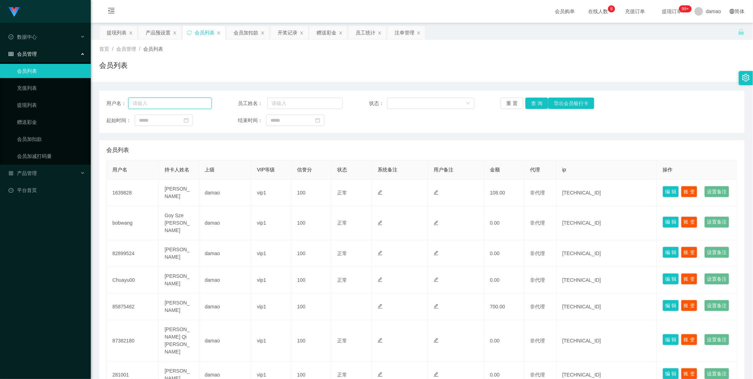
click at [171, 100] on input "text" at bounding box center [169, 103] width 83 height 11
paste input "1639828"
type input "1639828"
click at [531, 104] on button "查 询" at bounding box center [537, 103] width 23 height 11
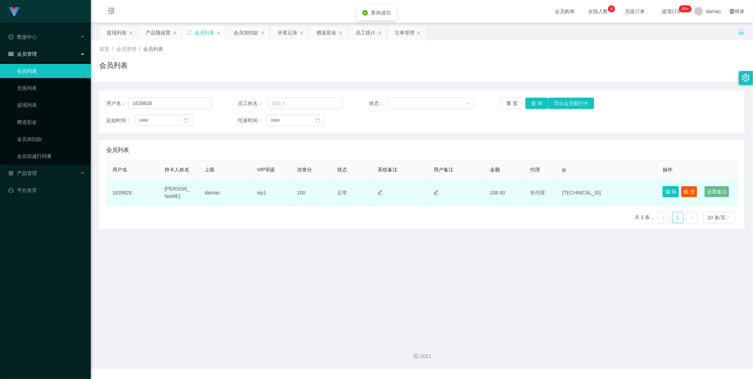
click at [667, 186] on button "编 辑" at bounding box center [671, 191] width 16 height 11
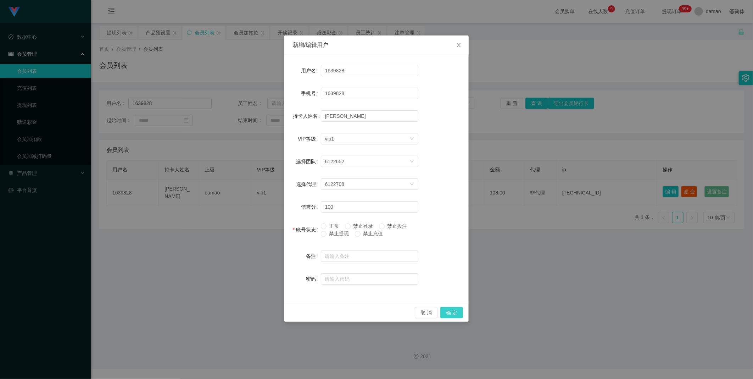
click at [454, 310] on button "确 定" at bounding box center [451, 312] width 23 height 11
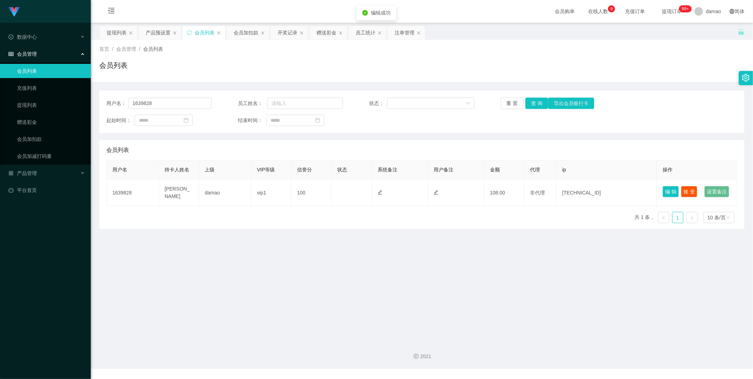
click at [384, 267] on main "关闭左侧 关闭右侧 关闭其它 刷新页面 提现列表 产品预设置 会员列表 会员加扣款 开奖记录 赠送彩金 员工统计 注单管理 首页 / 会员管理 / 会员列表 …" at bounding box center [422, 179] width 662 height 313
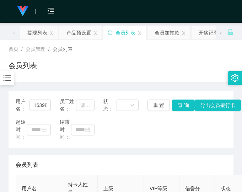
drag, startPoint x: 194, startPoint y: 139, endPoint x: 204, endPoint y: 135, distance: 10.7
click at [197, 138] on div "起始时间： 结束时间：" at bounding box center [121, 129] width 210 height 22
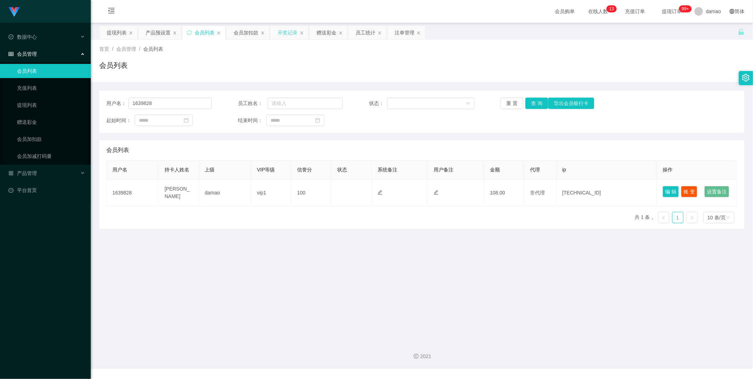
drag, startPoint x: 321, startPoint y: 32, endPoint x: 306, endPoint y: 34, distance: 15.0
click at [320, 32] on div "赠送彩金" at bounding box center [327, 32] width 20 height 13
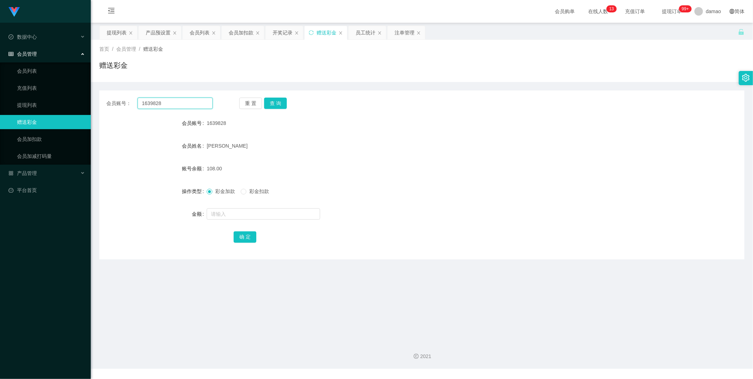
drag, startPoint x: 171, startPoint y: 105, endPoint x: 94, endPoint y: 101, distance: 77.4
click at [94, 101] on main "关闭左侧 关闭右侧 关闭其它 刷新页面 提现列表 产品预设置 会员列表 会员加扣款 开奖记录 赠送彩金 员工统计 注单管理 首页 / 会员管理 / 赠送彩金 …" at bounding box center [422, 179] width 662 height 313
paste input "82899524"
type input "82899524"
click at [277, 104] on button "查 询" at bounding box center [275, 103] width 23 height 11
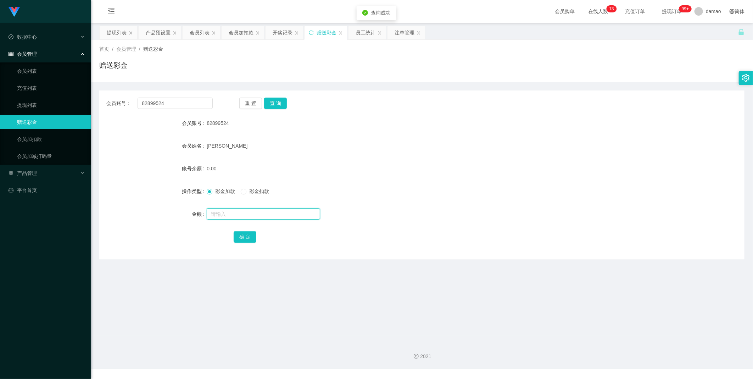
click at [229, 212] on input "text" at bounding box center [263, 213] width 113 height 11
type input "100"
click at [246, 234] on button "确 定" at bounding box center [245, 236] width 23 height 11
drag, startPoint x: 197, startPoint y: 32, endPoint x: 181, endPoint y: 23, distance: 17.9
click at [196, 31] on div "会员列表" at bounding box center [200, 32] width 20 height 13
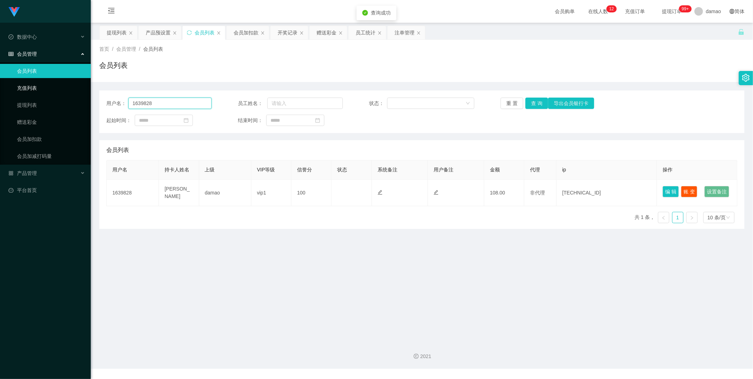
drag, startPoint x: 170, startPoint y: 104, endPoint x: 77, endPoint y: 90, distance: 93.7
click at [78, 90] on section "Jingdong工作台代理端 数据中心 会员管理 会员列表 充值列表 提现列表 赠送彩金 会员加扣款 会员加减打码量 产品管理 平台首页 保存配置 重置配置 …" at bounding box center [376, 184] width 753 height 368
paste input "82899524"
type input "82899524"
drag, startPoint x: 534, startPoint y: 100, endPoint x: 532, endPoint y: 92, distance: 8.4
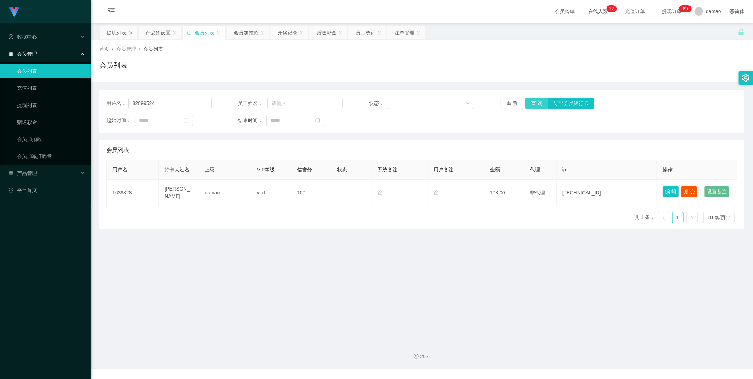
click at [534, 100] on button "查 询" at bounding box center [537, 103] width 23 height 11
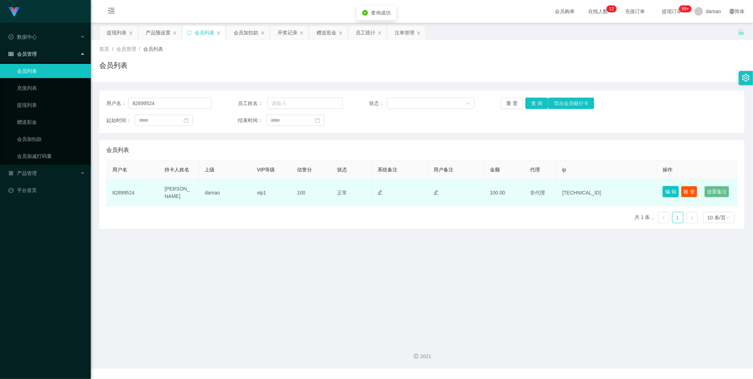
drag, startPoint x: 667, startPoint y: 185, endPoint x: 659, endPoint y: 184, distance: 8.0
click at [666, 186] on button "编 辑" at bounding box center [671, 191] width 16 height 11
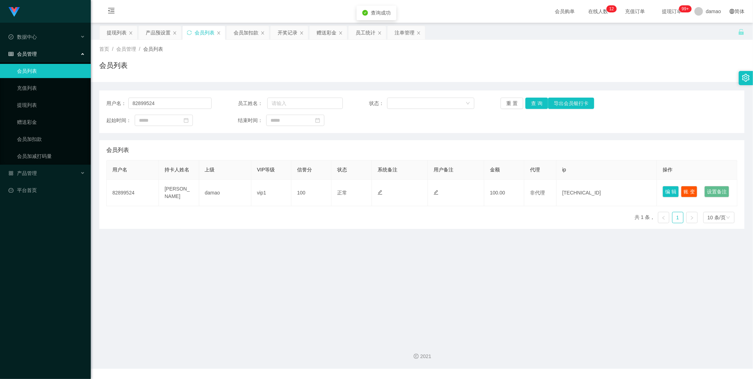
type input "82899524"
type input "[PERSON_NAME]"
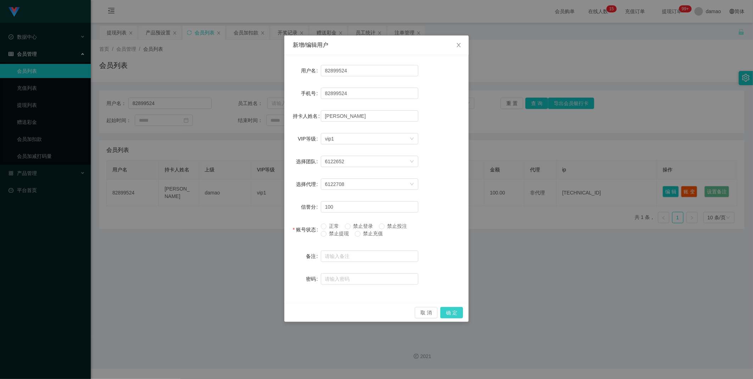
click at [455, 312] on button "确 定" at bounding box center [451, 312] width 23 height 11
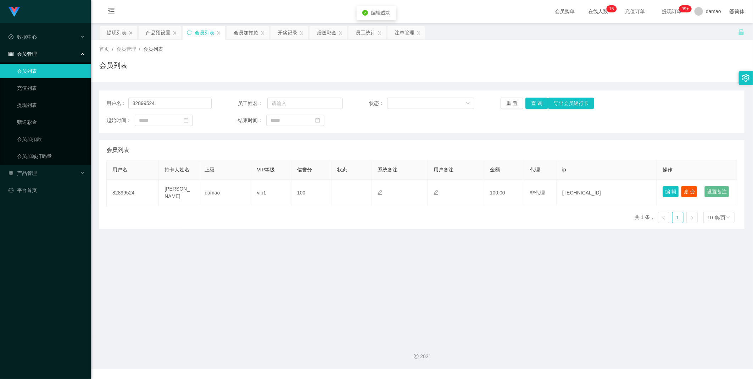
drag, startPoint x: 535, startPoint y: 278, endPoint x: 538, endPoint y: 272, distance: 7.0
click at [536, 278] on main "关闭左侧 关闭右侧 关闭其它 刷新页面 提现列表 产品预设置 会员列表 会员加扣款 开奖记录 赠送彩金 员工统计 注单管理 首页 / 会员管理 / 会员列表 …" at bounding box center [422, 179] width 662 height 313
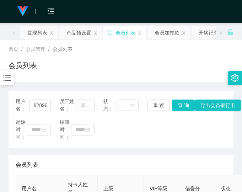
click at [189, 142] on div "用户名： 82899524 员工姓名： 状态： 重 置 查 询 导出会员银行卡 起始时间： 结束时间：" at bounding box center [121, 118] width 224 height 57
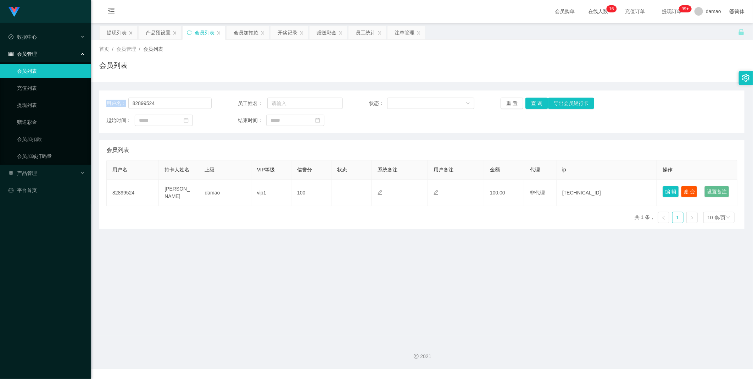
drag, startPoint x: 108, startPoint y: 99, endPoint x: 99, endPoint y: 98, distance: 9.2
click at [99, 98] on div "用户名： 82899524 员工姓名： 状态： 重 置 查 询 导出会员银行卡 起始时间： 结束时间：" at bounding box center [421, 111] width 645 height 43
drag, startPoint x: 99, startPoint y: 98, endPoint x: 181, endPoint y: 107, distance: 83.1
click at [181, 107] on input "82899524" at bounding box center [169, 103] width 83 height 11
drag, startPoint x: 135, startPoint y: 102, endPoint x: 111, endPoint y: 96, distance: 24.9
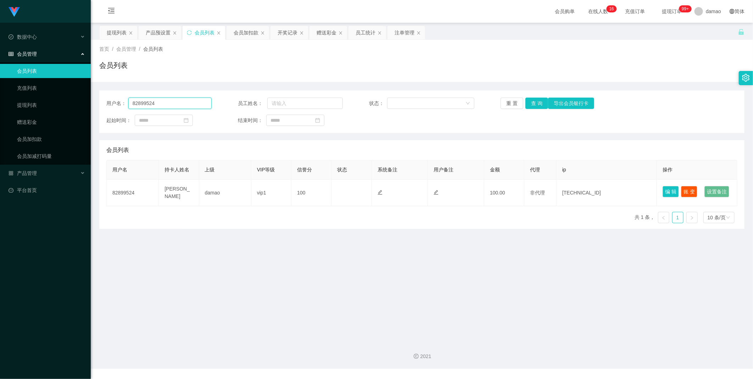
click at [107, 96] on div "用户名： 82899524 员工姓名： 状态： 重 置 查 询 导出会员银行卡 起始时间： 结束时间：" at bounding box center [421, 111] width 645 height 43
paste input "1639828"
type input "1639828"
click at [531, 99] on button "查 询" at bounding box center [537, 103] width 23 height 11
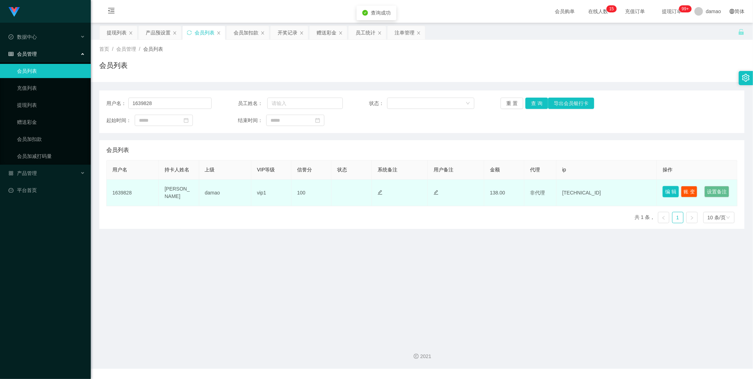
click at [667, 190] on button "编 辑" at bounding box center [671, 191] width 16 height 11
type input "1639828"
type input "[PERSON_NAME]"
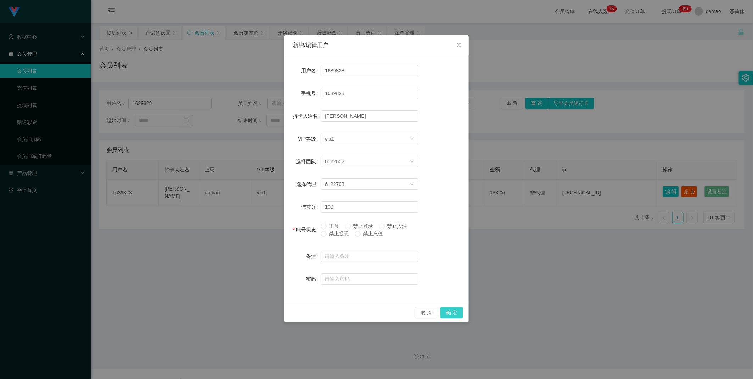
drag, startPoint x: 455, startPoint y: 311, endPoint x: 446, endPoint y: 304, distance: 11.1
click at [455, 311] on button "确 定" at bounding box center [451, 312] width 23 height 11
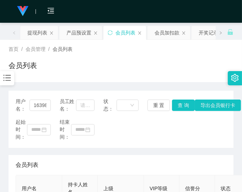
drag, startPoint x: 182, startPoint y: 142, endPoint x: 192, endPoint y: 136, distance: 11.6
click at [184, 140] on div "用户名： 1639828 员工姓名： 状态： 重 置 查 询 导出会员银行卡 起始时间： 结束时间：" at bounding box center [121, 118] width 224 height 57
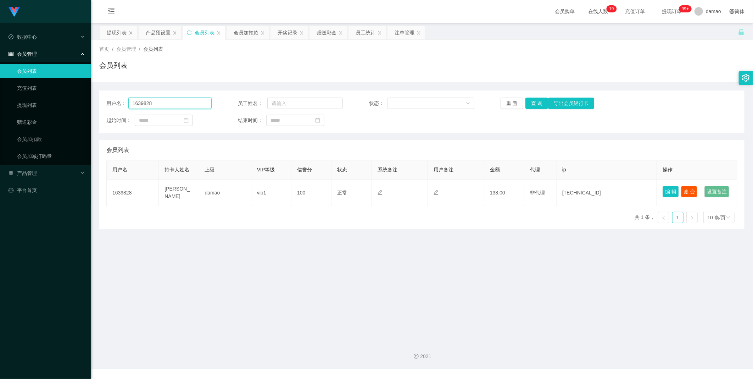
drag, startPoint x: 178, startPoint y: 105, endPoint x: 93, endPoint y: 95, distance: 85.7
click at [97, 97] on main "关闭左侧 关闭右侧 关闭其它 刷新页面 提现列表 产品预设置 会员列表 会员加扣款 开奖记录 赠送彩金 员工统计 注单管理 首页 / 会员管理 / 会员列表 …" at bounding box center [422, 179] width 662 height 313
paste input "82899524"
type input "82899524"
click at [531, 100] on button "查 询" at bounding box center [537, 103] width 23 height 11
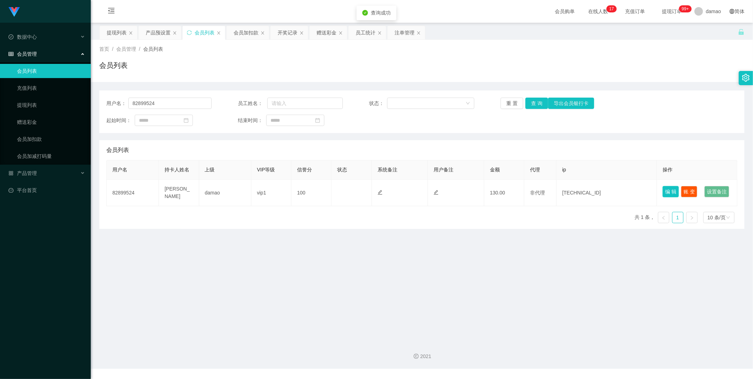
drag, startPoint x: 667, startPoint y: 189, endPoint x: 644, endPoint y: 178, distance: 26.3
click at [667, 189] on button "编 辑" at bounding box center [671, 191] width 16 height 11
type input "82899524"
type input "[PERSON_NAME]"
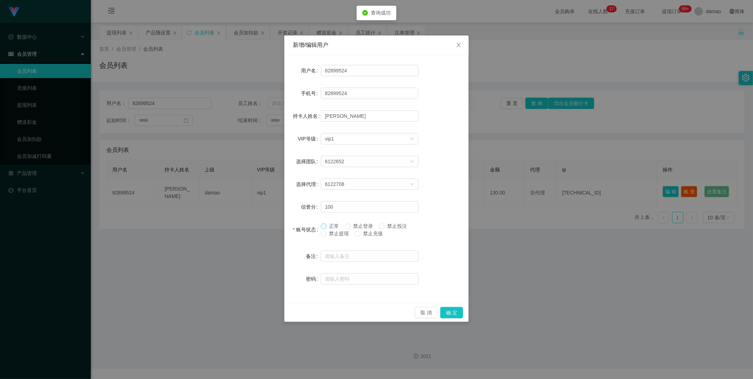
click at [325, 224] on span at bounding box center [324, 226] width 6 height 6
click at [453, 313] on button "确 定" at bounding box center [451, 312] width 23 height 11
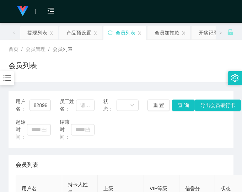
click at [169, 49] on div "首页 / 会员管理 / 会员列表 /" at bounding box center [121, 48] width 224 height 7
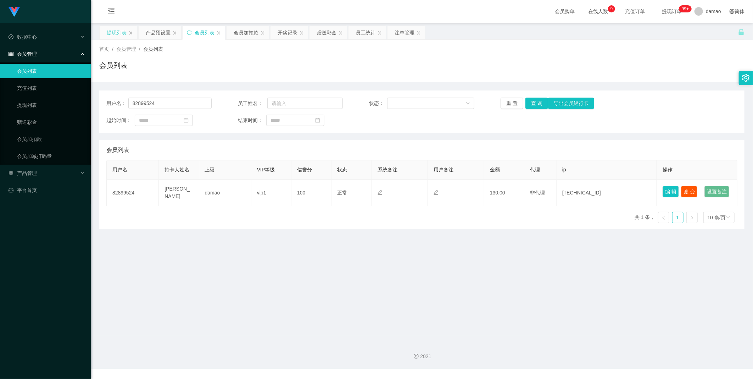
click at [121, 29] on div "提现列表" at bounding box center [117, 32] width 20 height 13
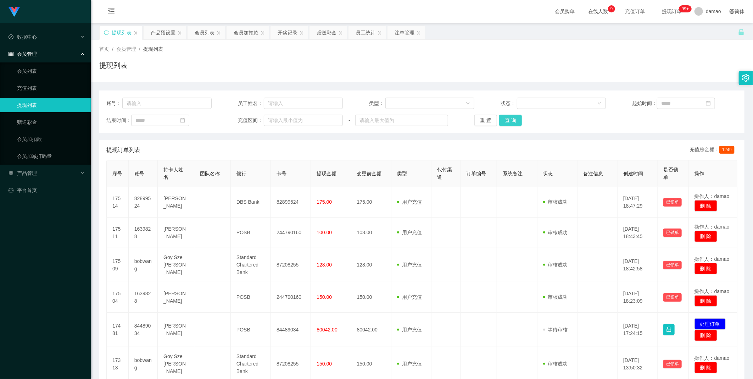
click at [508, 116] on button "查 询" at bounding box center [510, 120] width 23 height 11
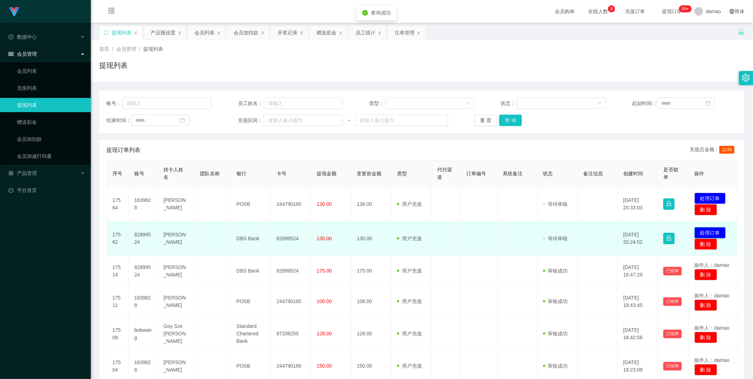
click at [708, 229] on button "处理订单" at bounding box center [710, 232] width 31 height 11
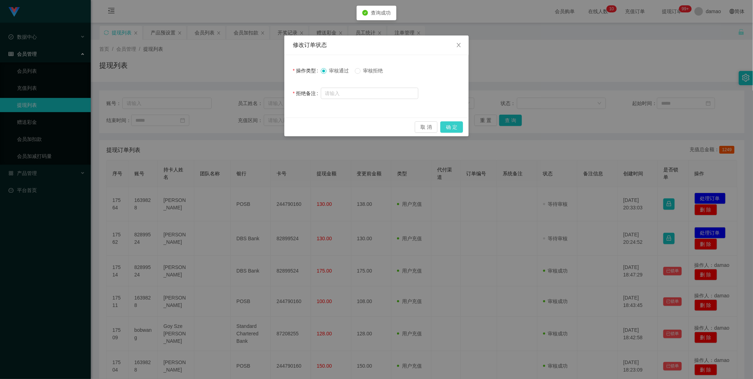
click at [453, 126] on button "确 定" at bounding box center [451, 126] width 23 height 11
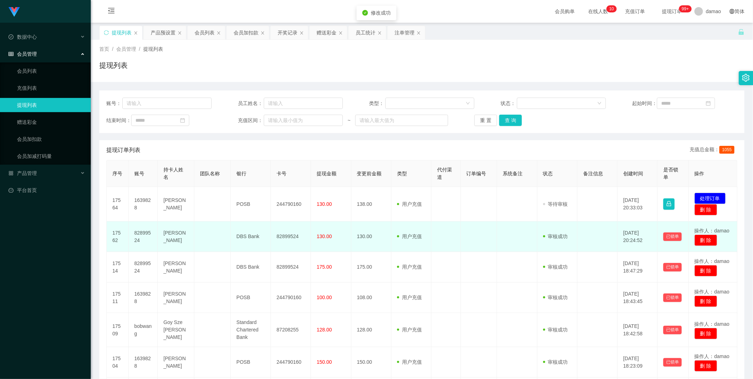
click at [287, 238] on td "82899524" at bounding box center [291, 236] width 40 height 31
copy td "82899524"
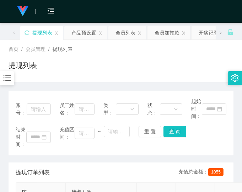
drag, startPoint x: 176, startPoint y: 71, endPoint x: 198, endPoint y: 62, distance: 23.6
click at [176, 70] on div "提现列表" at bounding box center [121, 68] width 224 height 16
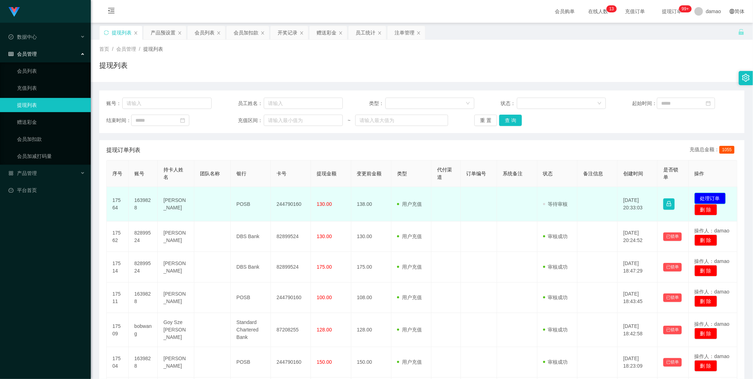
click at [713, 196] on button "处理订单" at bounding box center [710, 198] width 31 height 11
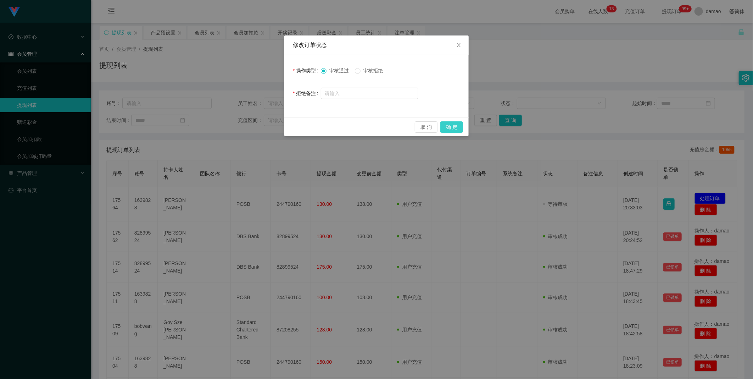
click at [454, 122] on button "确 定" at bounding box center [451, 126] width 23 height 11
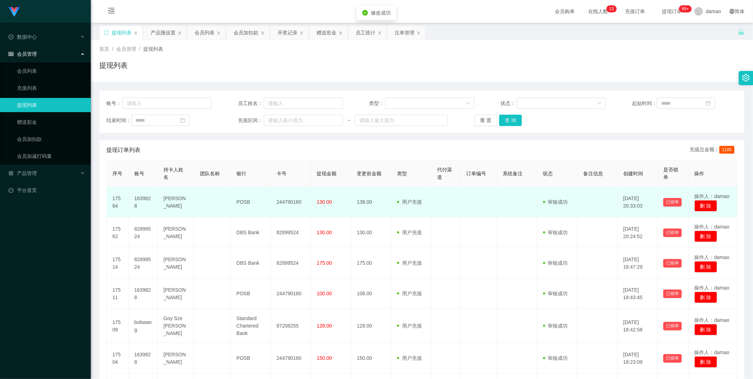
click at [292, 201] on td "244790160" at bounding box center [291, 202] width 40 height 31
copy td "244790160"
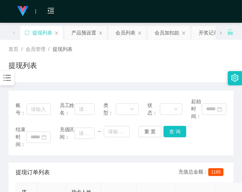
drag, startPoint x: 214, startPoint y: 136, endPoint x: 215, endPoint y: 132, distance: 4.0
click at [215, 133] on div "结束时间： 充值区间： ~ 重 置 查 询" at bounding box center [121, 137] width 210 height 22
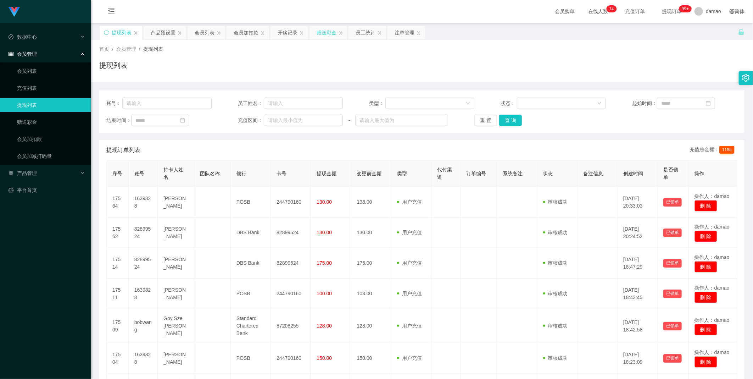
click at [323, 31] on div "赠送彩金" at bounding box center [327, 32] width 20 height 13
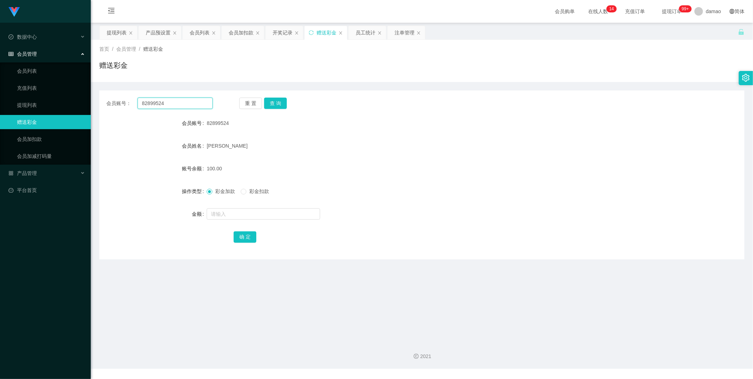
drag, startPoint x: 162, startPoint y: 105, endPoint x: 96, endPoint y: 92, distance: 67.1
click at [94, 92] on main "关闭左侧 关闭右侧 关闭其它 刷新页面 提现列表 产品预设置 会员列表 会员加扣款 开奖记录 赠送彩金 员工统计 注单管理 首页 / 会员管理 / 赠送彩金 …" at bounding box center [422, 179] width 662 height 313
click at [279, 100] on button "查 询" at bounding box center [275, 103] width 23 height 11
click at [232, 213] on input "text" at bounding box center [263, 213] width 113 height 11
type input "40"
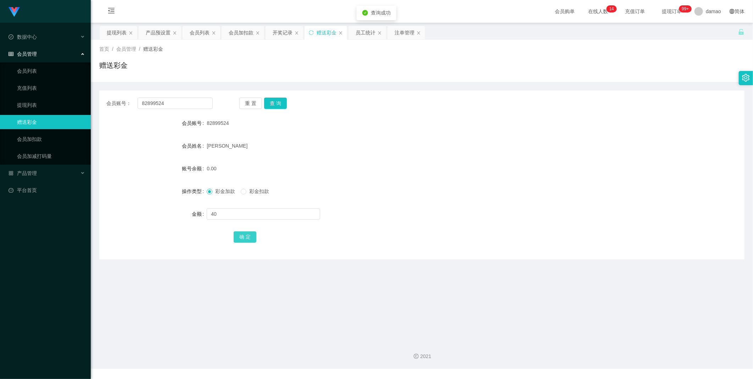
click at [250, 232] on button "确 定" at bounding box center [245, 236] width 23 height 11
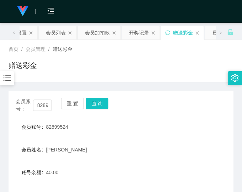
click at [155, 98] on div "会员账号： 82899524 重 置 查 询" at bounding box center [121, 105] width 224 height 15
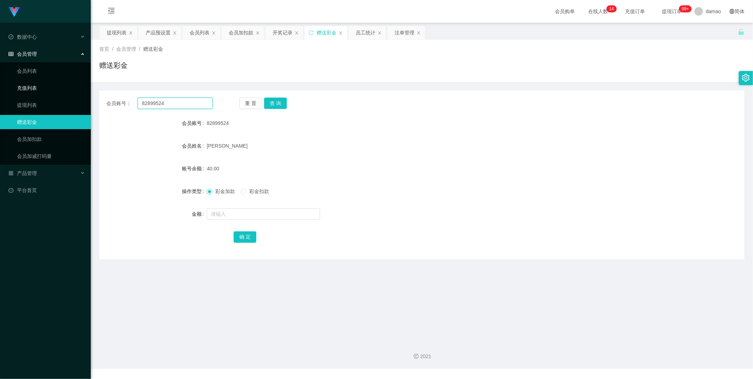
drag, startPoint x: 178, startPoint y: 101, endPoint x: 90, endPoint y: 85, distance: 89.1
click at [90, 85] on section "Jingdong工作台代理端 数据中心 会员管理 会员列表 充值列表 提现列表 赠送彩金 会员加扣款 会员加减打码量 产品管理 平台首页 保存配置 重置配置 …" at bounding box center [376, 184] width 753 height 368
paste input "1639828"
type input "1639828"
drag, startPoint x: 278, startPoint y: 102, endPoint x: 276, endPoint y: 99, distance: 3.8
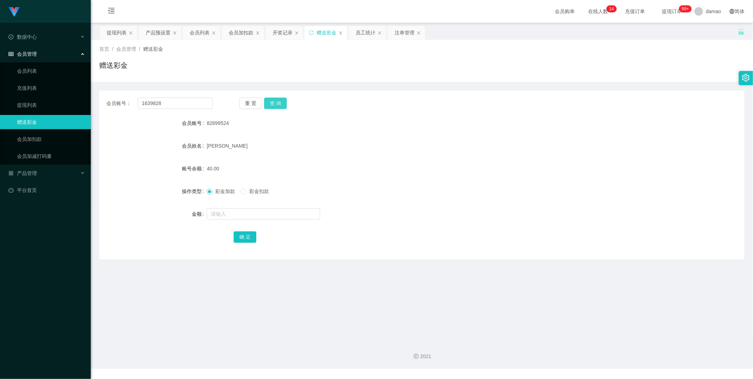
click at [278, 102] on button "查 询" at bounding box center [275, 103] width 23 height 11
click at [229, 209] on input "text" at bounding box center [263, 213] width 113 height 11
type input "40"
click at [253, 237] on button "确 定" at bounding box center [245, 236] width 23 height 11
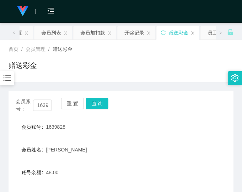
click at [217, 147] on div "会员姓名 Jason Tay" at bounding box center [121, 149] width 224 height 14
drag, startPoint x: 186, startPoint y: 136, endPoint x: 187, endPoint y: 130, distance: 6.1
click at [187, 131] on form "会员账号 1639828 会员姓名 Jason Tay 账号余额 48.00 操作类型 彩金加款 彩金扣款 金额 确 定" at bounding box center [121, 184] width 224 height 128
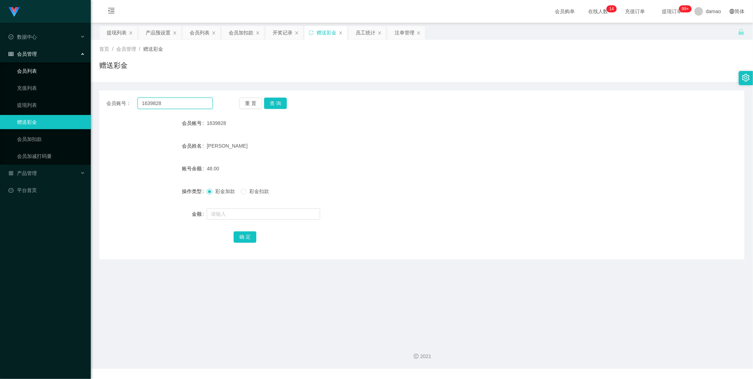
drag, startPoint x: 193, startPoint y: 101, endPoint x: 88, endPoint y: 72, distance: 109.0
click at [89, 73] on section "Jingdong工作台代理端 数据中心 会员管理 会员列表 充值列表 提现列表 赠送彩金 会员加扣款 会员加减打码量 产品管理 平台首页 保存配置 重置配置 …" at bounding box center [376, 184] width 753 height 368
click at [123, 31] on div "提现列表" at bounding box center [117, 32] width 20 height 13
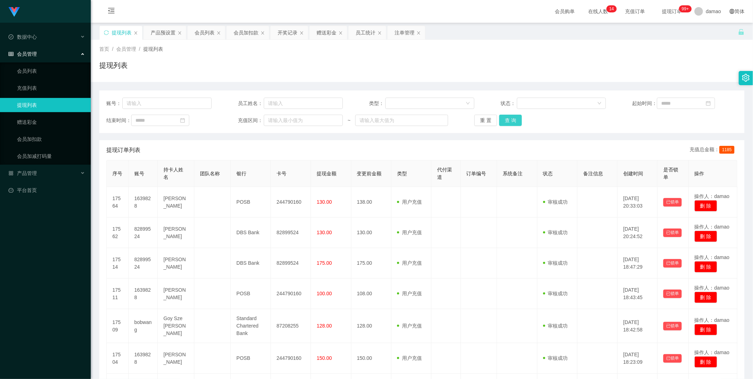
click at [516, 121] on button "查 询" at bounding box center [510, 120] width 23 height 11
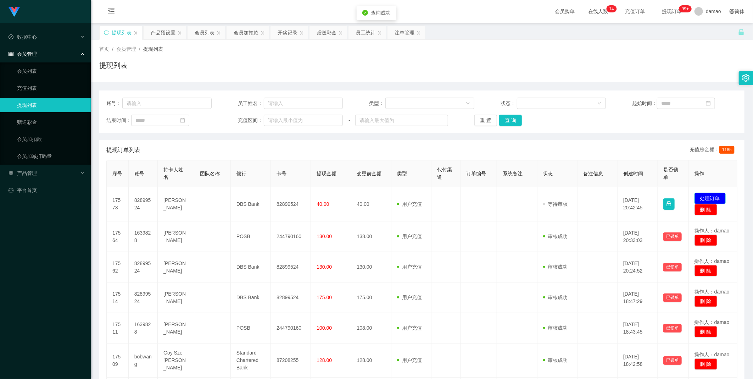
click at [716, 196] on button "处理订单" at bounding box center [710, 198] width 31 height 11
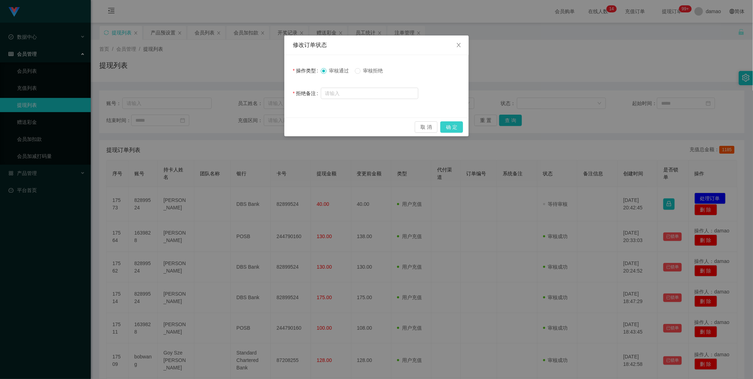
drag, startPoint x: 450, startPoint y: 126, endPoint x: 448, endPoint y: 123, distance: 3.8
click at [450, 126] on button "确 定" at bounding box center [451, 126] width 23 height 11
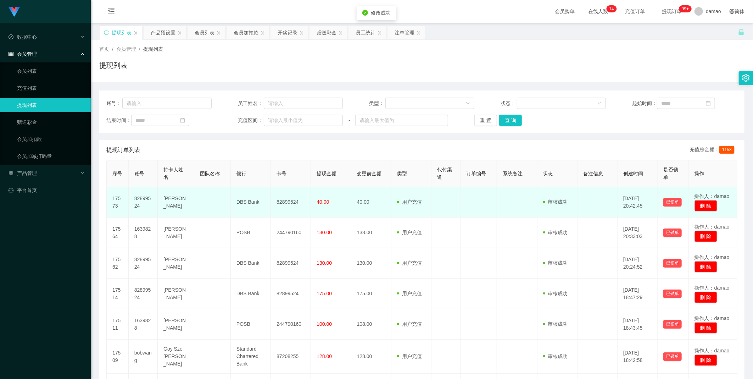
click at [288, 204] on td "82899524" at bounding box center [291, 202] width 40 height 31
copy td "82899524"
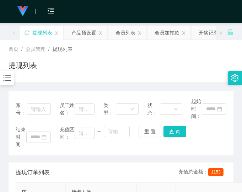
click at [172, 55] on div "首页 / 会员管理 / 提现列表 / 提现列表" at bounding box center [121, 60] width 224 height 31
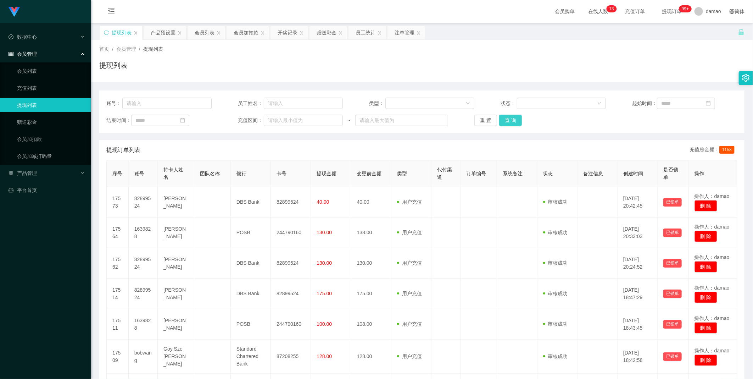
click at [512, 120] on button "查 询" at bounding box center [510, 120] width 23 height 11
click at [512, 120] on div "重 置 查 询" at bounding box center [527, 120] width 105 height 11
click at [512, 120] on button "查 询" at bounding box center [510, 120] width 23 height 11
click at [512, 120] on div "重 置 查 询" at bounding box center [527, 120] width 105 height 11
click at [512, 120] on button "查 询" at bounding box center [514, 120] width 31 height 11
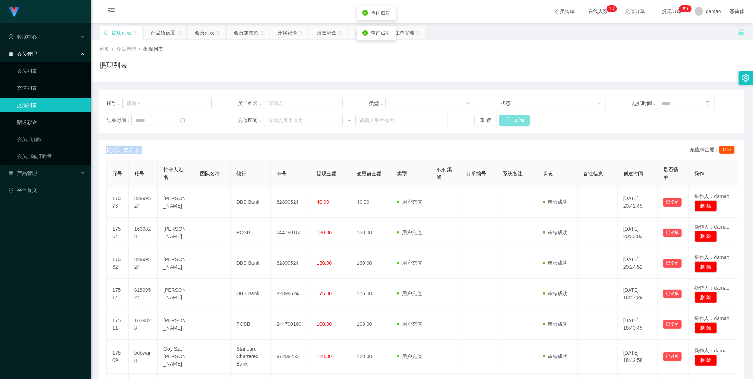
drag, startPoint x: 512, startPoint y: 120, endPoint x: 511, endPoint y: 116, distance: 3.6
click at [512, 120] on div "重 置 查 询" at bounding box center [527, 120] width 105 height 11
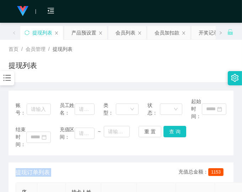
click at [153, 66] on div "提现列表" at bounding box center [121, 68] width 224 height 16
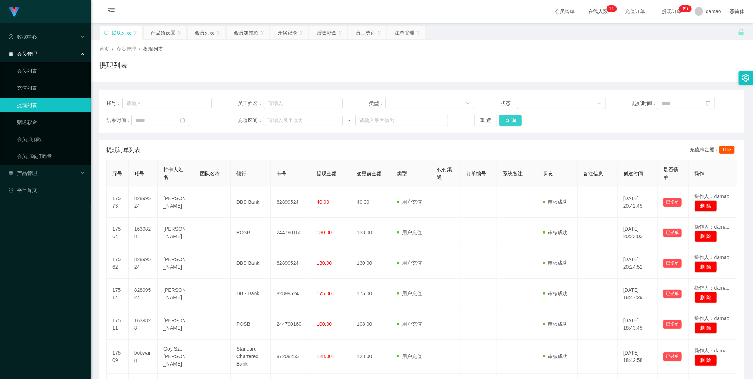
drag, startPoint x: 508, startPoint y: 114, endPoint x: 497, endPoint y: 111, distance: 11.4
click at [507, 114] on div "账号： 员工姓名： 类型： 状态： 起始时间： 结束时间： 充值区间： ~ 重 置 查 询" at bounding box center [421, 111] width 645 height 43
click at [512, 118] on button "查 询" at bounding box center [510, 120] width 23 height 11
drag, startPoint x: 520, startPoint y: 118, endPoint x: 514, endPoint y: 121, distance: 7.0
click at [241, 118] on div "重 置 查 询" at bounding box center [527, 120] width 105 height 11
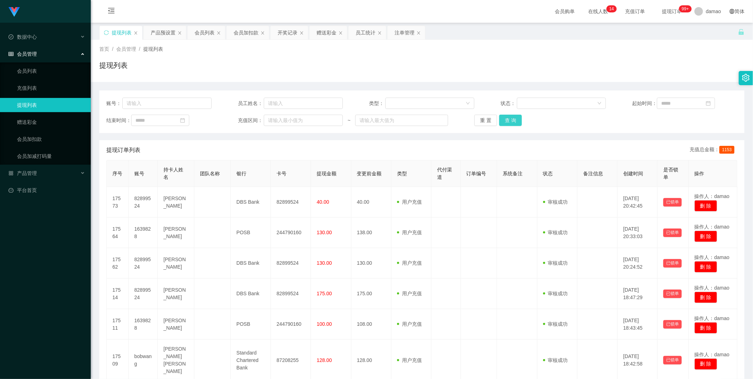
click at [241, 121] on button "查 询" at bounding box center [510, 120] width 23 height 11
click at [241, 117] on button "查 询" at bounding box center [510, 120] width 23 height 11
click at [241, 117] on div "重 置 查 询" at bounding box center [527, 120] width 105 height 11
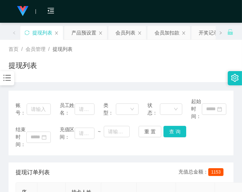
click at [216, 143] on div "结束时间： 充值区间： ~ 重 置 查 询" at bounding box center [121, 137] width 210 height 22
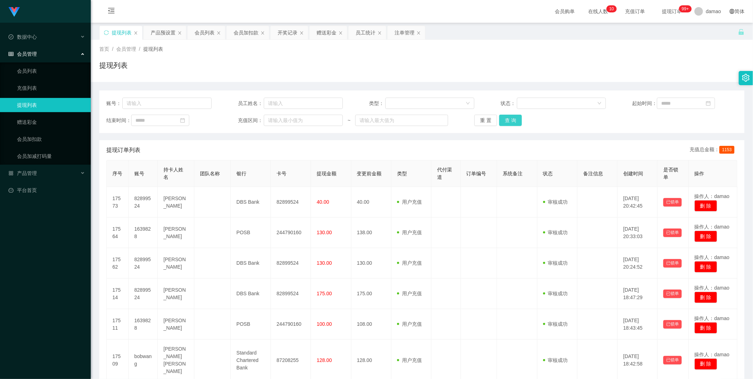
click at [241, 123] on button "查 询" at bounding box center [510, 120] width 23 height 11
click at [241, 116] on button "查 询" at bounding box center [510, 120] width 23 height 11
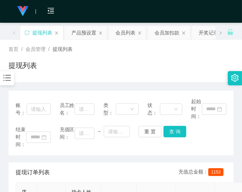
click at [138, 73] on div "提现列表" at bounding box center [121, 68] width 224 height 16
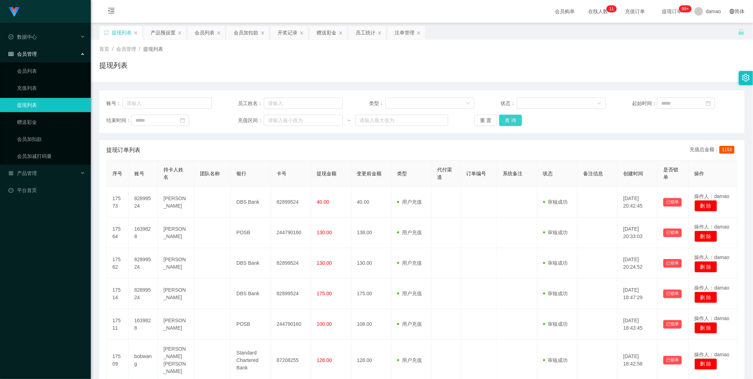
click at [241, 120] on button "查 询" at bounding box center [510, 120] width 23 height 11
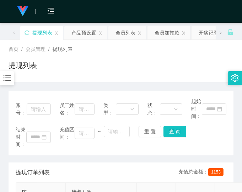
click at [109, 65] on div "提现列表" at bounding box center [121, 68] width 224 height 16
click at [122, 60] on div "提现列表" at bounding box center [121, 68] width 224 height 16
drag, startPoint x: 154, startPoint y: 54, endPoint x: 163, endPoint y: 60, distance: 11.0
click at [154, 54] on div "首页 / 会员管理 / 提现列表 / 提现列表" at bounding box center [121, 60] width 224 height 31
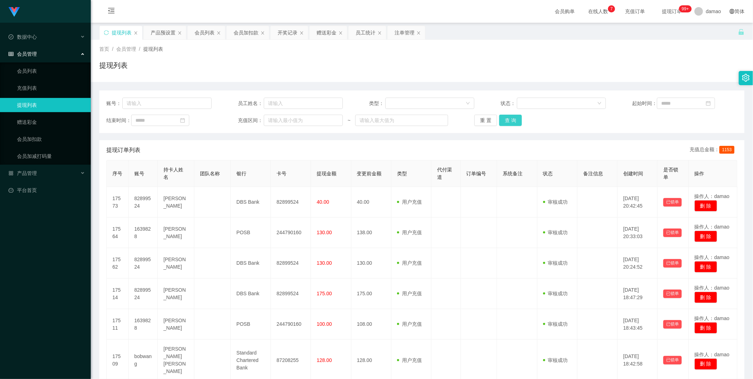
click at [506, 118] on button "查 询" at bounding box center [510, 120] width 23 height 11
click at [507, 118] on button "查 询" at bounding box center [510, 120] width 23 height 11
click at [508, 118] on button "查 询" at bounding box center [510, 120] width 23 height 11
click at [509, 117] on button "查 询" at bounding box center [510, 120] width 23 height 11
click at [509, 117] on div "重 置 查 询" at bounding box center [527, 120] width 105 height 11
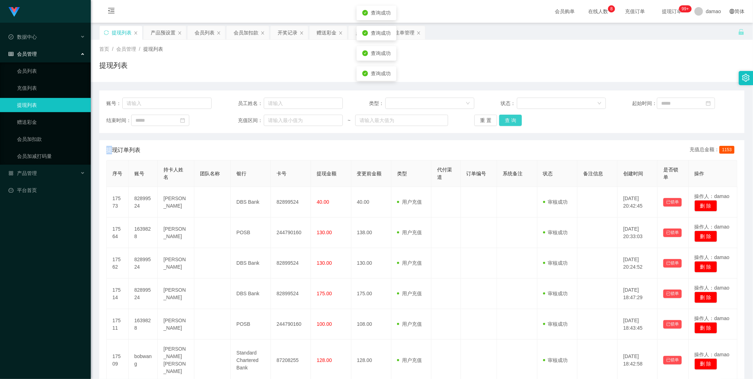
click at [509, 117] on button "查 询" at bounding box center [510, 120] width 23 height 11
click at [509, 117] on div "重 置 查 询" at bounding box center [527, 120] width 105 height 11
click at [509, 117] on button "查 询" at bounding box center [510, 120] width 23 height 11
